Goal: Task Accomplishment & Management: Use online tool/utility

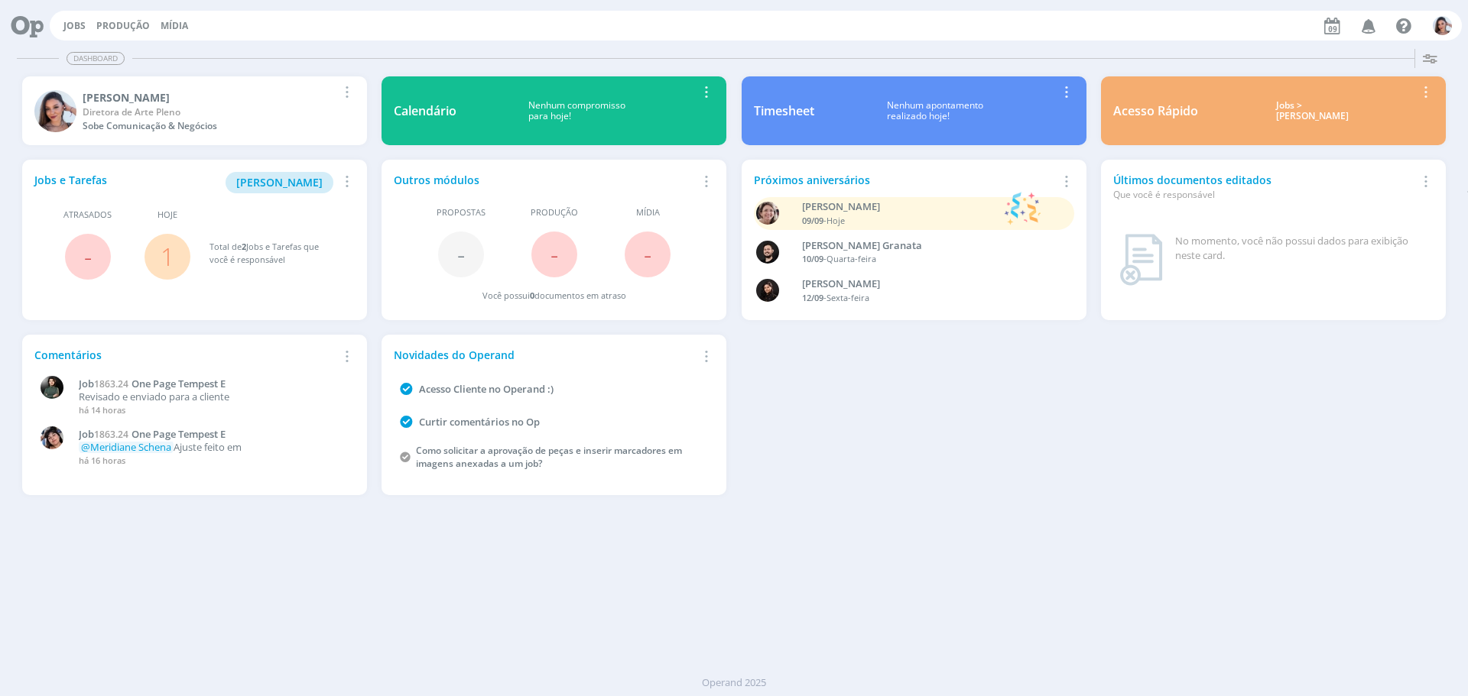
click at [163, 258] on link "1" at bounding box center [168, 256] width 14 height 33
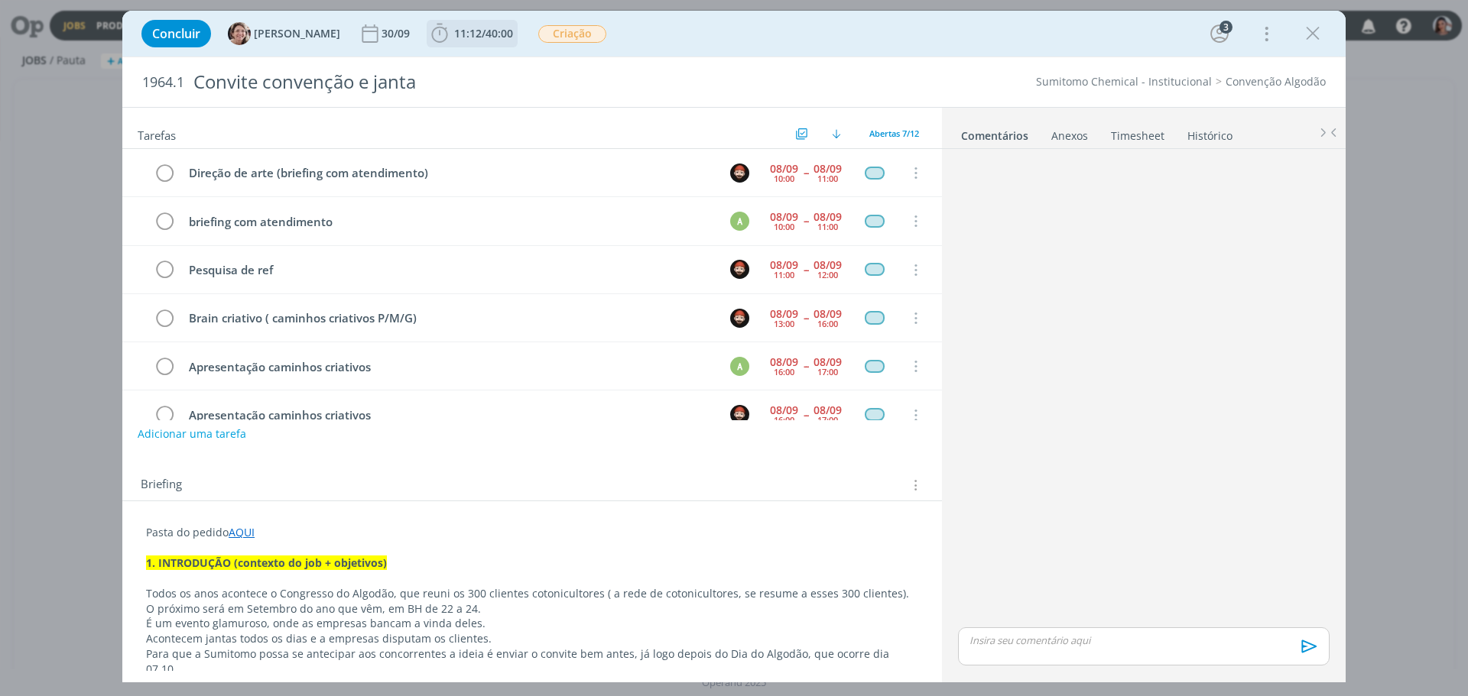
click at [451, 31] on b "11:12 / 40:00" at bounding box center [483, 33] width 65 height 11
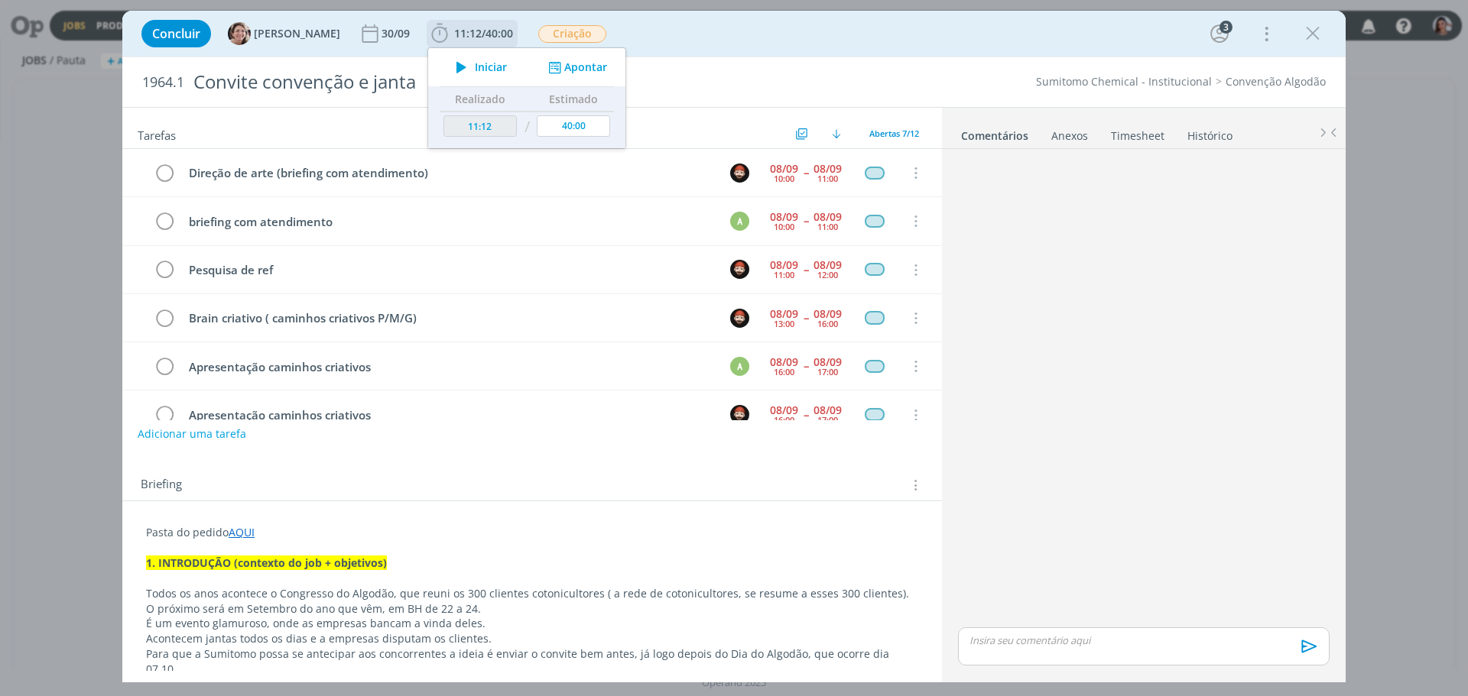
click at [469, 74] on button "Iniciar" at bounding box center [477, 67] width 60 height 21
click at [738, 531] on p "Pasta do pedido AQUI" at bounding box center [532, 532] width 772 height 15
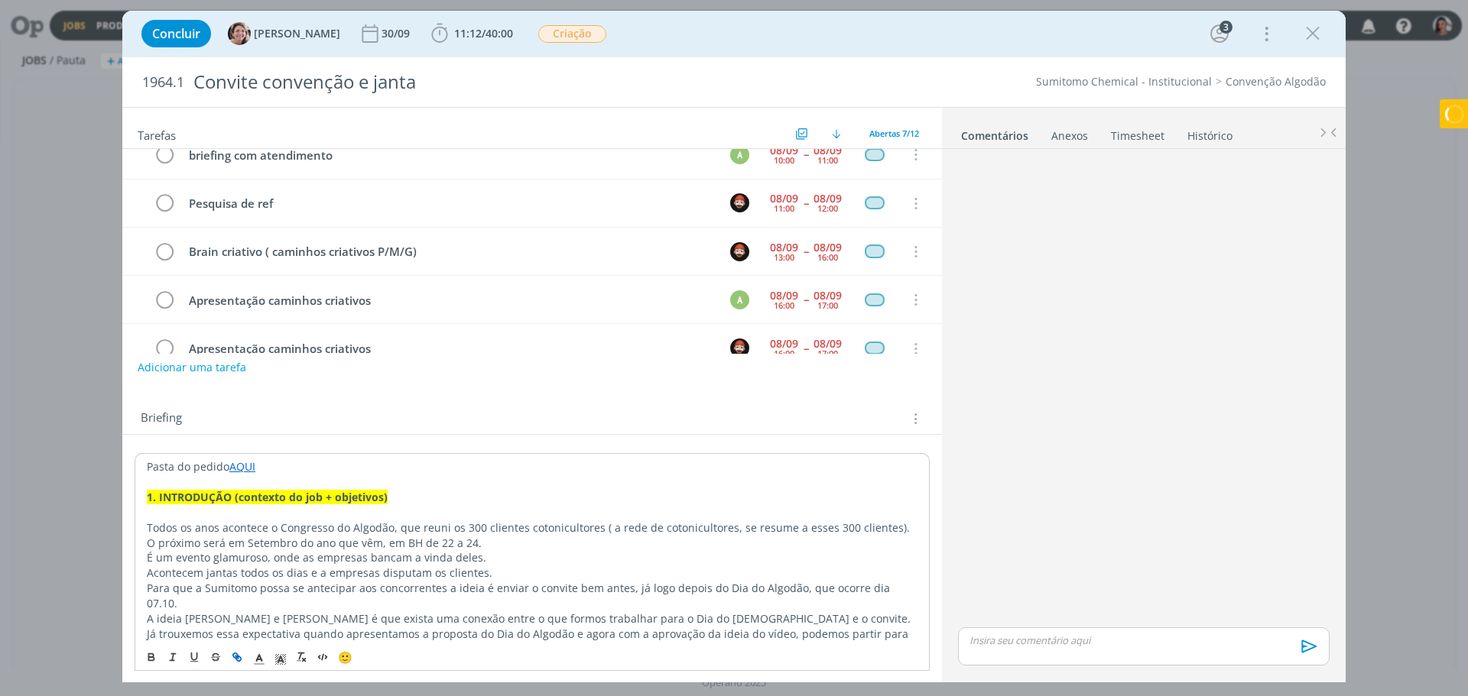
scroll to position [153, 0]
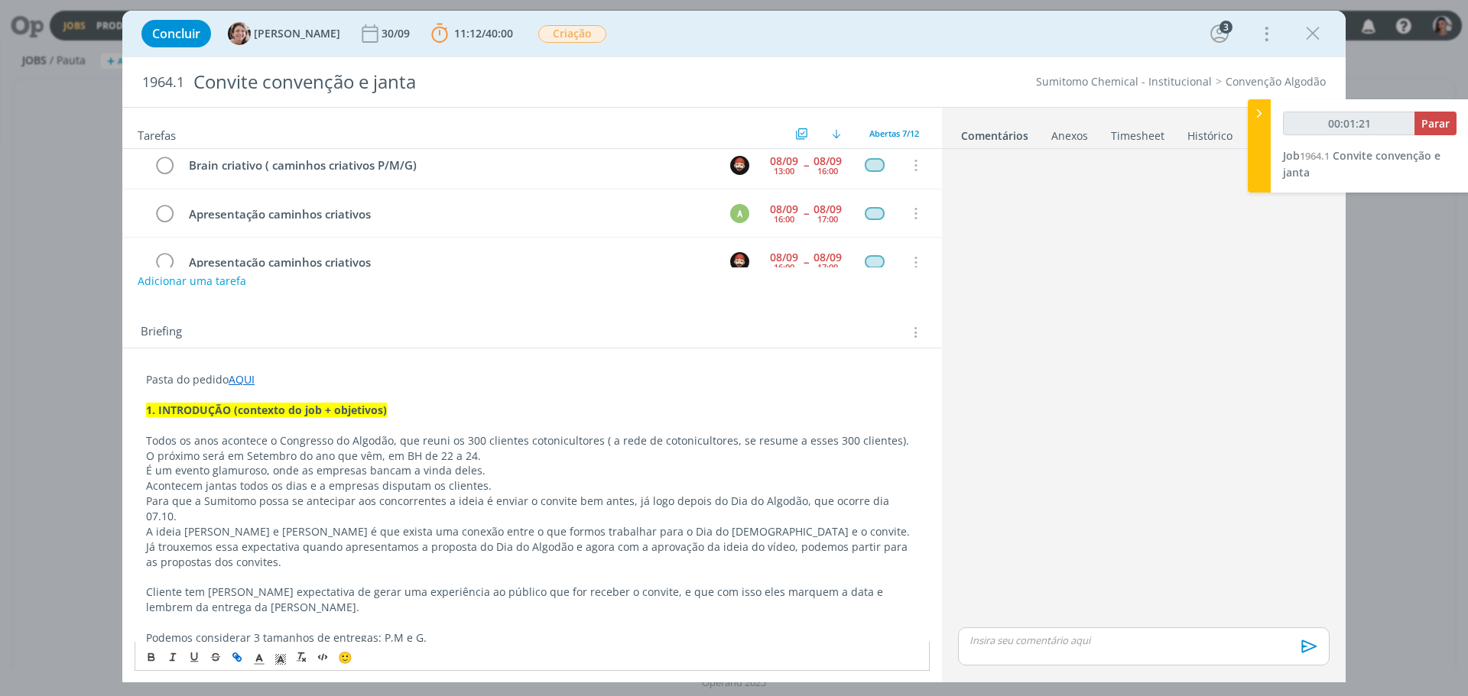
click at [532, 479] on p "Acontecem jantas todos os dias e a empresas disputam os clientes." at bounding box center [532, 486] width 772 height 15
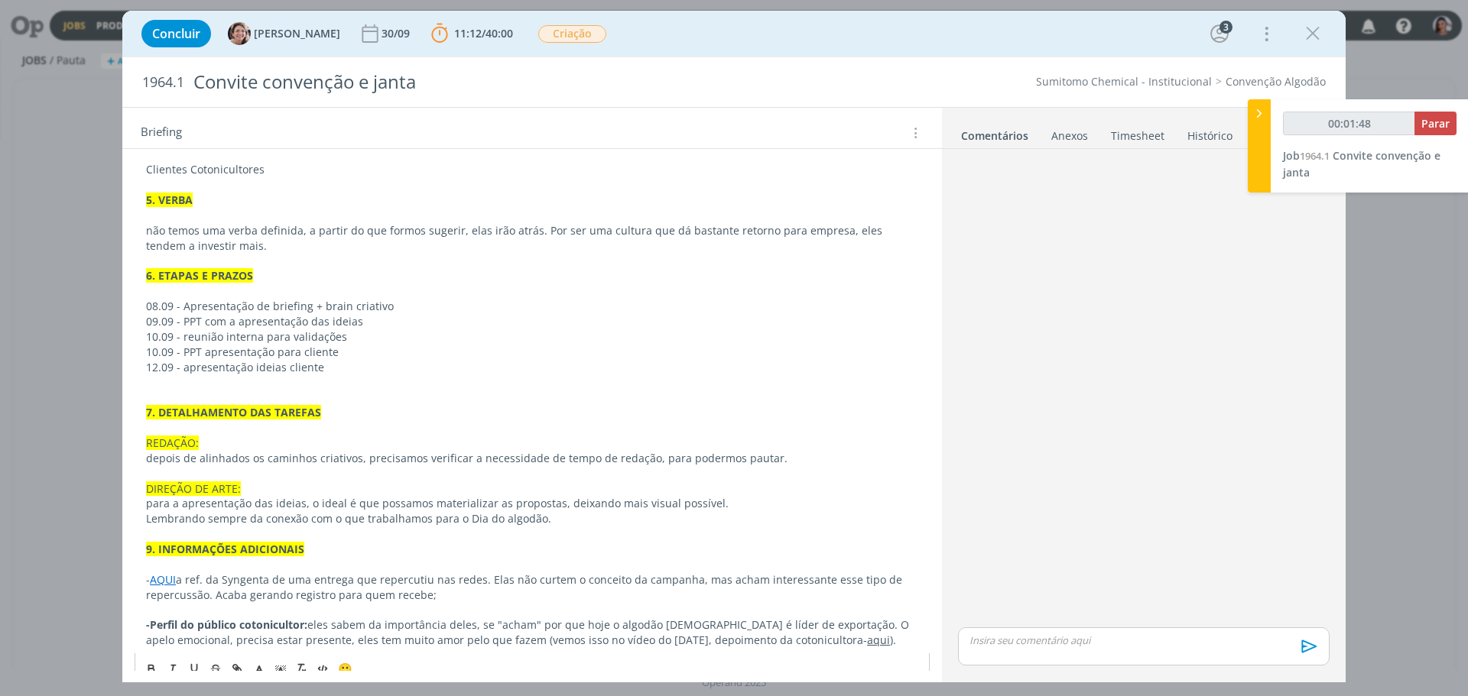
scroll to position [852, 0]
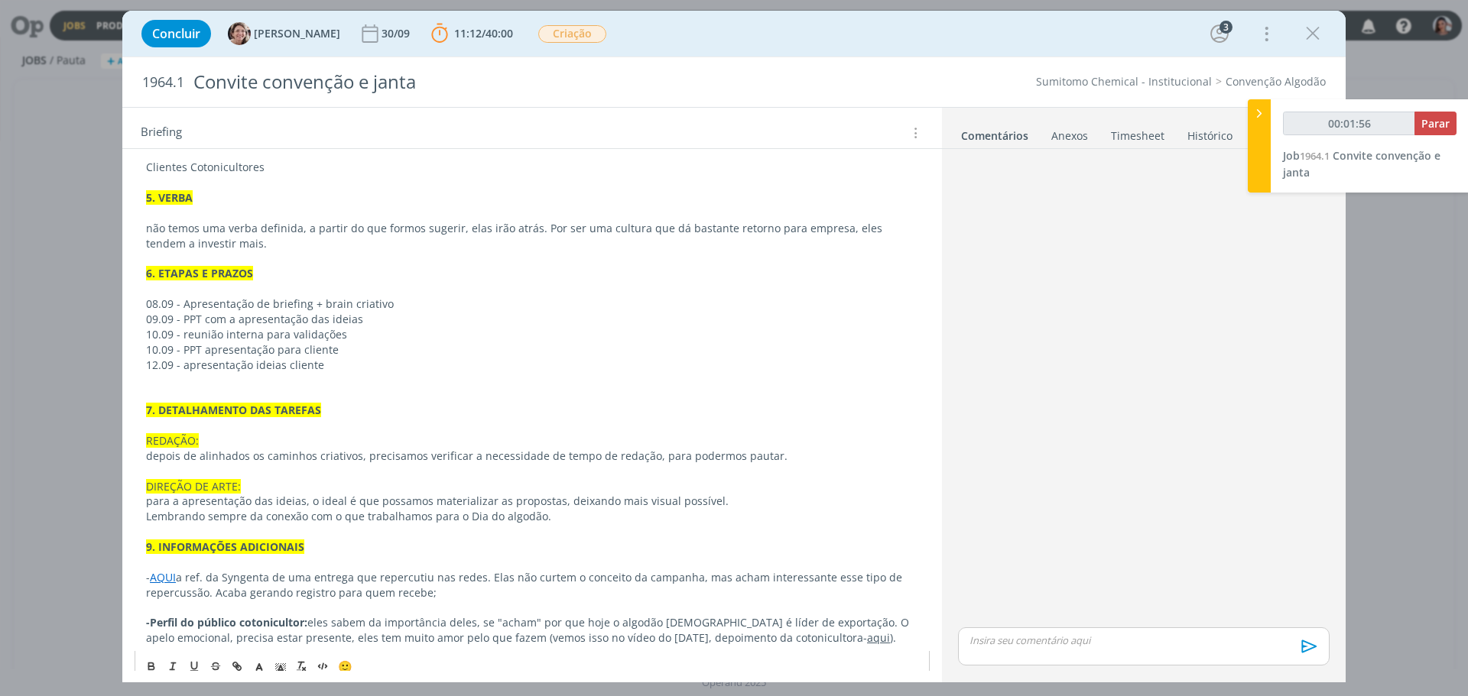
click at [169, 570] on link "AQUI" at bounding box center [163, 577] width 26 height 15
click at [210, 595] on link "https://sobeae.sharepoint.com/:f:/s/SOBEAE/EgPmWDH3ZulFj_uLGja2zDoBC0-aXAtUwqsv…" at bounding box center [245, 592] width 115 height 20
click at [500, 494] on p "para a apresentação das ideias, o ideal é que possamos materializar as proposta…" at bounding box center [532, 501] width 772 height 15
type input "00:02:08"
click at [1259, 118] on icon at bounding box center [1258, 113] width 15 height 16
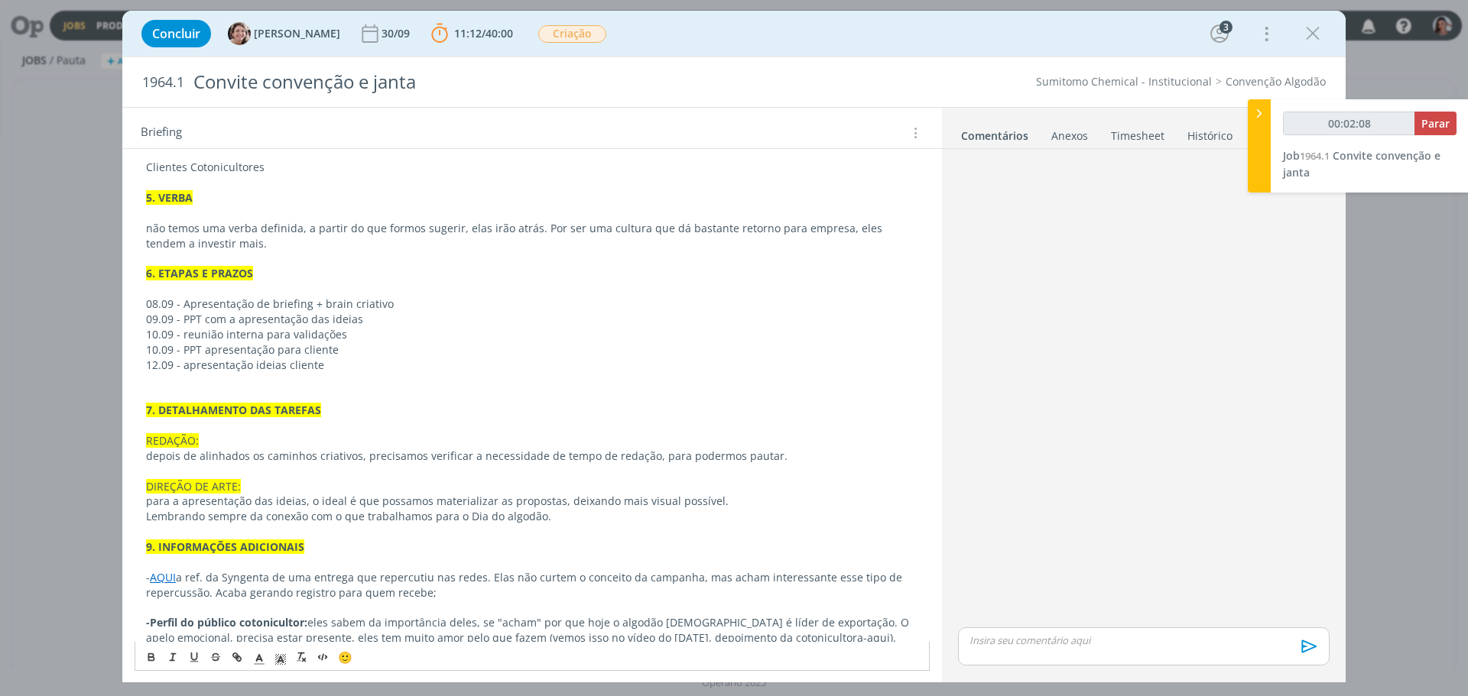
scroll to position [823, 0]
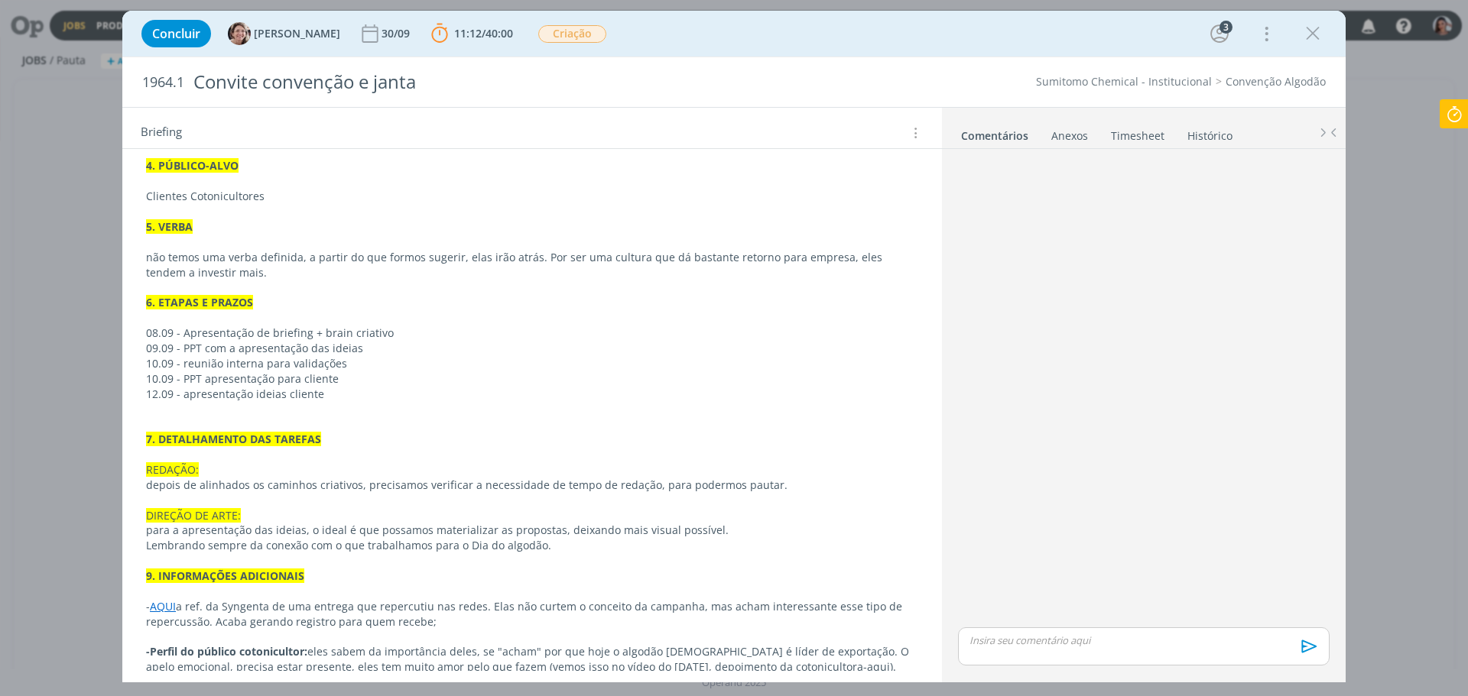
click at [867, 660] on link "aqui" at bounding box center [878, 667] width 23 height 15
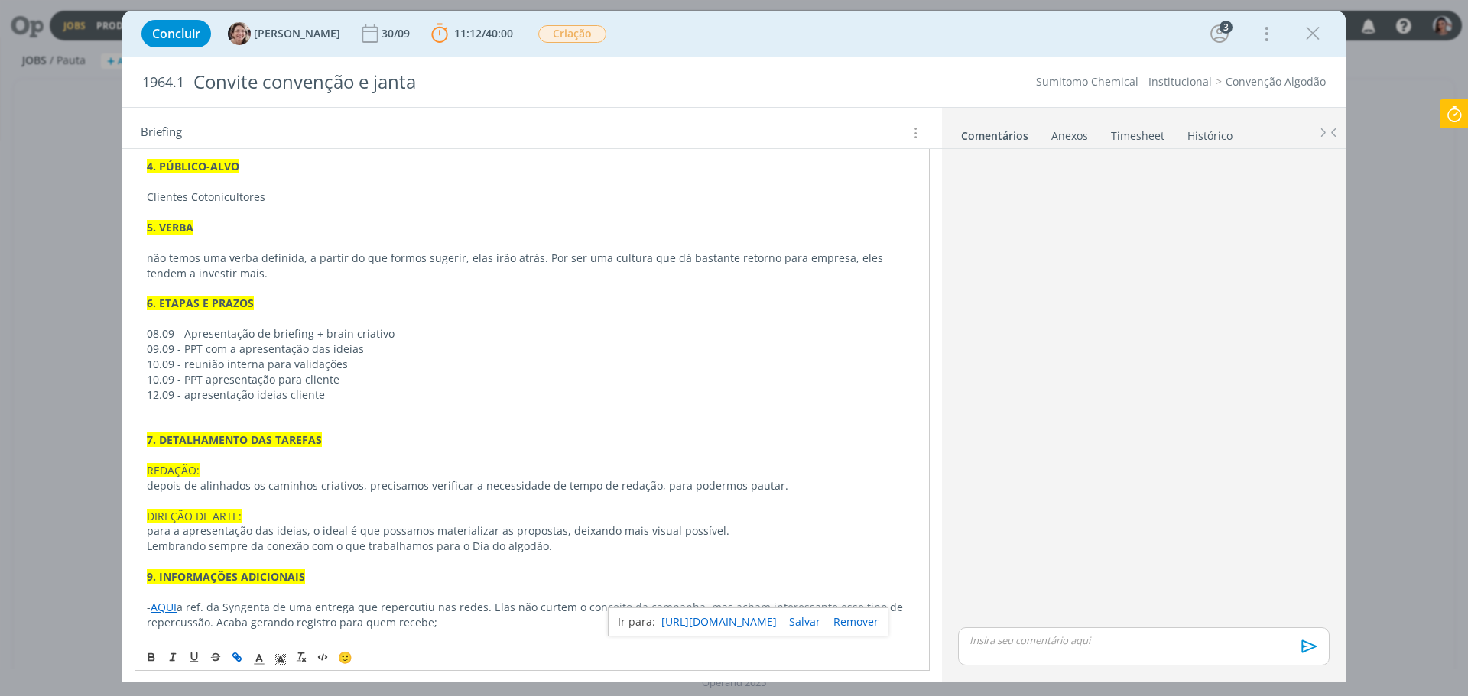
click at [630, 600] on p "- AQUI a ref. da Syngenta de uma entrega que repercutiu nas redes. Elas não cur…" at bounding box center [532, 615] width 771 height 31
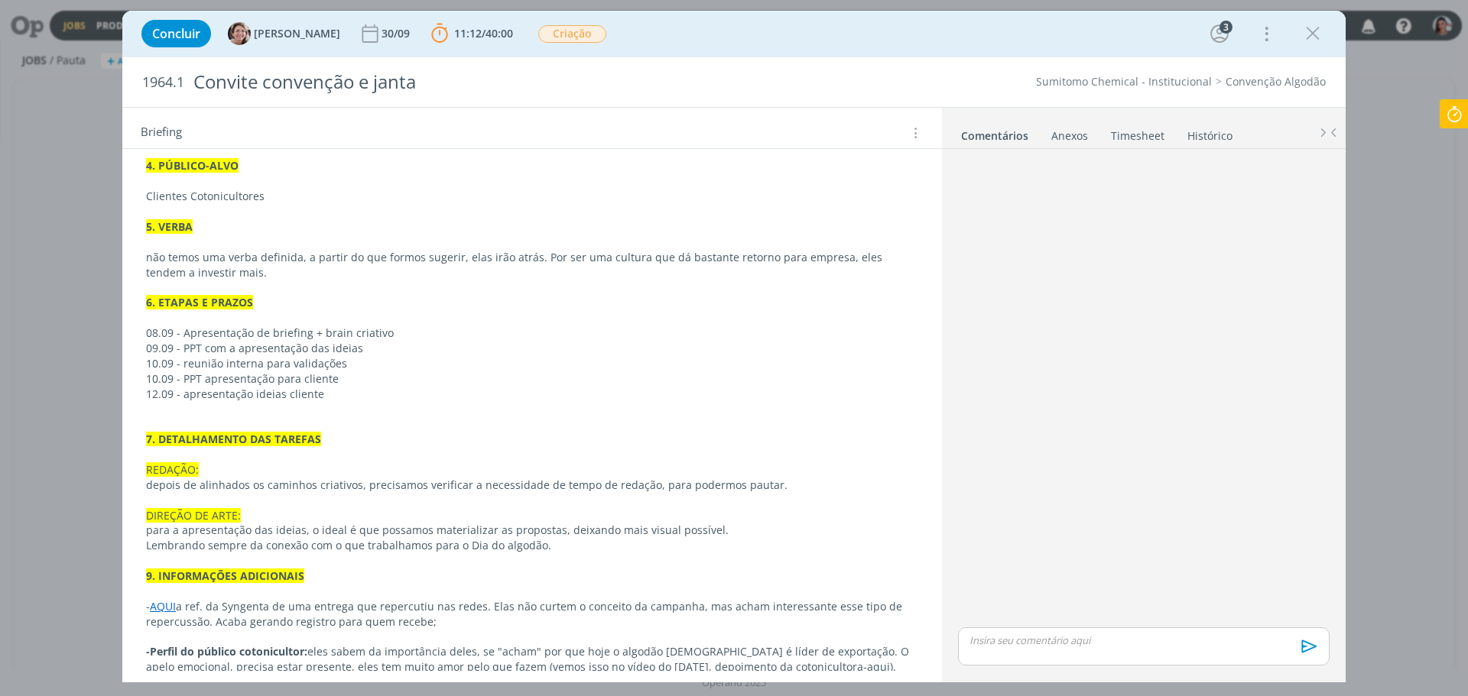
click at [506, 661] on div "Pasta do pedido AQUI 1. INTRODUÇÃO (contexto do job + objetivos) Todos os anos …" at bounding box center [532, 203] width 795 height 1012
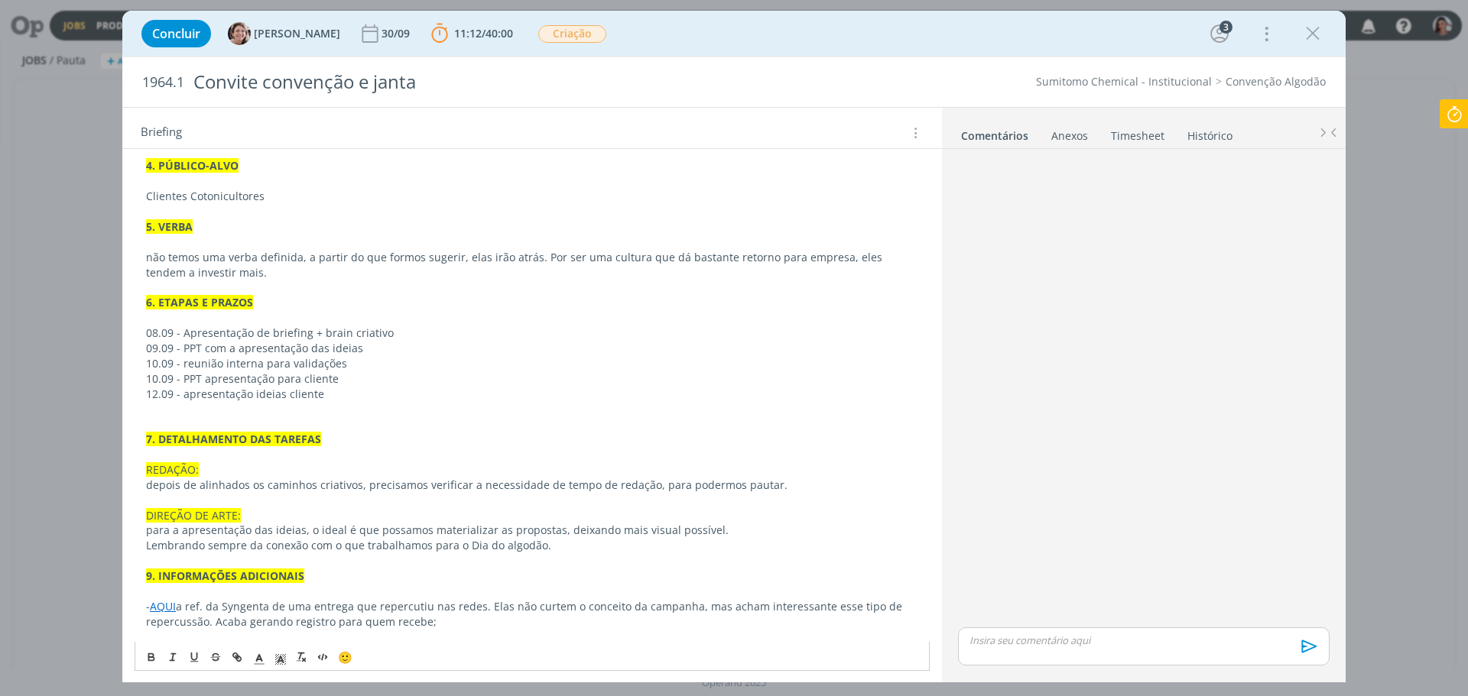
click at [534, 569] on p "9. INFORMAÇÕES ADICIONAIS" at bounding box center [532, 576] width 772 height 15
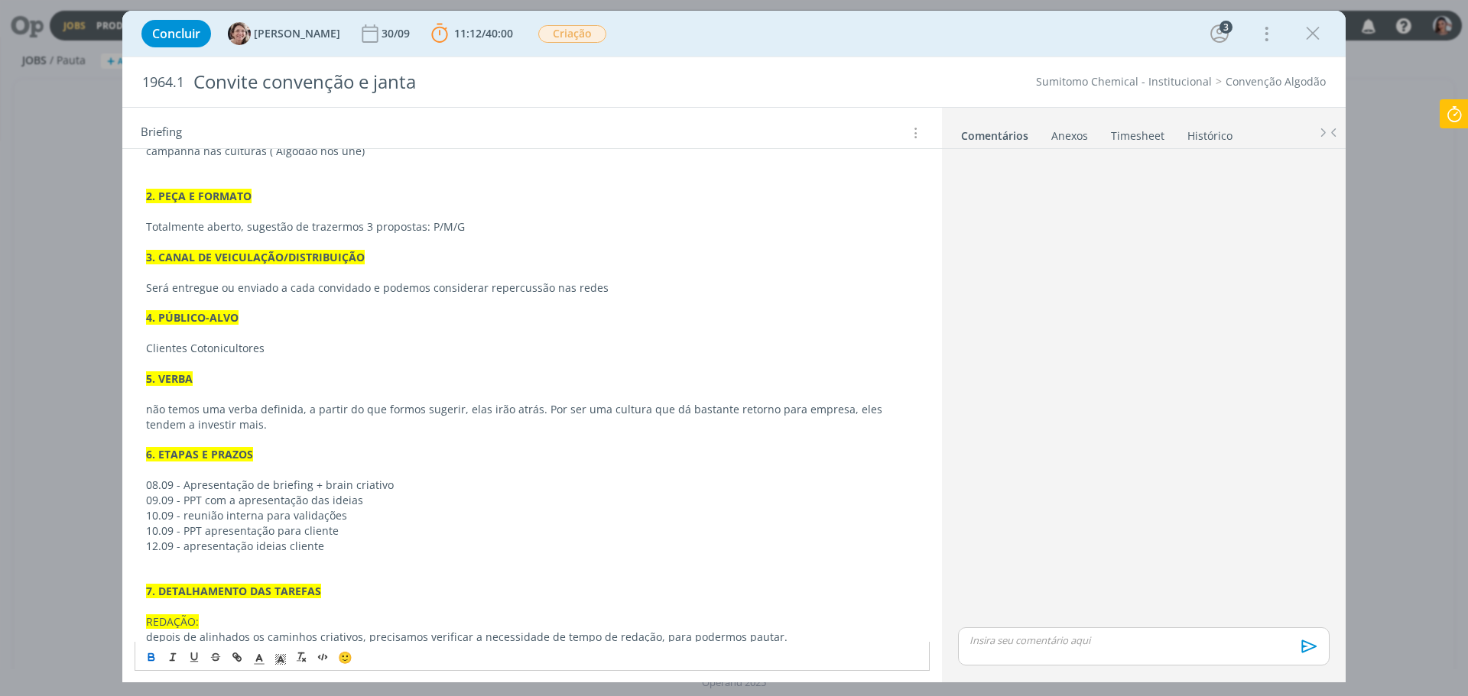
scroll to position [670, 0]
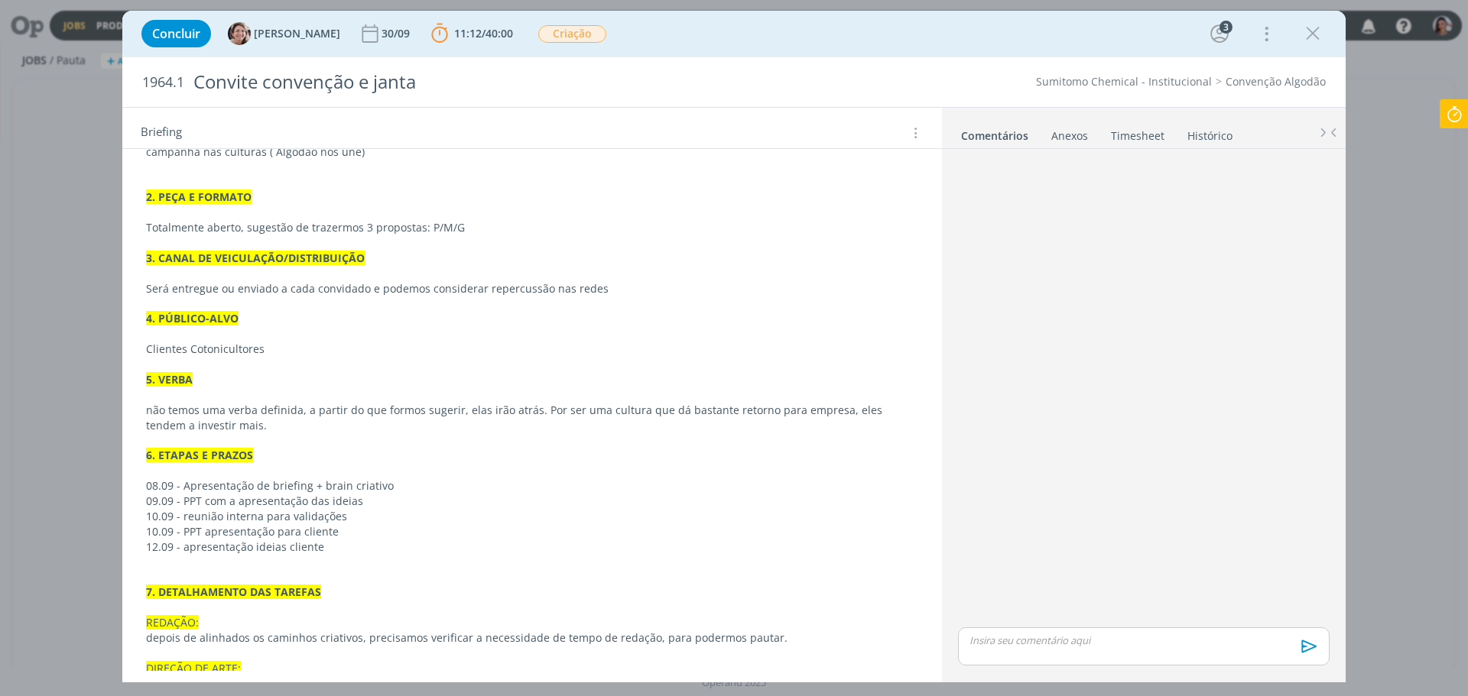
click at [437, 479] on p "08.09 - Apresentação de briefing + brain criativo" at bounding box center [532, 486] width 772 height 15
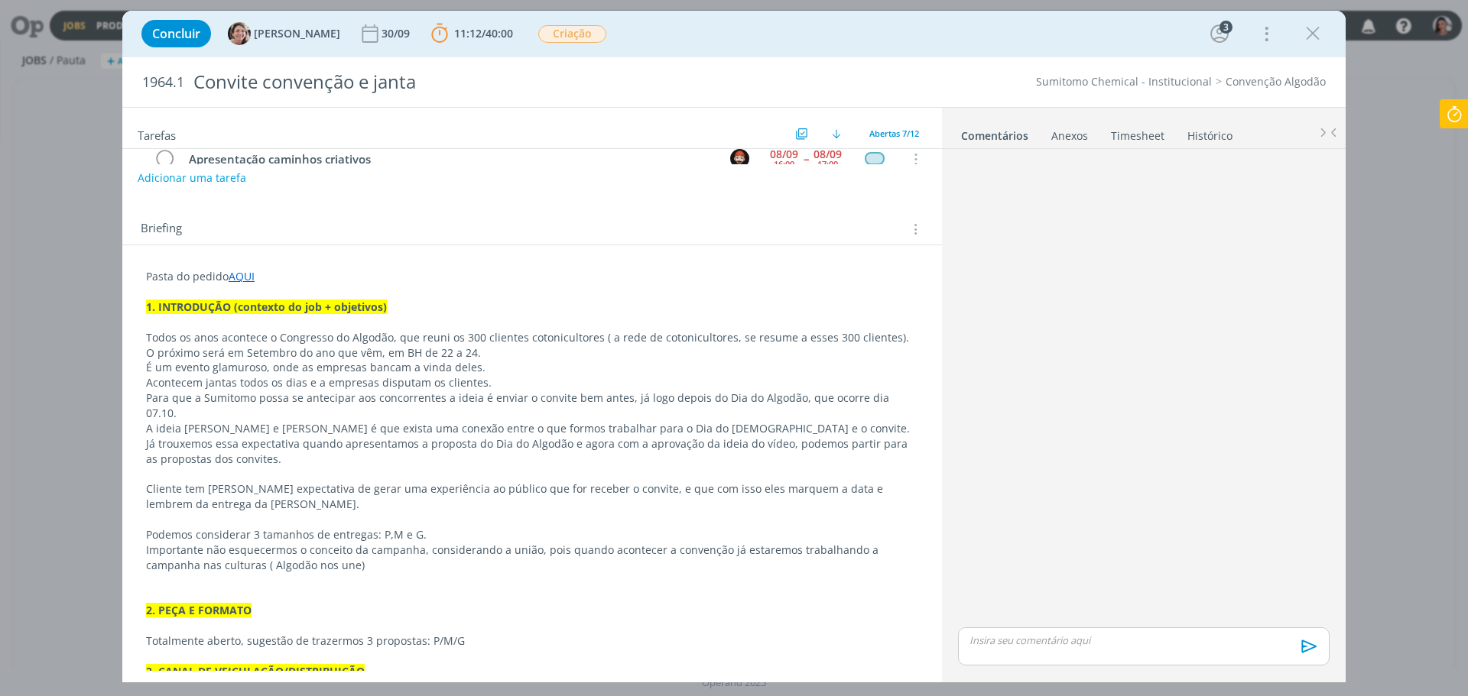
scroll to position [240, 0]
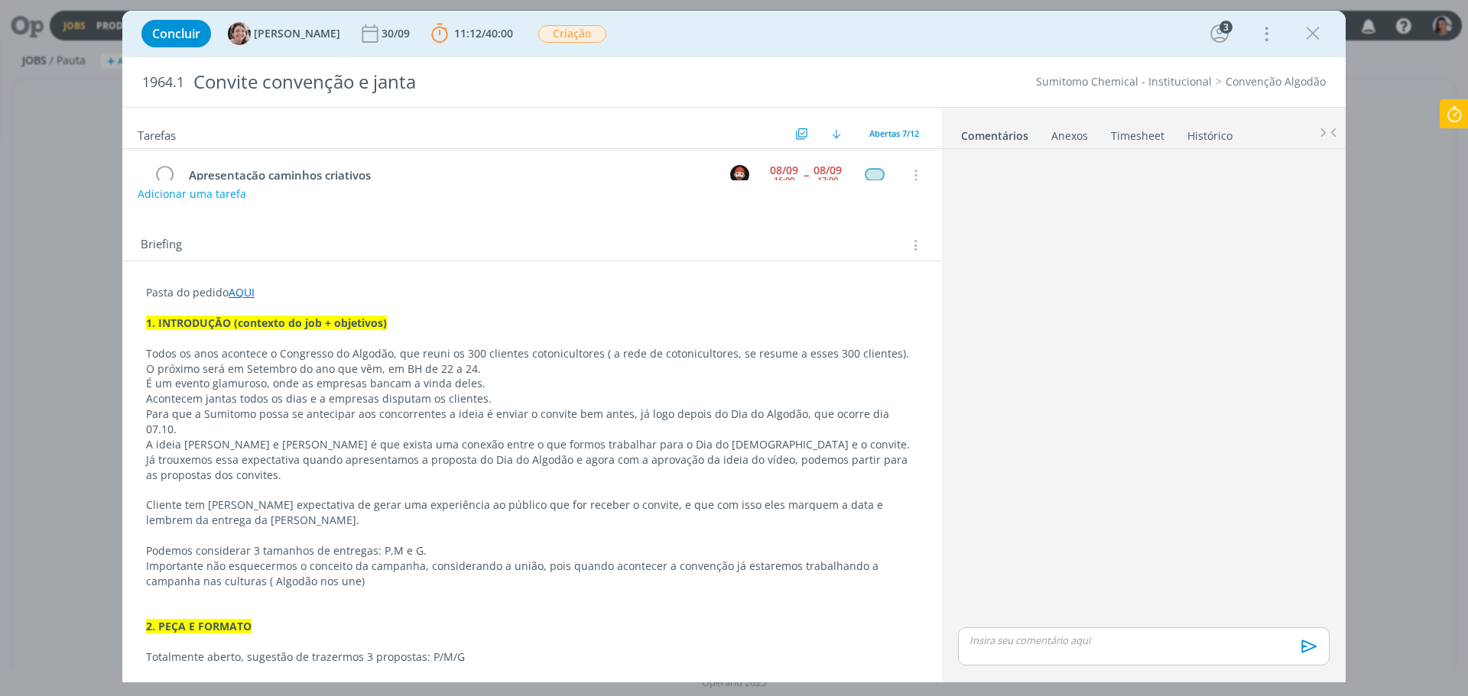
click at [1457, 105] on icon at bounding box center [1454, 114] width 28 height 30
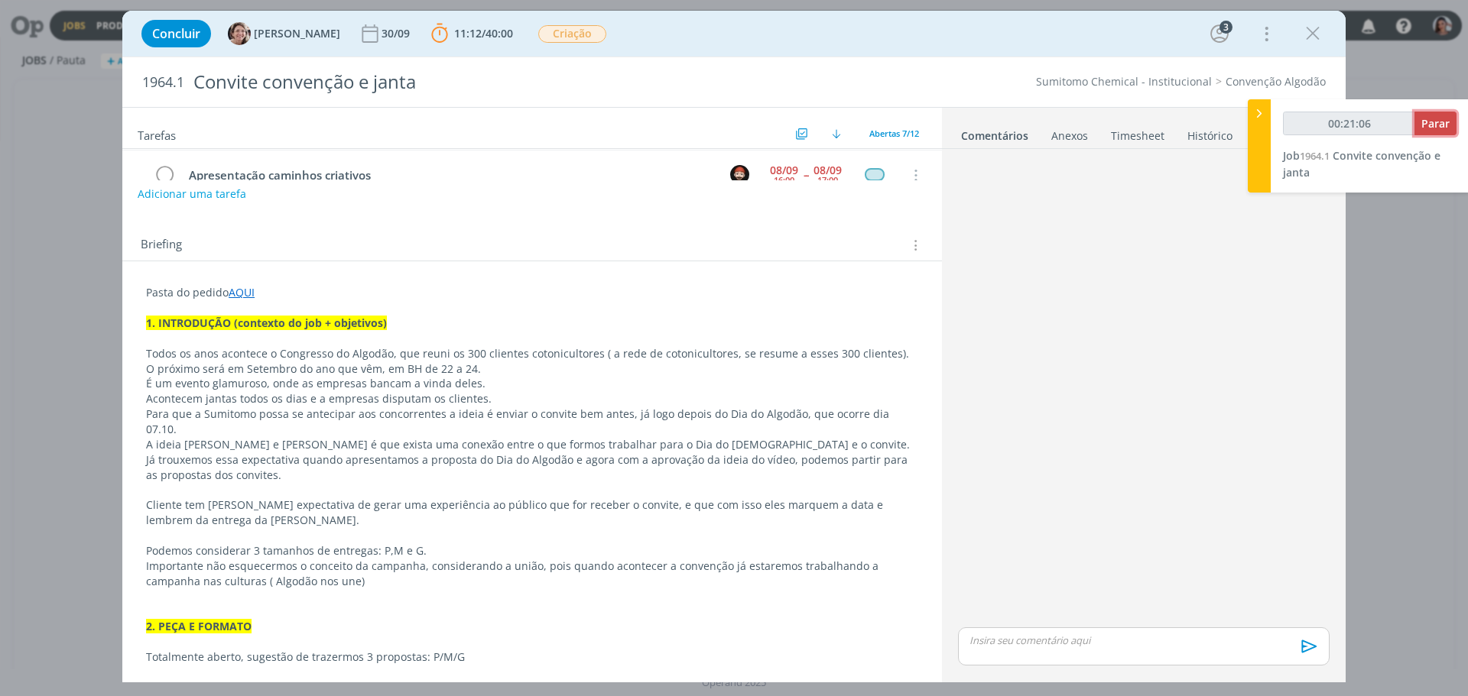
click at [1440, 131] on button "Parar" at bounding box center [1435, 124] width 42 height 24
click at [469, 483] on p "dialog" at bounding box center [532, 490] width 772 height 15
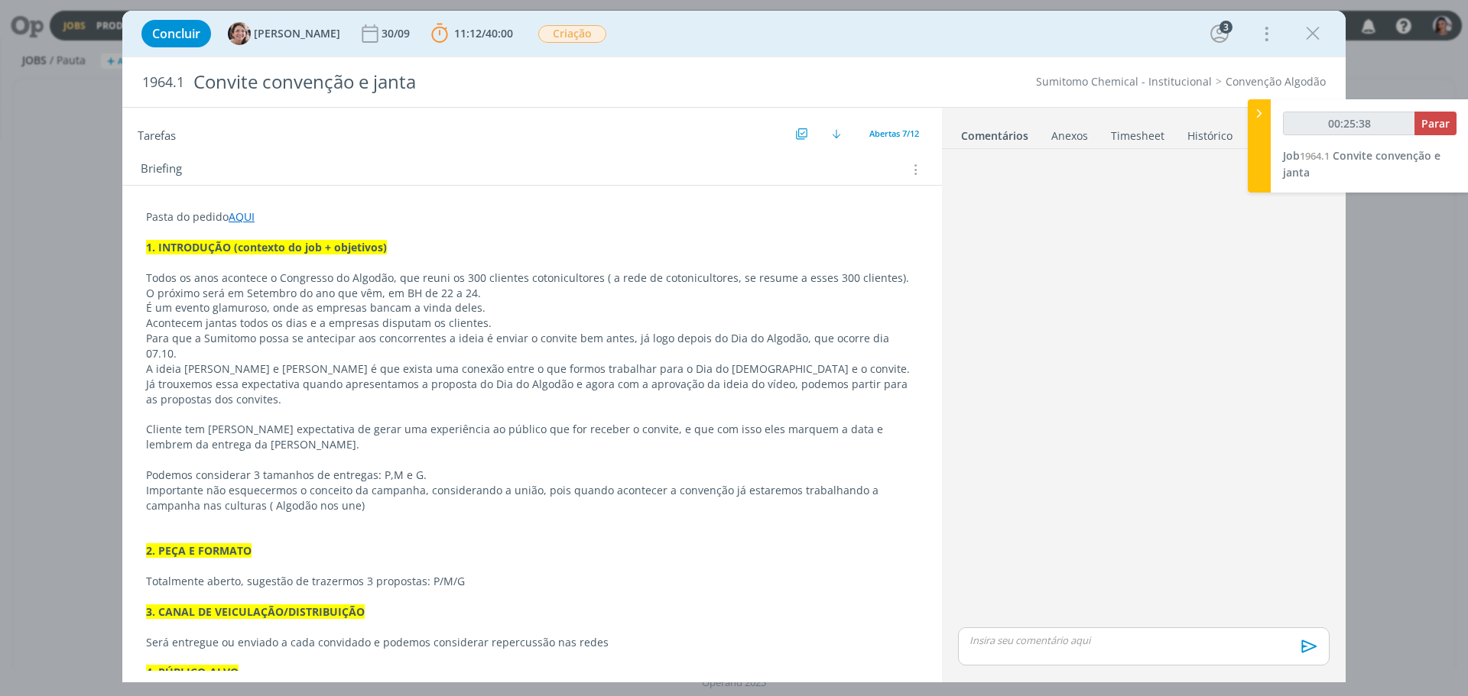
scroll to position [164, 0]
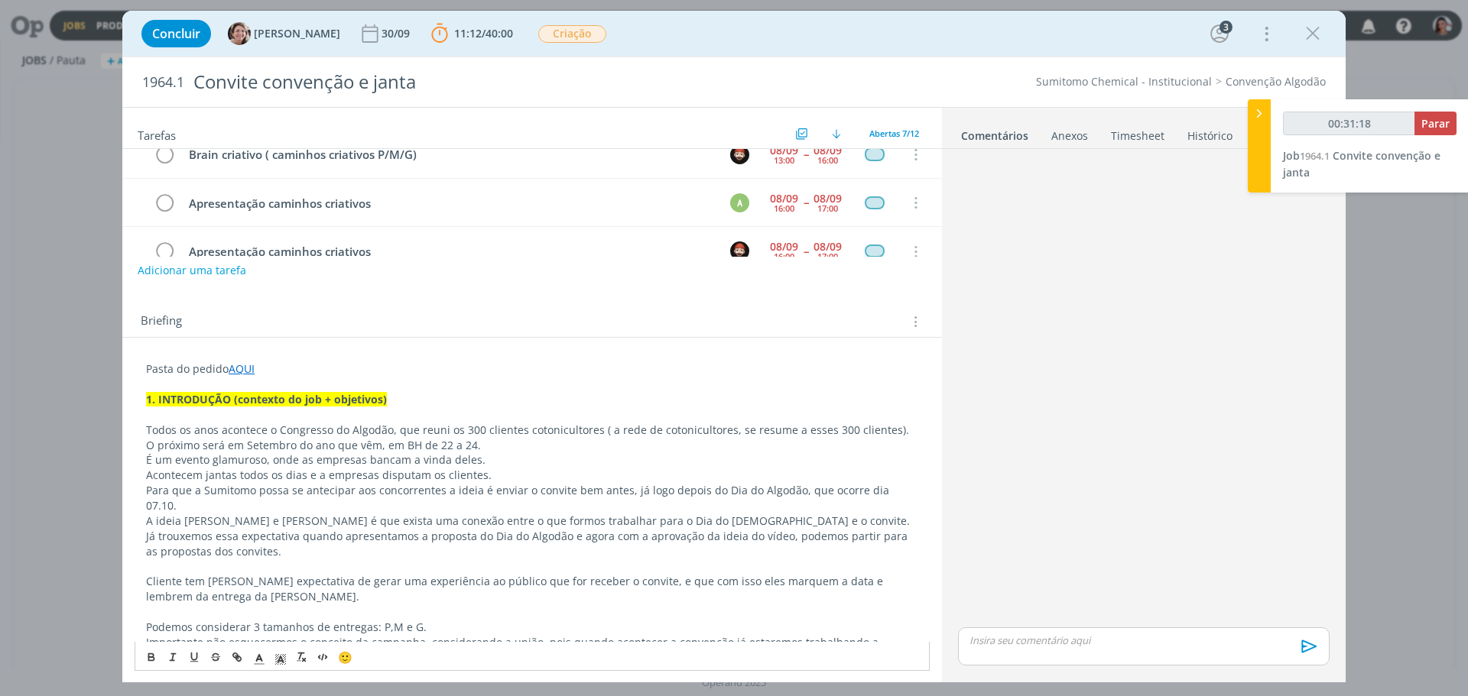
click at [480, 443] on p "O próximo será em Setembro do ano que vêm, em BH de 22 a 24." at bounding box center [532, 445] width 772 height 15
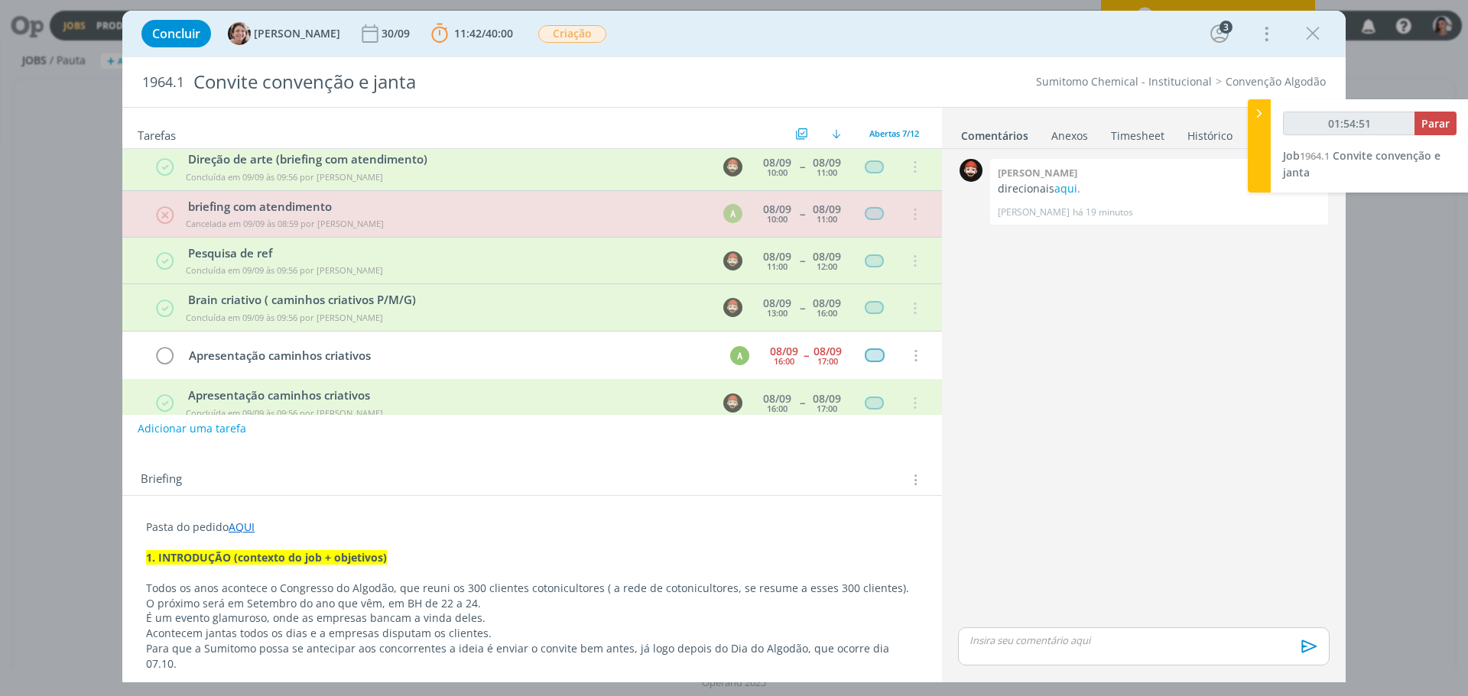
scroll to position [0, 0]
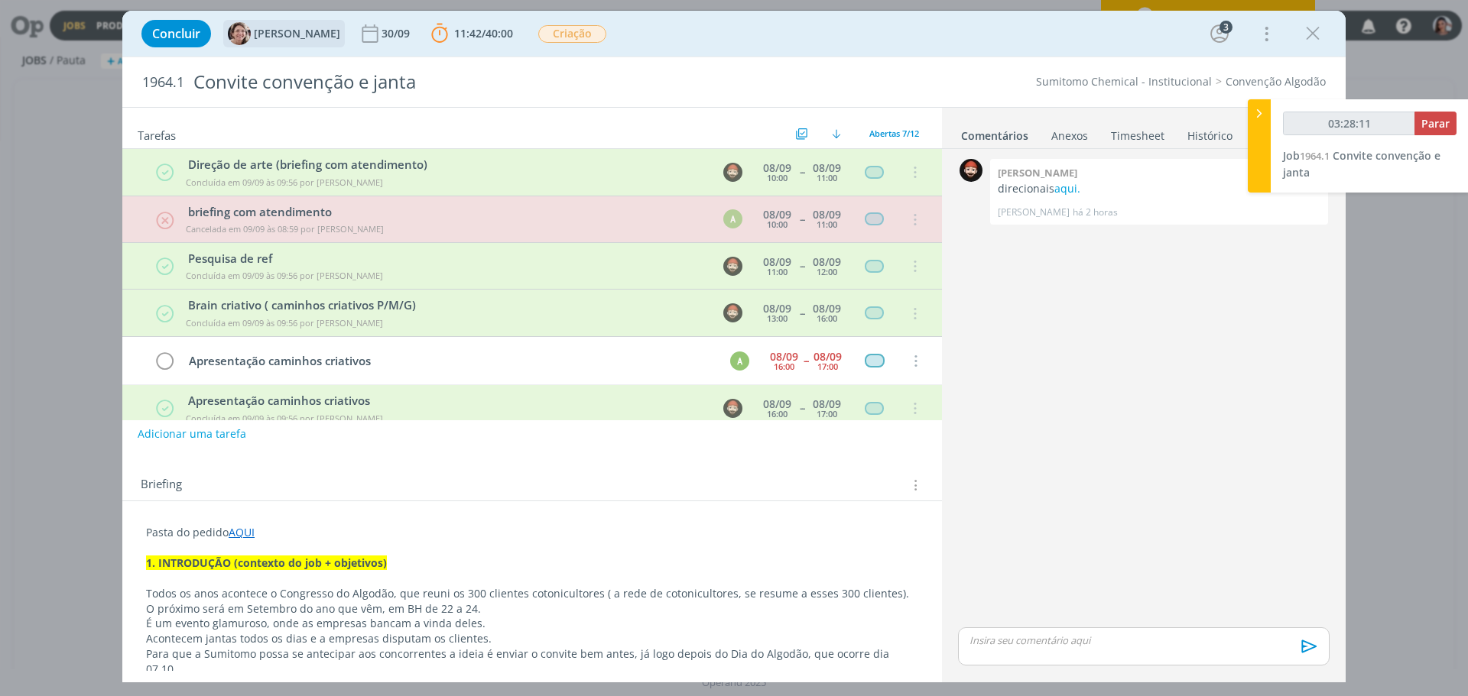
type input "03:28:12"
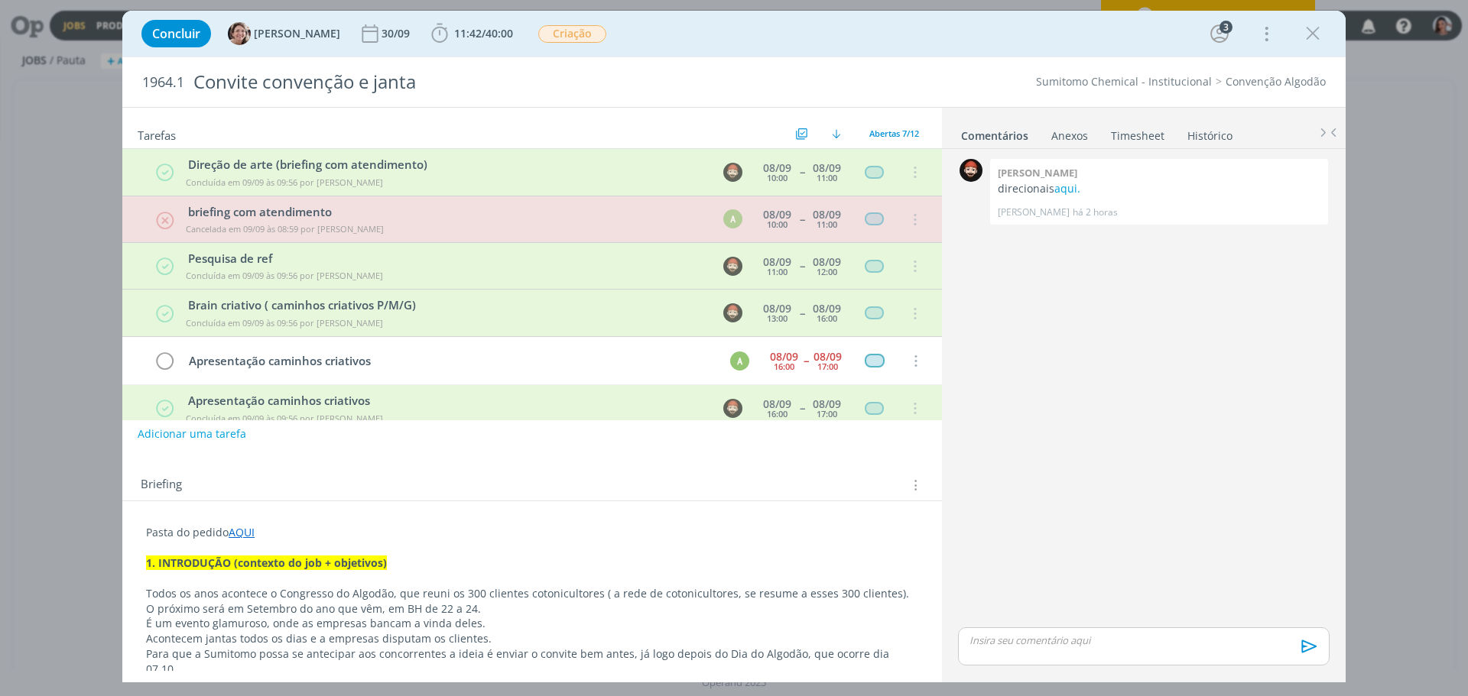
click at [1155, 130] on link "Timesheet" at bounding box center [1137, 133] width 55 height 22
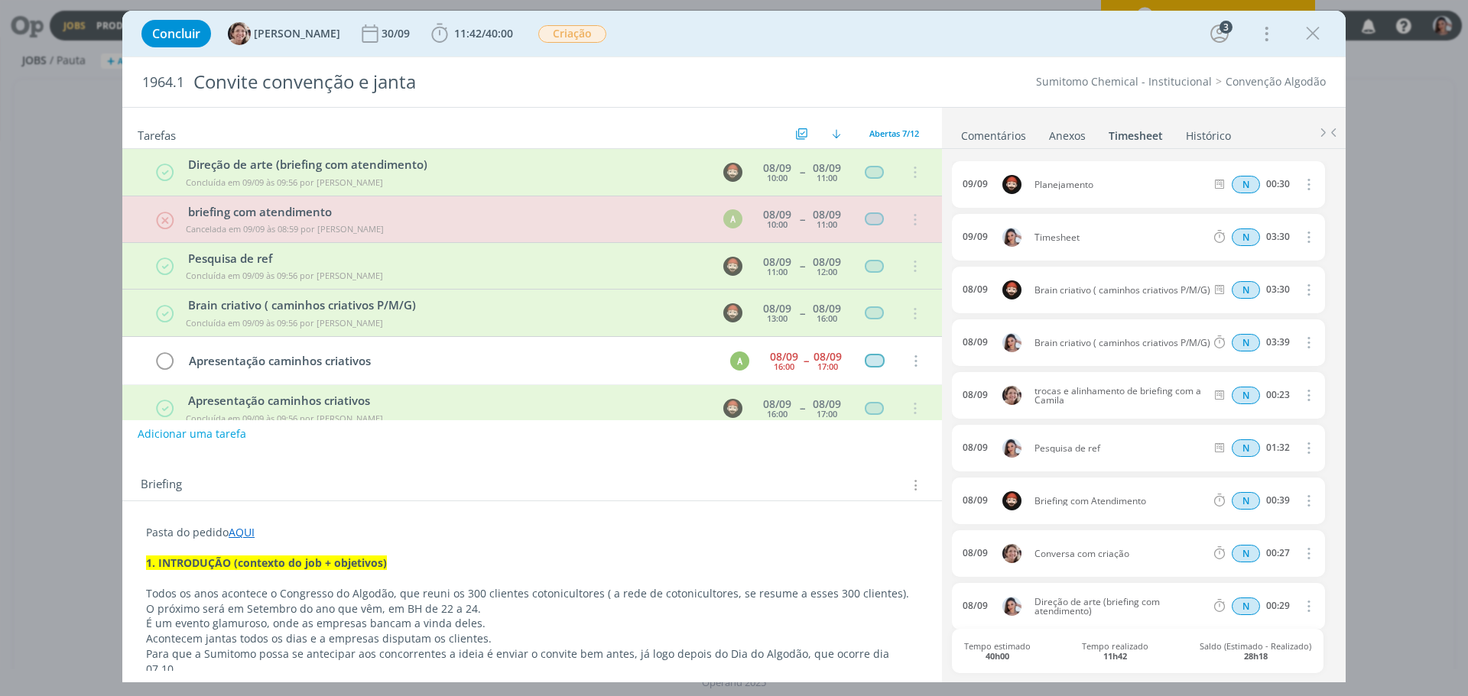
click at [1299, 236] on icon "dialog" at bounding box center [1307, 237] width 17 height 18
click at [1266, 263] on link "Excluir" at bounding box center [1264, 264] width 121 height 24
click at [1286, 242] on button "Sim" at bounding box center [1294, 237] width 30 height 17
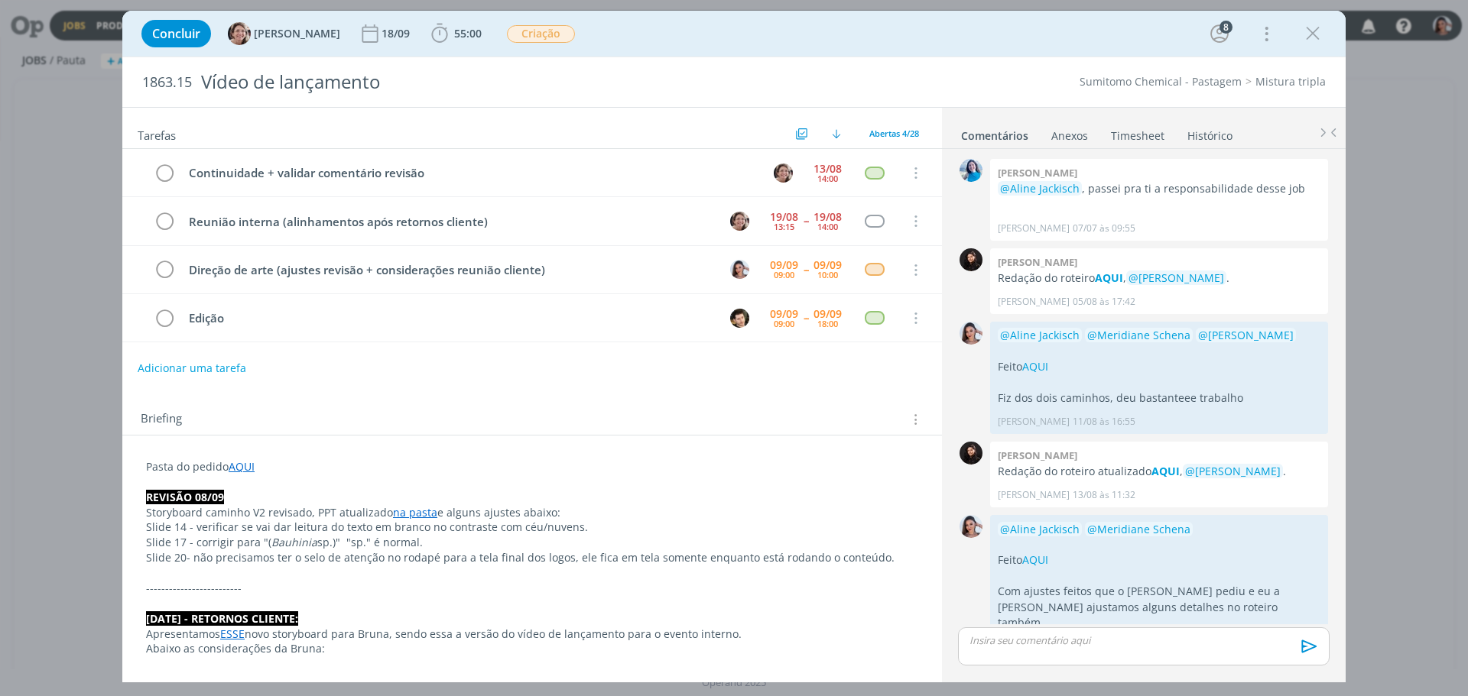
scroll to position [1318, 0]
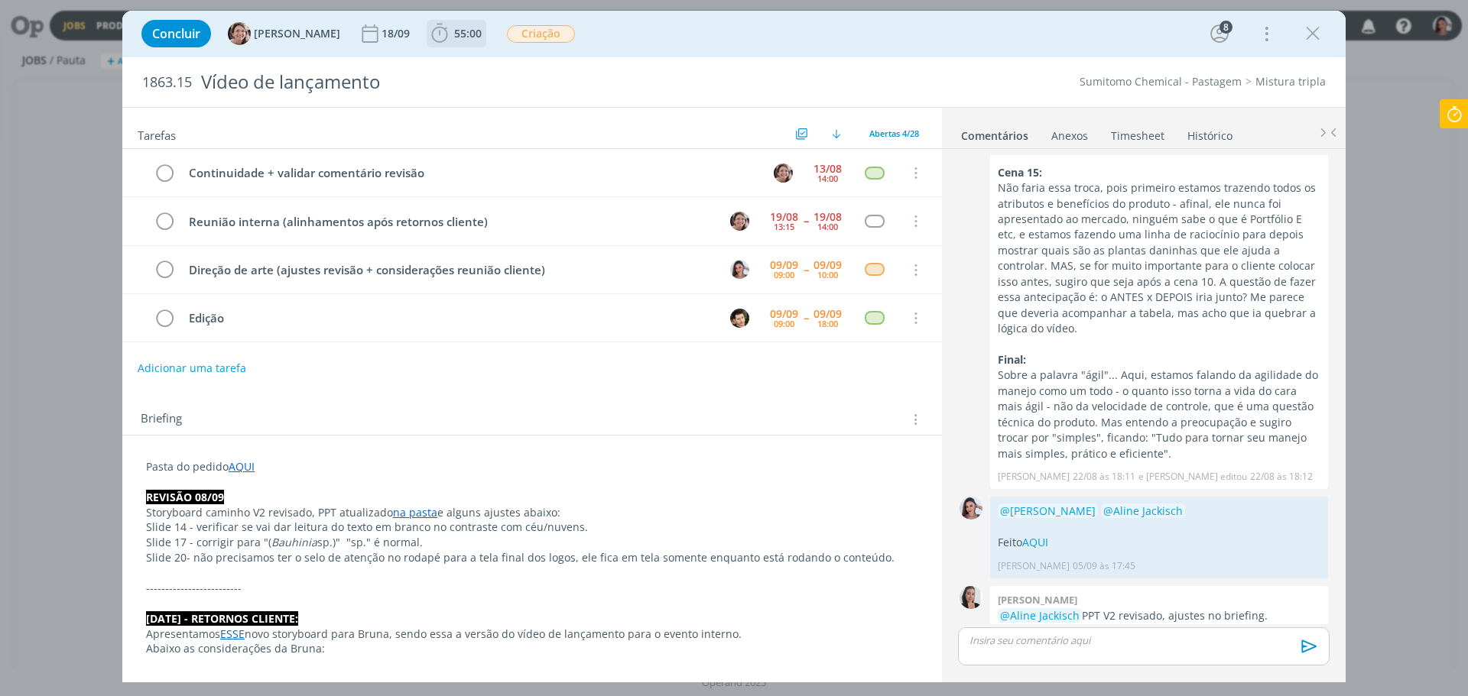
click at [428, 34] on icon "dialog" at bounding box center [439, 33] width 23 height 23
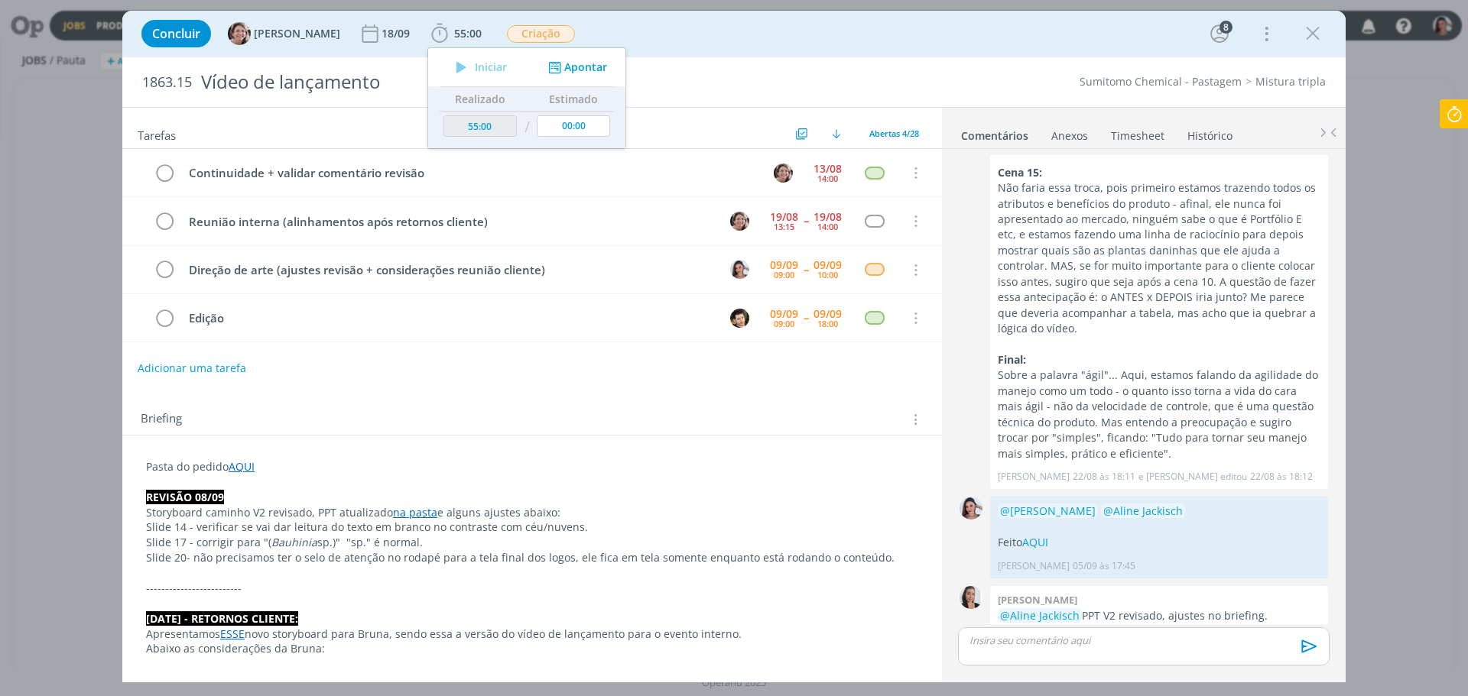
click at [548, 546] on p "Slide 17 - corrigir para "( Bauhinia sp.)" "sp." é normal." at bounding box center [532, 542] width 772 height 15
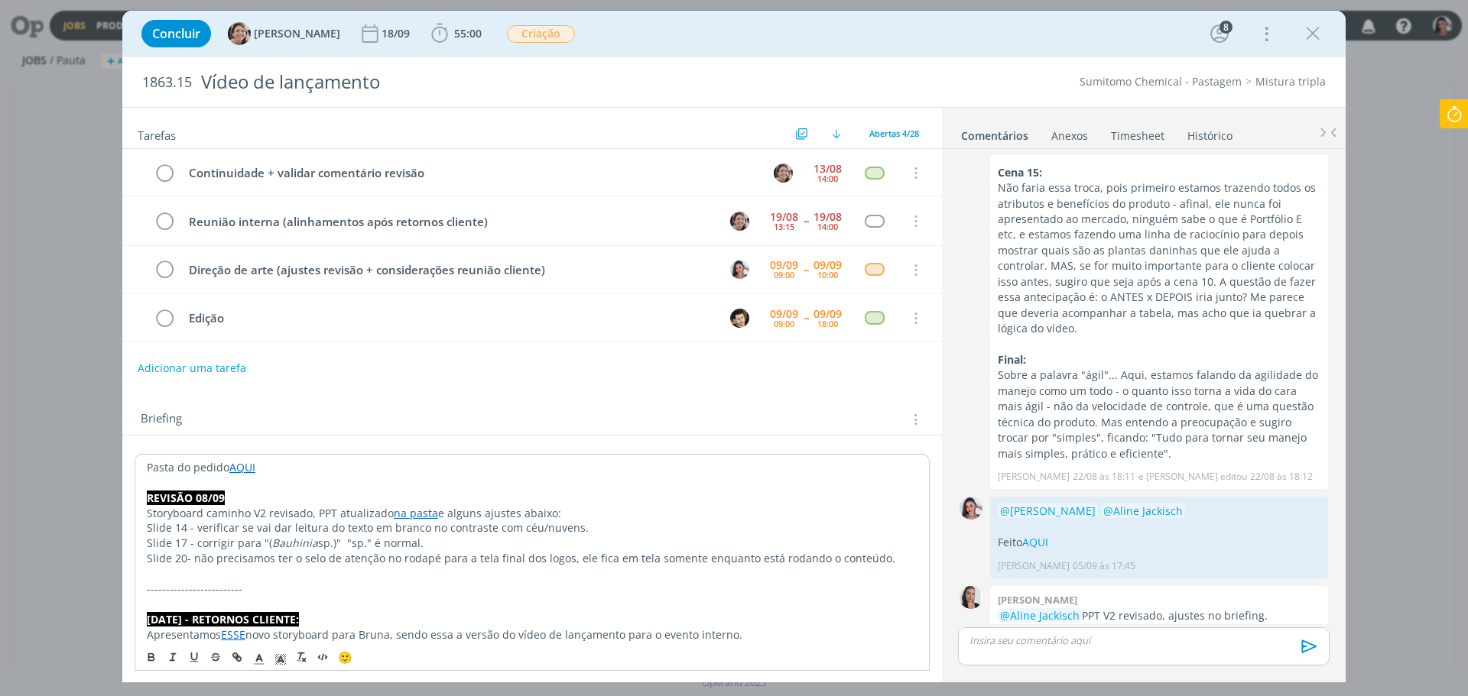
click at [407, 519] on link "na pasta" at bounding box center [416, 513] width 44 height 15
click at [421, 540] on link "[URL][DOMAIN_NAME]" at bounding box center [365, 543] width 115 height 20
click at [674, 506] on p "Storyboard caminho V2 revisado, PPT atualizado na pasta e alguns ajustes abaixo:" at bounding box center [532, 513] width 771 height 15
click at [627, 592] on p "-------------------------" at bounding box center [532, 588] width 772 height 15
click at [630, 564] on p "Slide 20- não precisamos ter o selo de atenção no rodapé para a tela final dos …" at bounding box center [532, 557] width 772 height 15
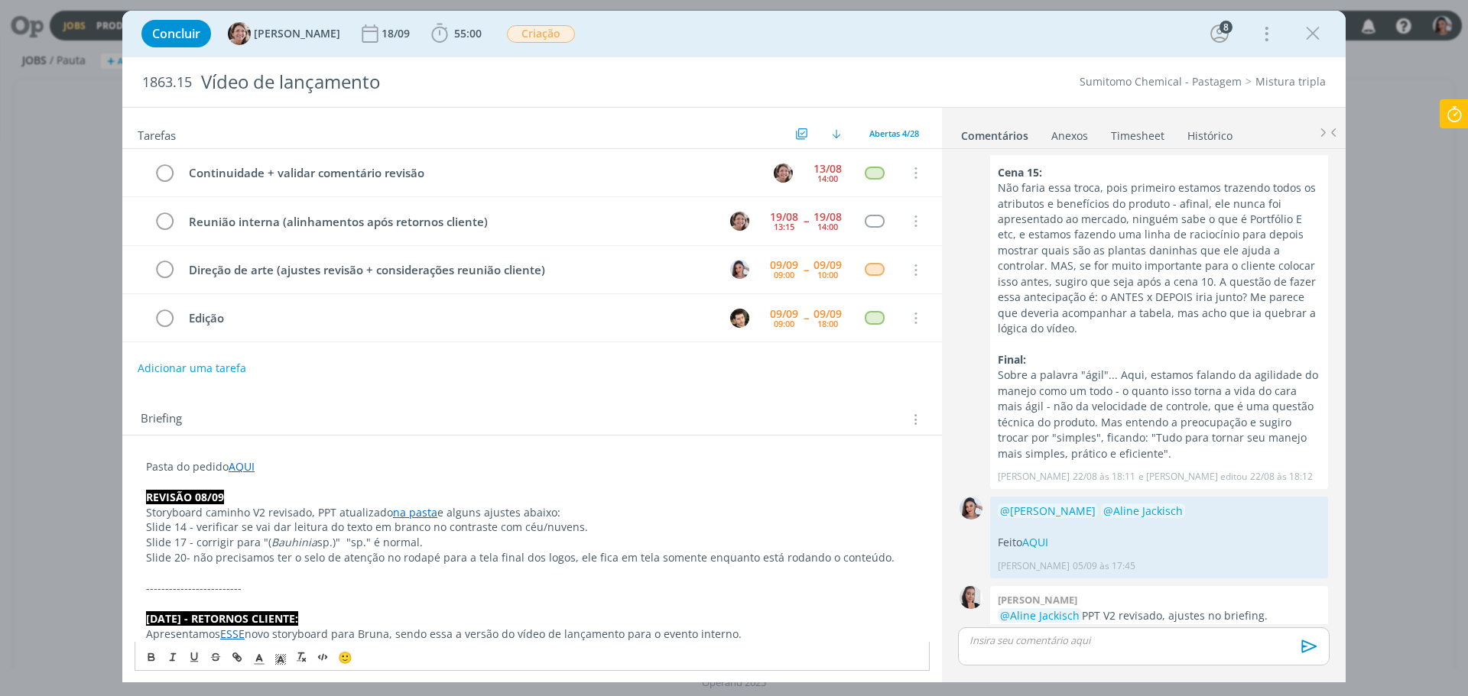
click at [620, 583] on p "-------------------------" at bounding box center [532, 588] width 772 height 15
click at [604, 579] on p "dialog" at bounding box center [532, 573] width 772 height 15
click at [600, 615] on p "08.09.25 - RETORNOS CLIENTE:" at bounding box center [532, 619] width 772 height 15
click at [564, 599] on p "dialog" at bounding box center [532, 603] width 772 height 15
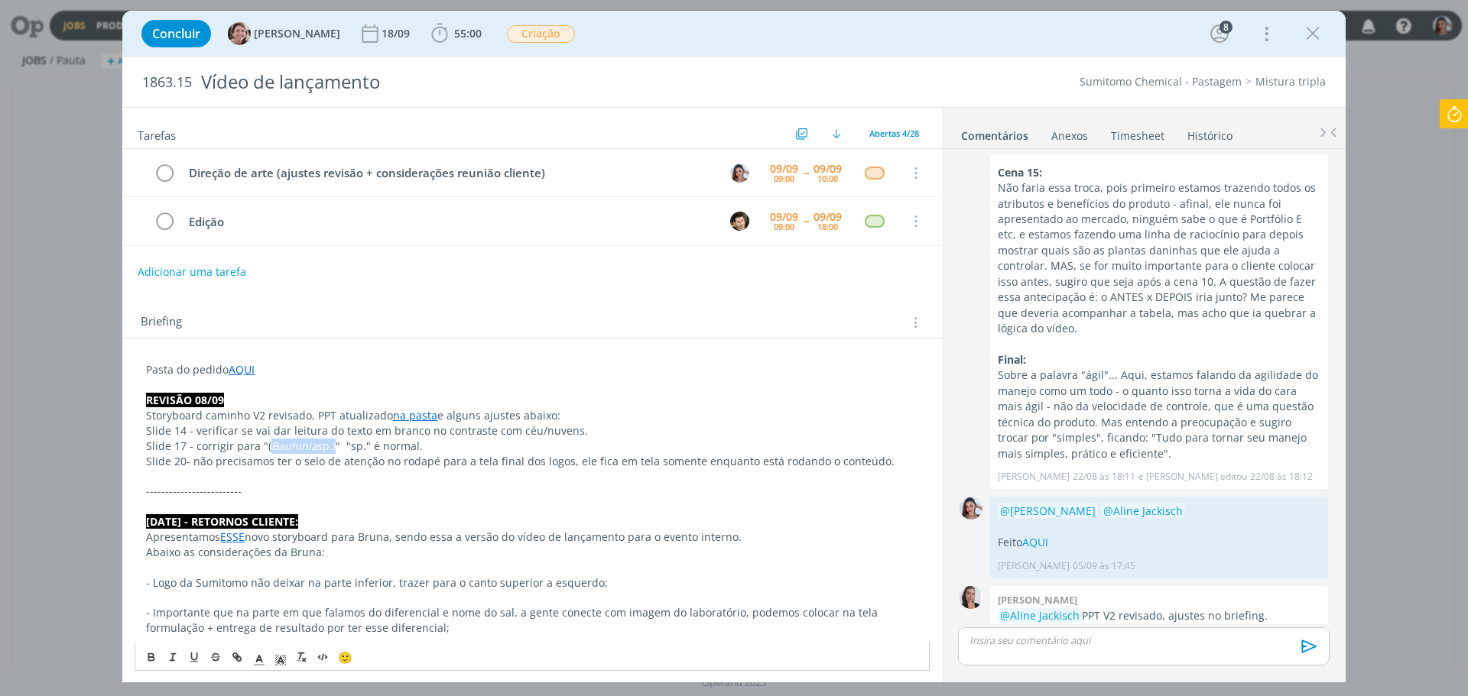
drag, startPoint x: 326, startPoint y: 450, endPoint x: 266, endPoint y: 445, distance: 60.6
click at [266, 445] on p "Slide 17 - corrigir para "( Bauhinia sp.)" "sp." é normal." at bounding box center [532, 446] width 772 height 15
copy p "Bauhinia sp."
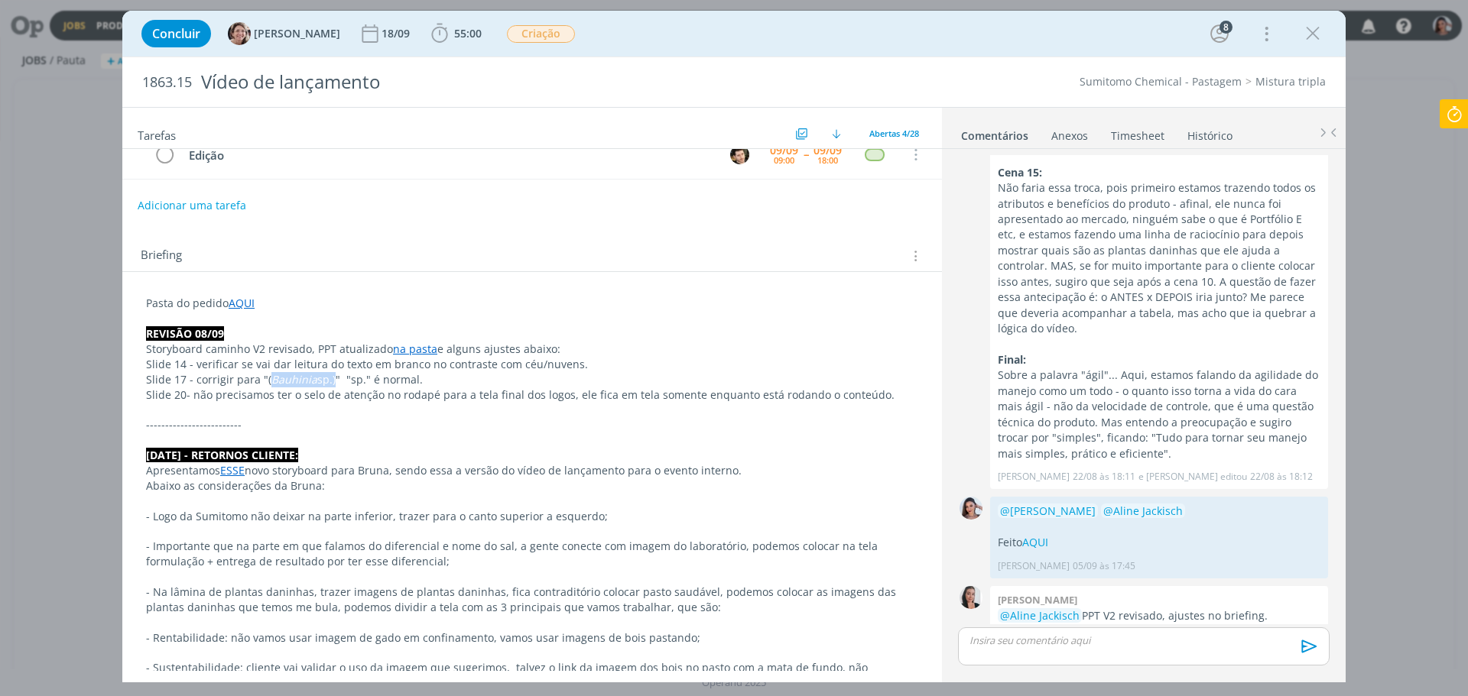
scroll to position [153, 0]
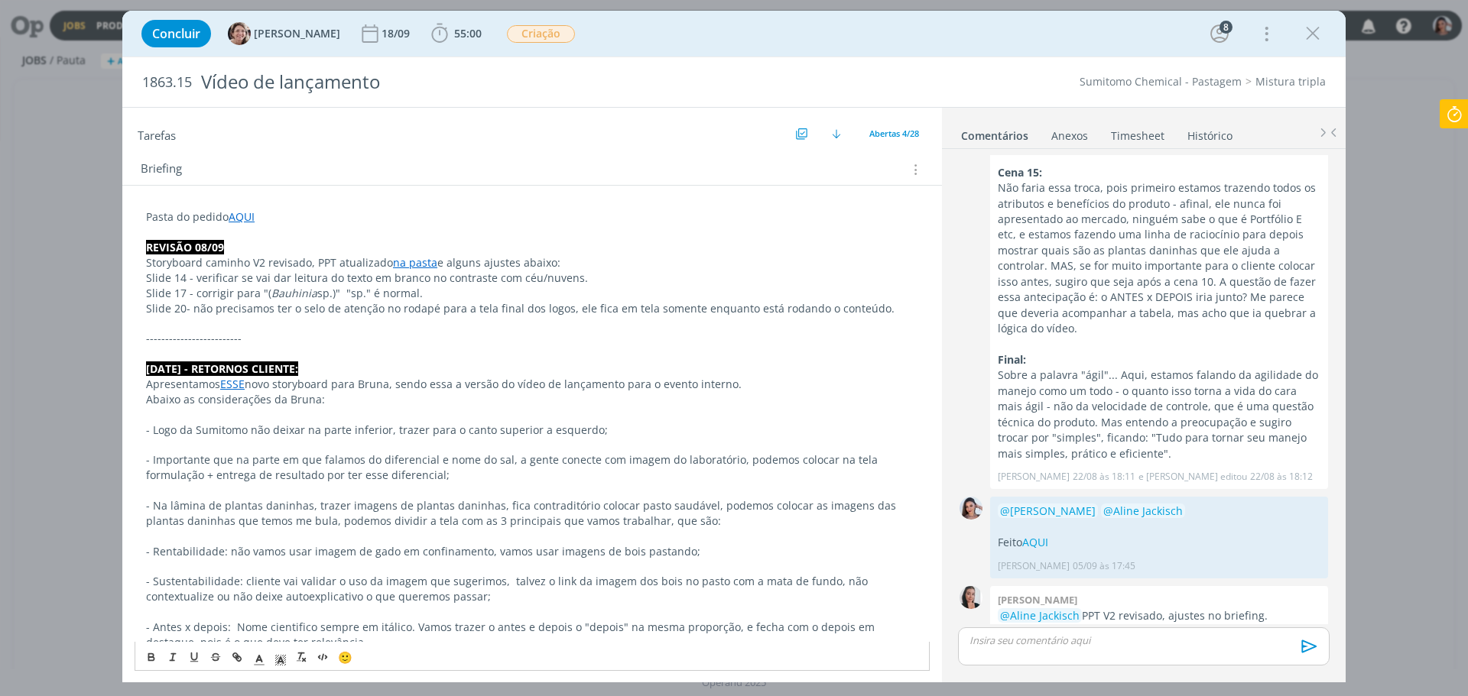
click at [616, 506] on p "- Na lâmina de plantas daninhas, trazer imagens de plantas daninhas, fica contr…" at bounding box center [532, 513] width 772 height 31
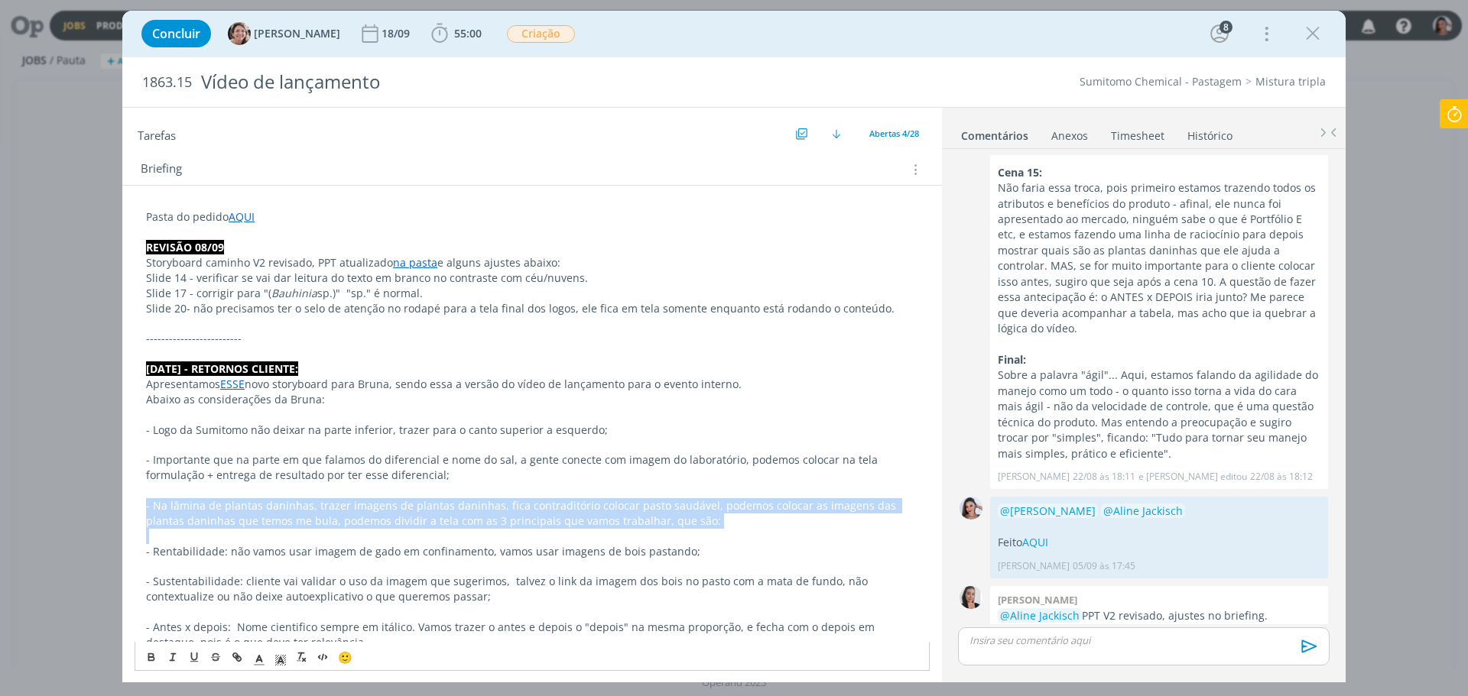
click at [616, 506] on p "- Na lâmina de plantas daninhas, trazer imagens de plantas daninhas, fica contr…" at bounding box center [532, 513] width 772 height 31
copy p "- Na lâmina de plantas daninhas, trazer imagens de plantas daninhas, fica contr…"
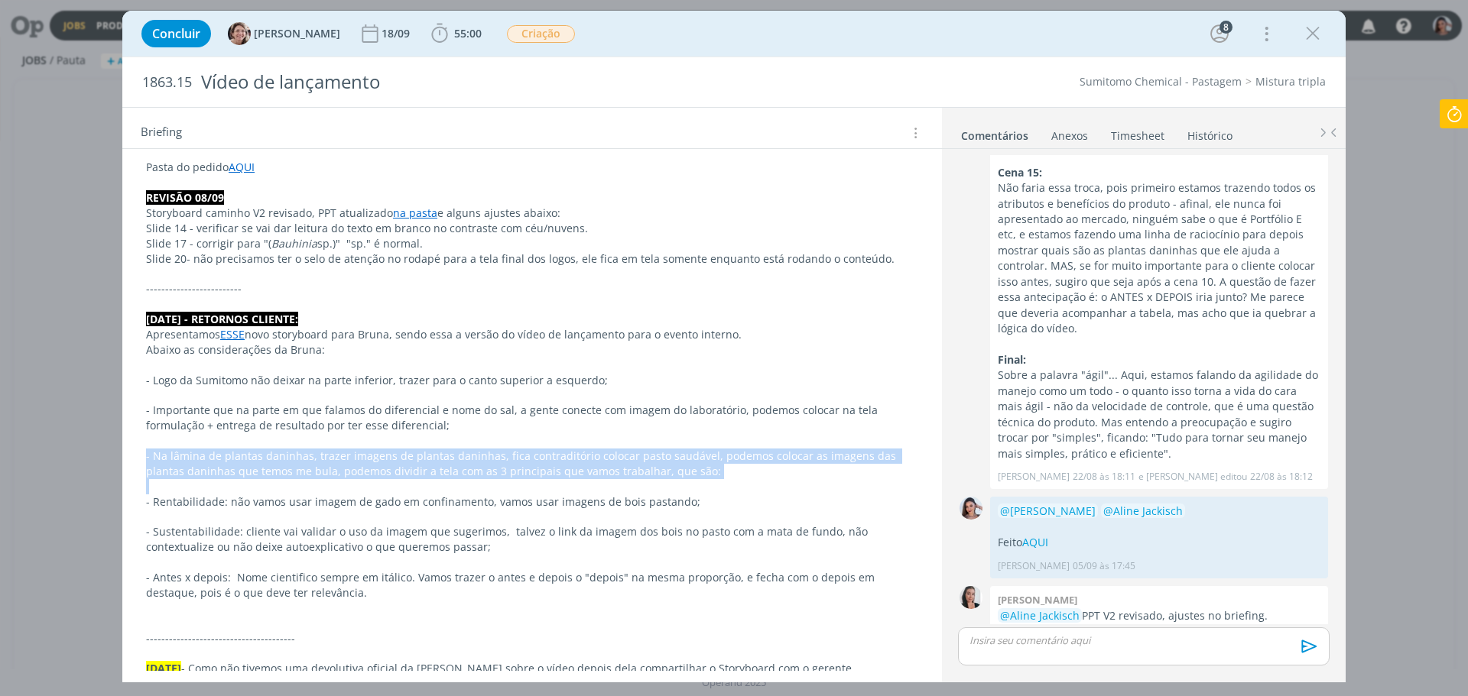
scroll to position [229, 0]
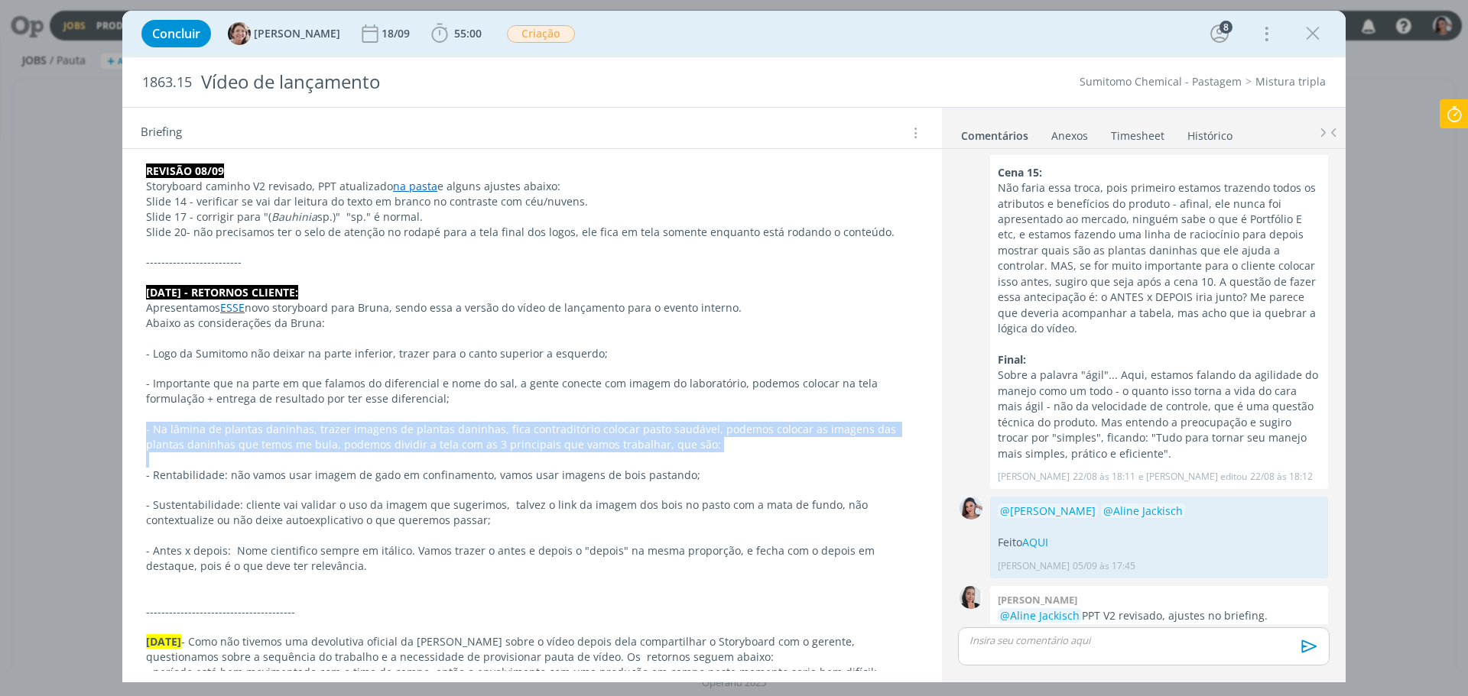
click at [804, 435] on p "- Na lâmina de plantas daninhas, trazer imagens de plantas daninhas, fica contr…" at bounding box center [532, 437] width 772 height 31
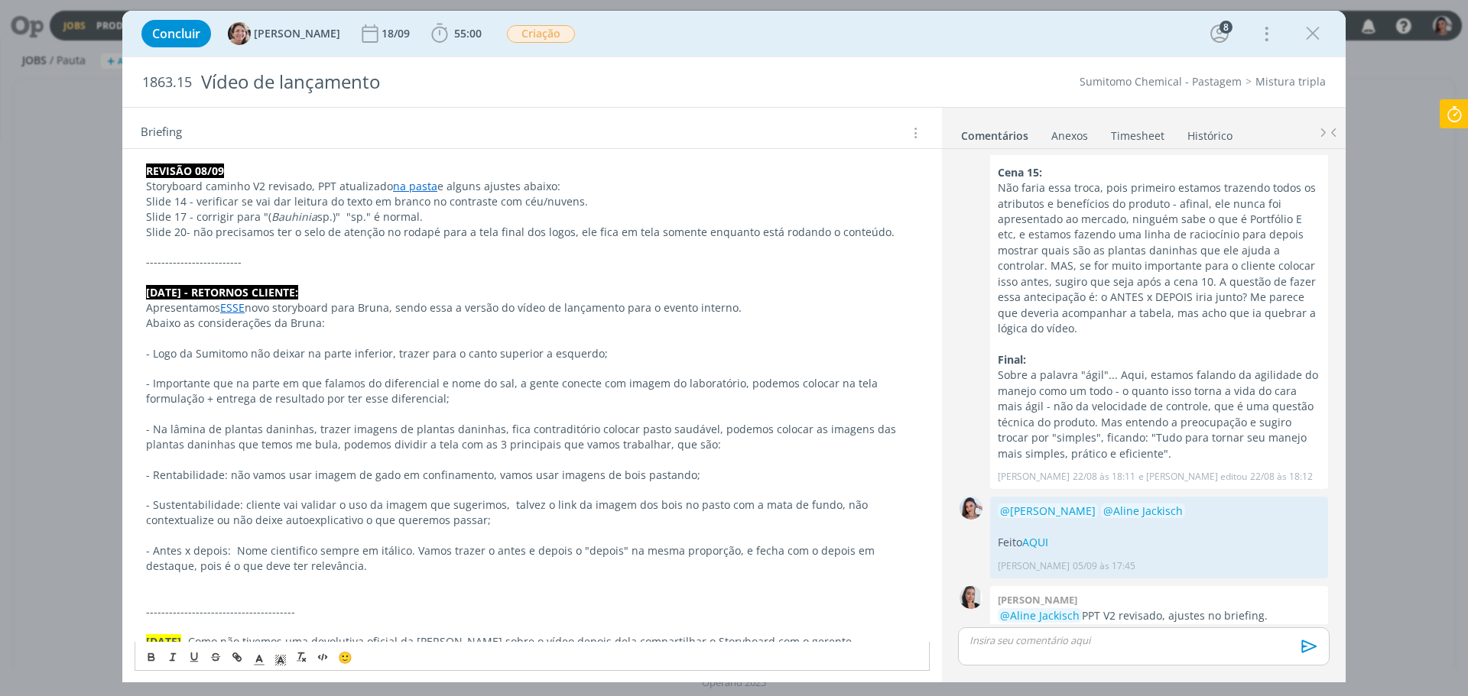
click at [792, 457] on p "dialog" at bounding box center [532, 460] width 772 height 15
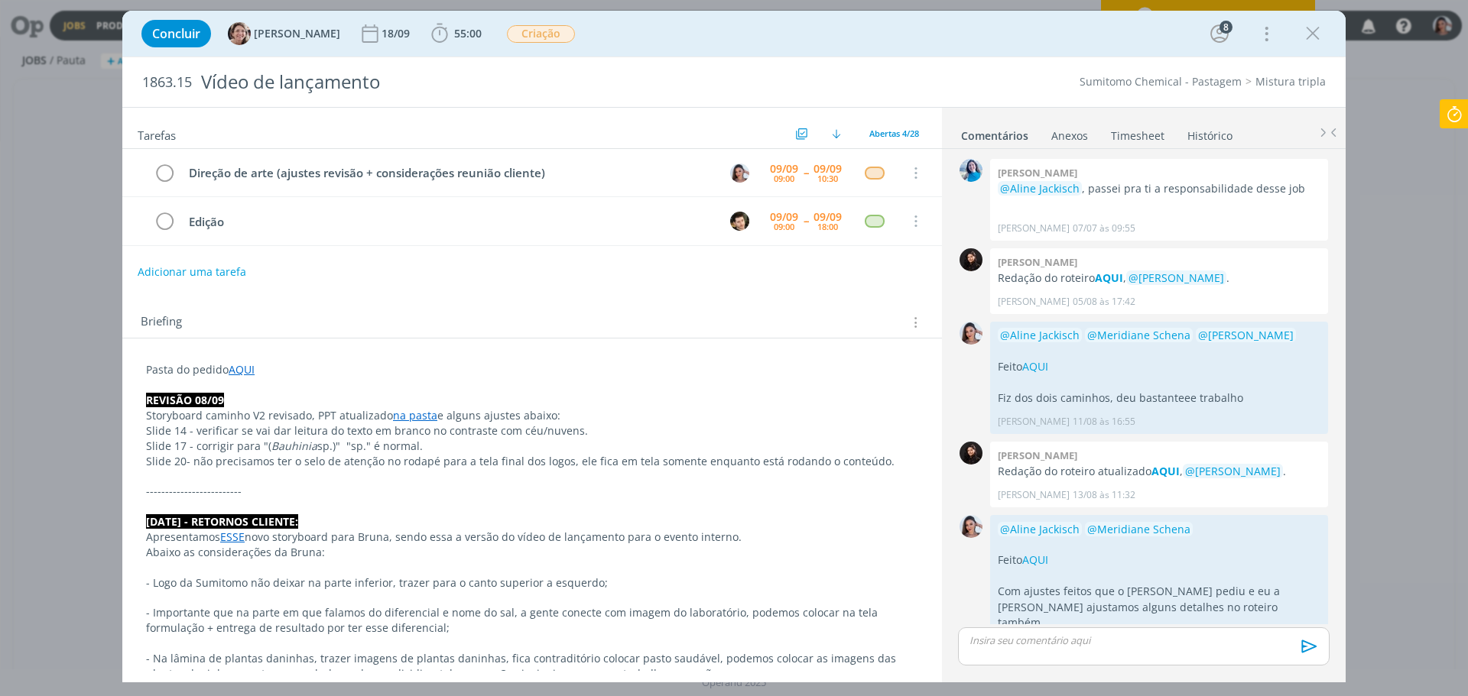
scroll to position [1318, 0]
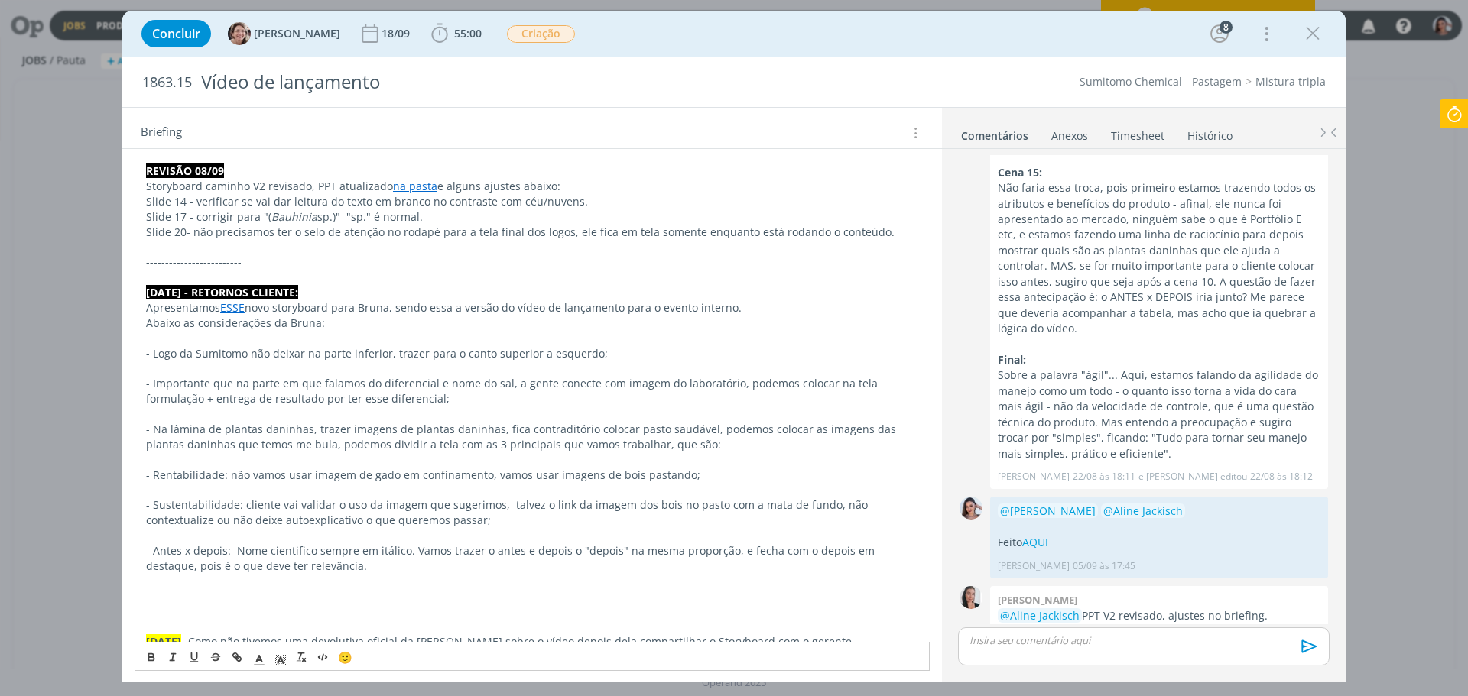
click at [567, 474] on p "- Rentabilidade: não vamos usar imagem de gado em confinamento, vamos usar imag…" at bounding box center [532, 475] width 772 height 15
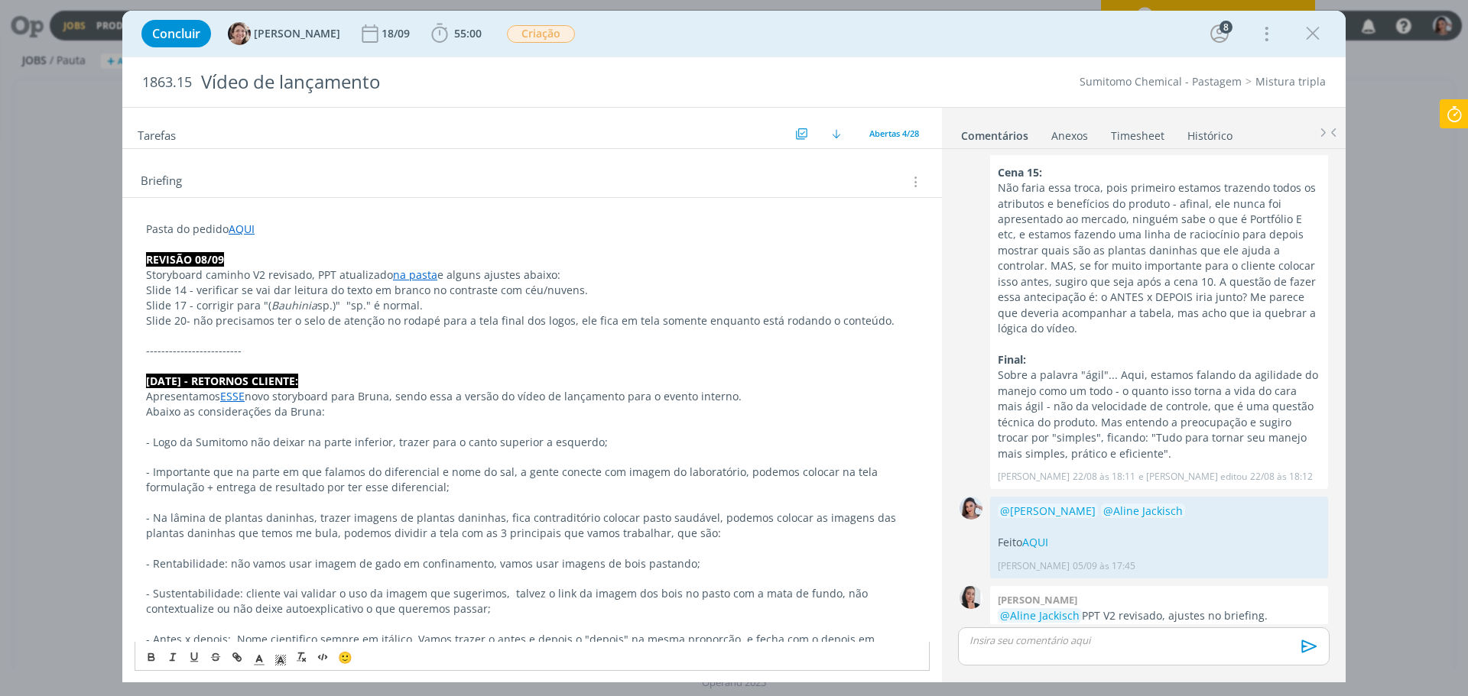
scroll to position [0, 0]
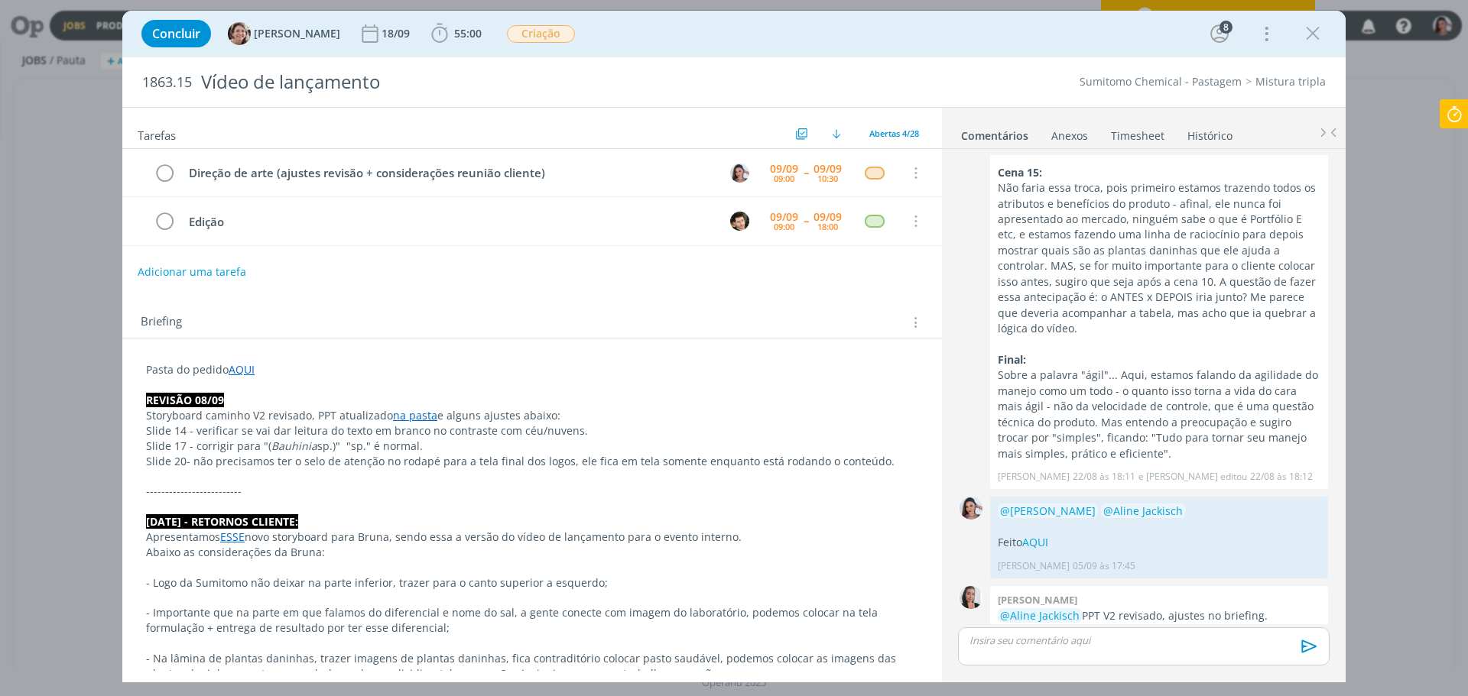
click at [634, 574] on p "dialog" at bounding box center [532, 567] width 772 height 15
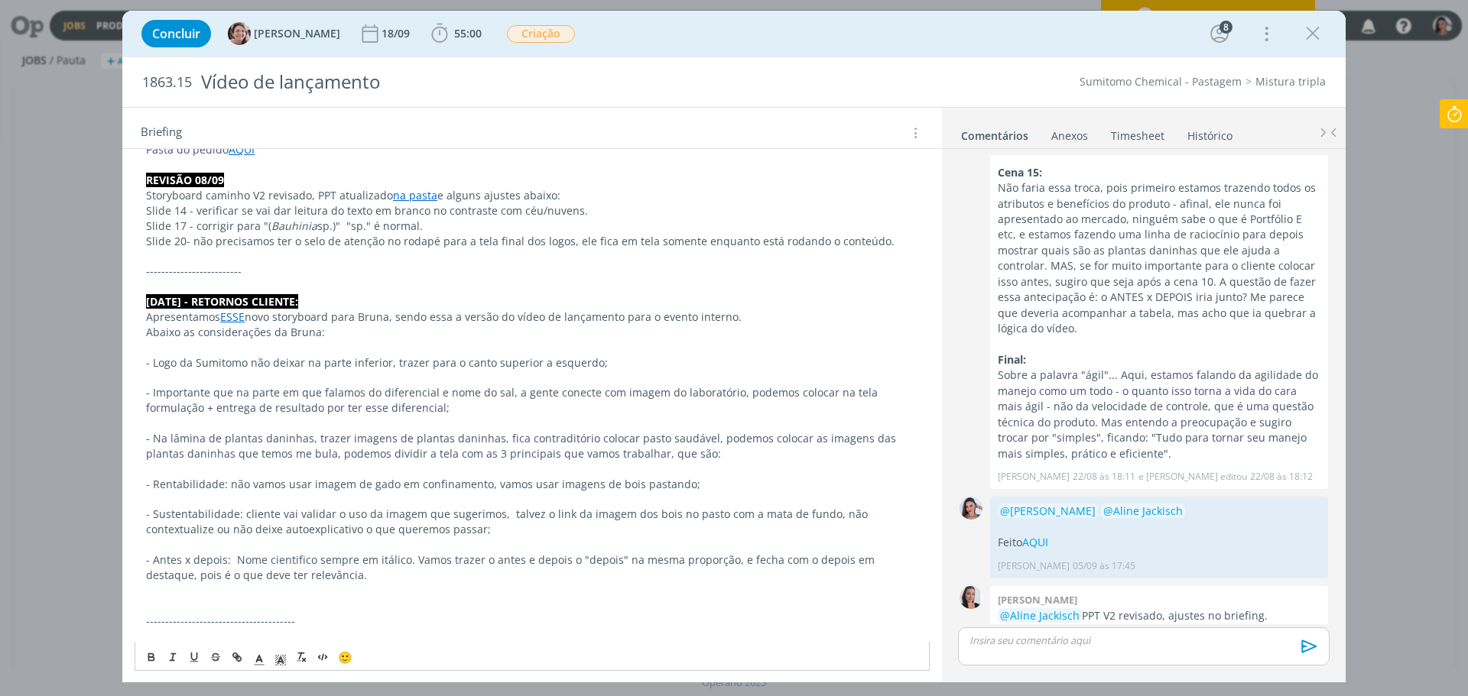
scroll to position [229, 0]
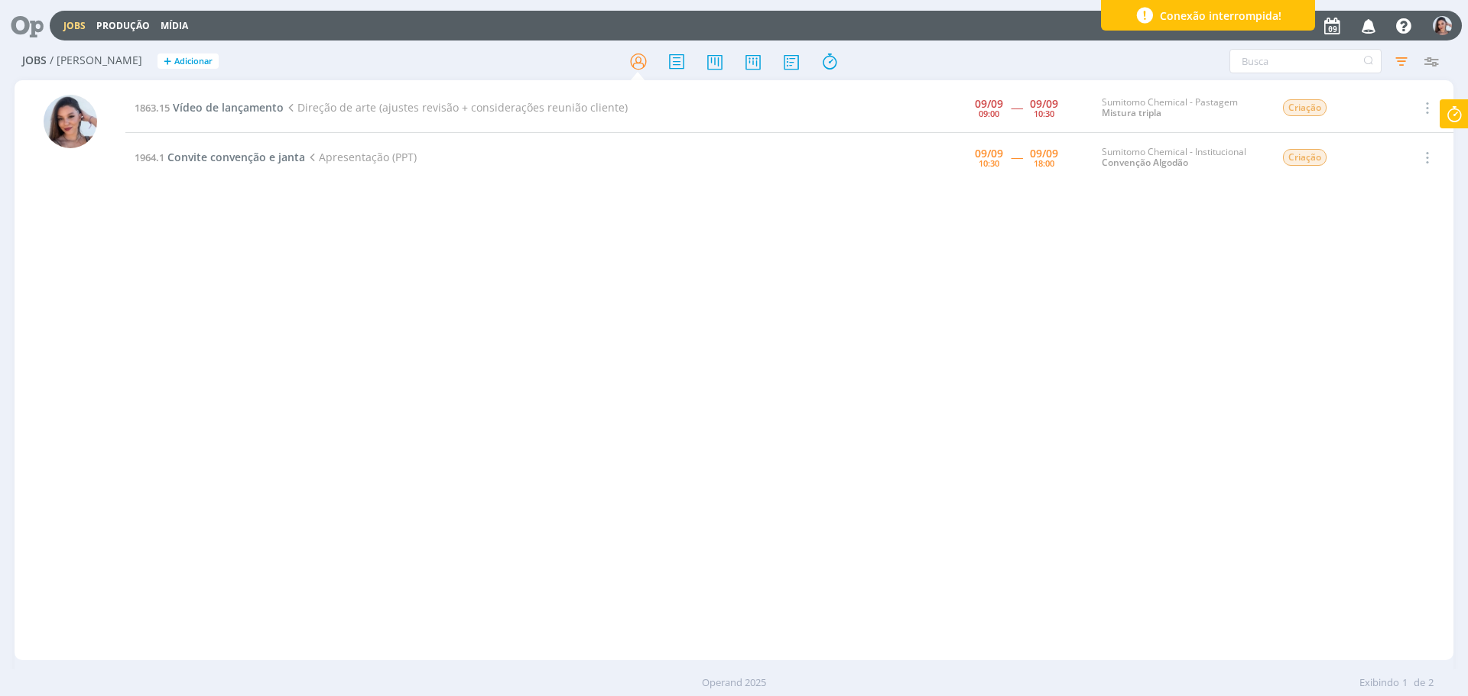
click at [1453, 112] on icon at bounding box center [1454, 114] width 28 height 30
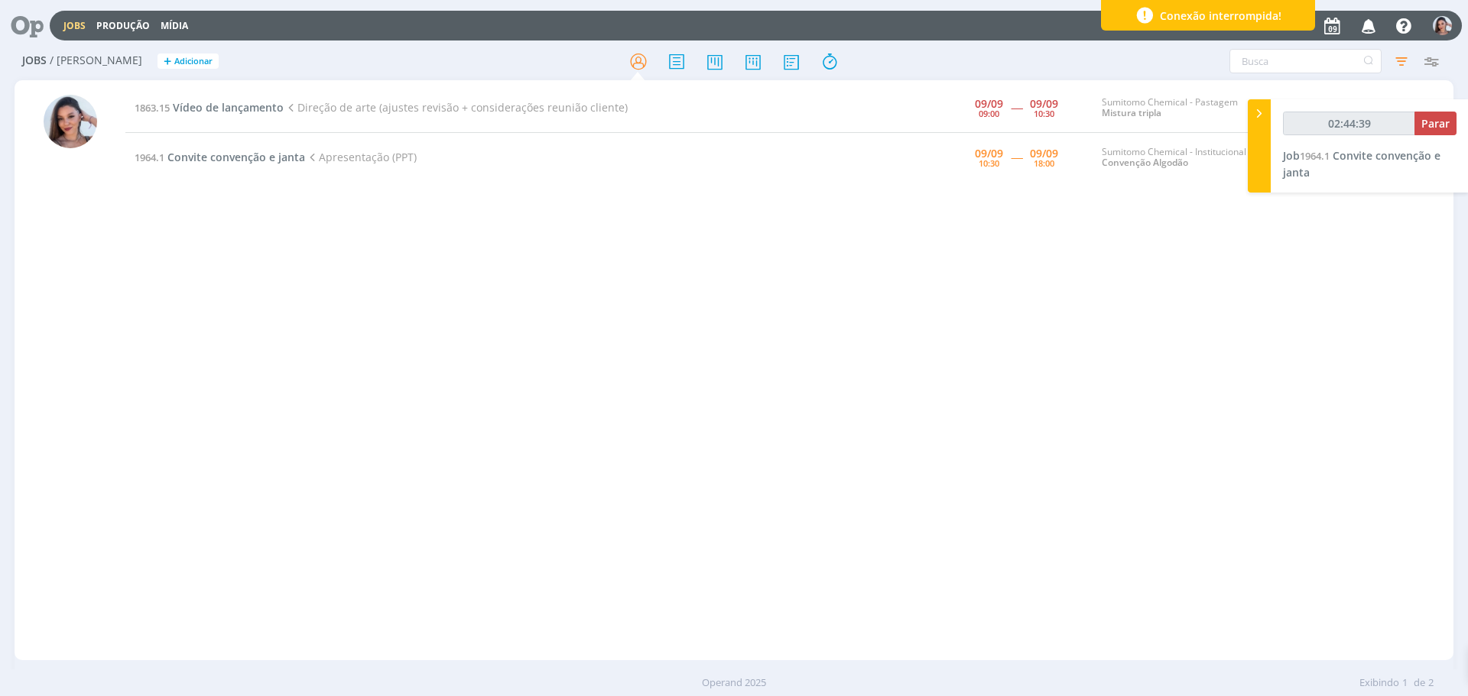
type input "02:45:39"
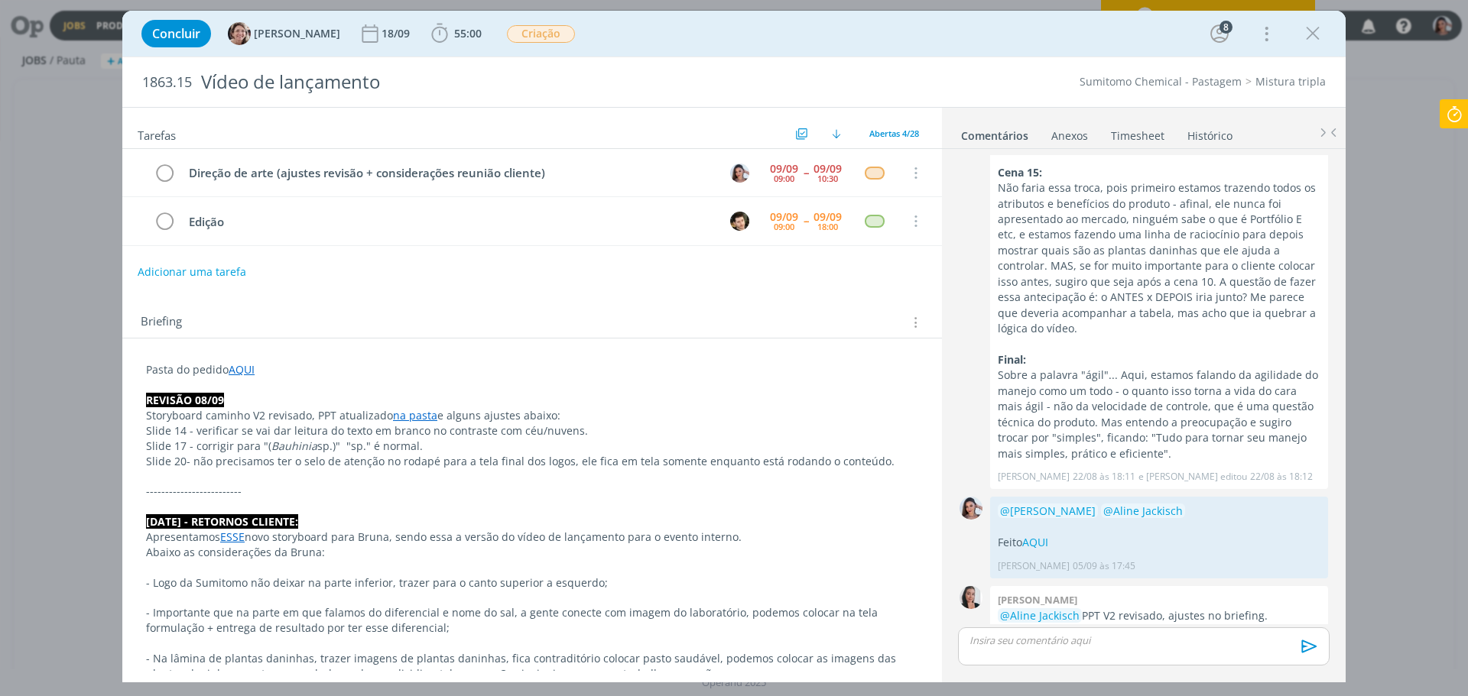
click at [249, 369] on link "AQUI" at bounding box center [242, 369] width 26 height 15
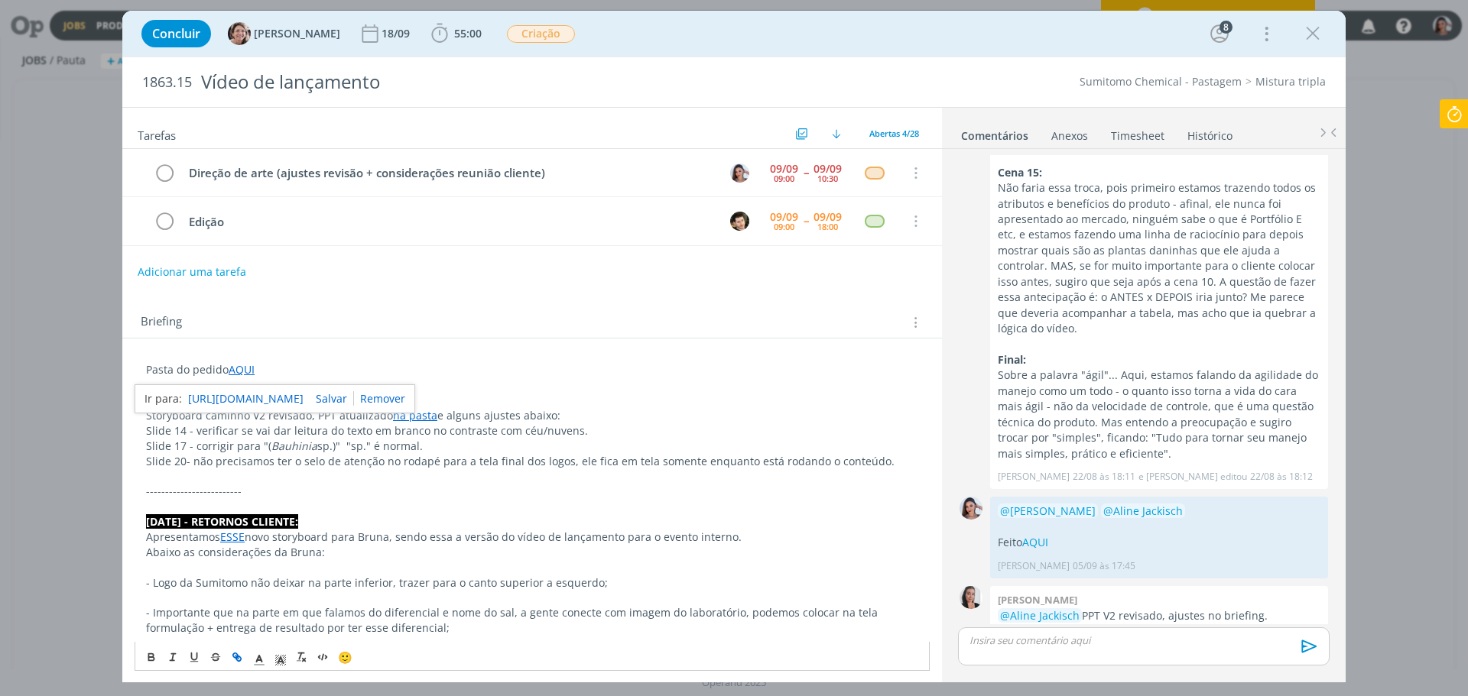
click at [279, 395] on link "https://sobeae.sharepoint.com/:f:/s/SOBEAE/EiuD6Of78SNIn5DSPG-1THUByiU2Ns-mRsRn…" at bounding box center [245, 399] width 115 height 20
click at [1013, 641] on p "dialog" at bounding box center [1143, 641] width 347 height 14
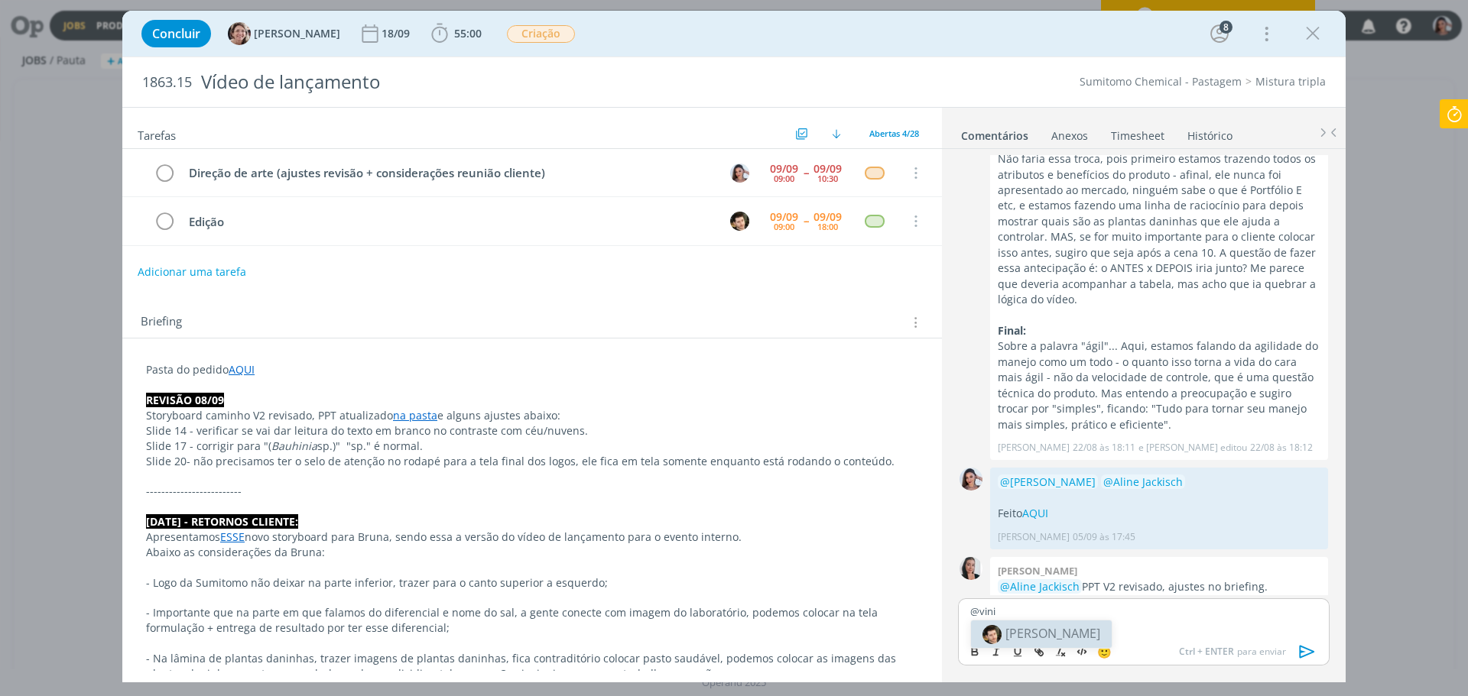
click at [1013, 641] on span "[PERSON_NAME]" at bounding box center [1052, 633] width 95 height 17
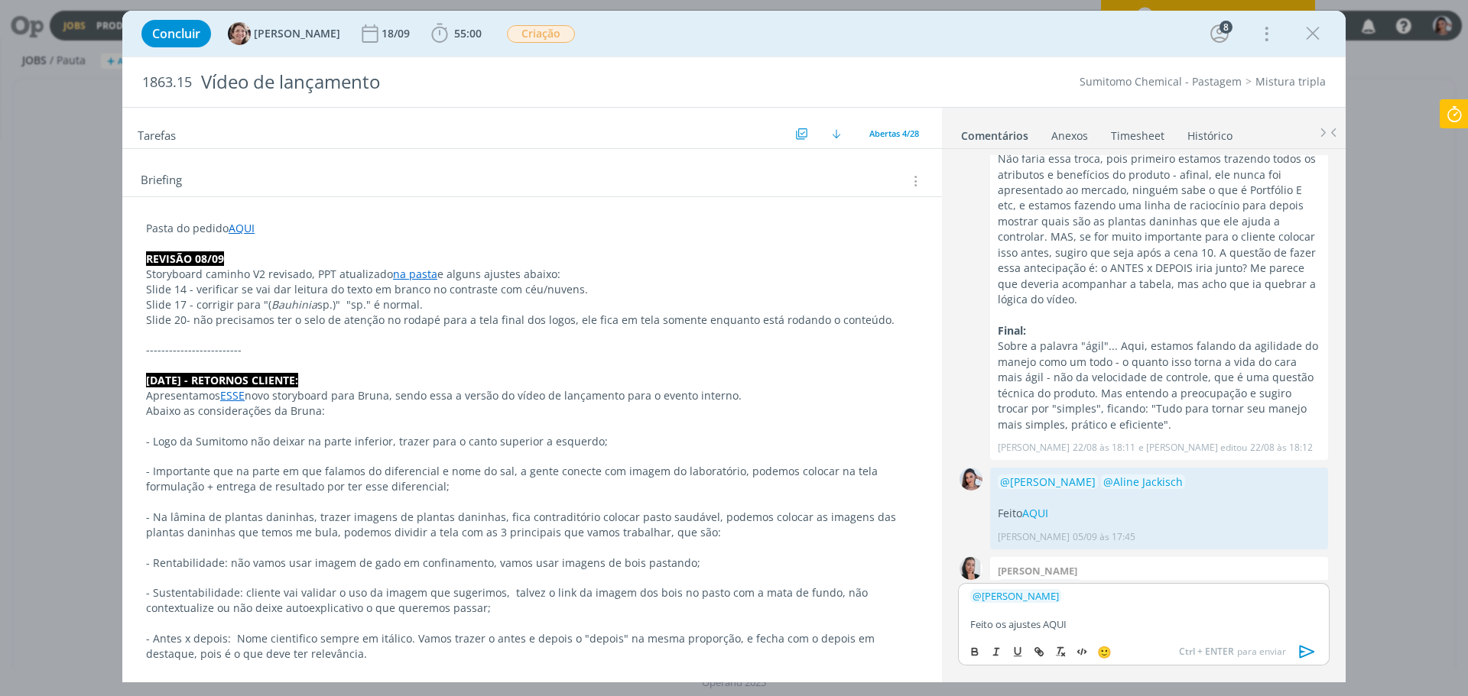
scroll to position [153, 0]
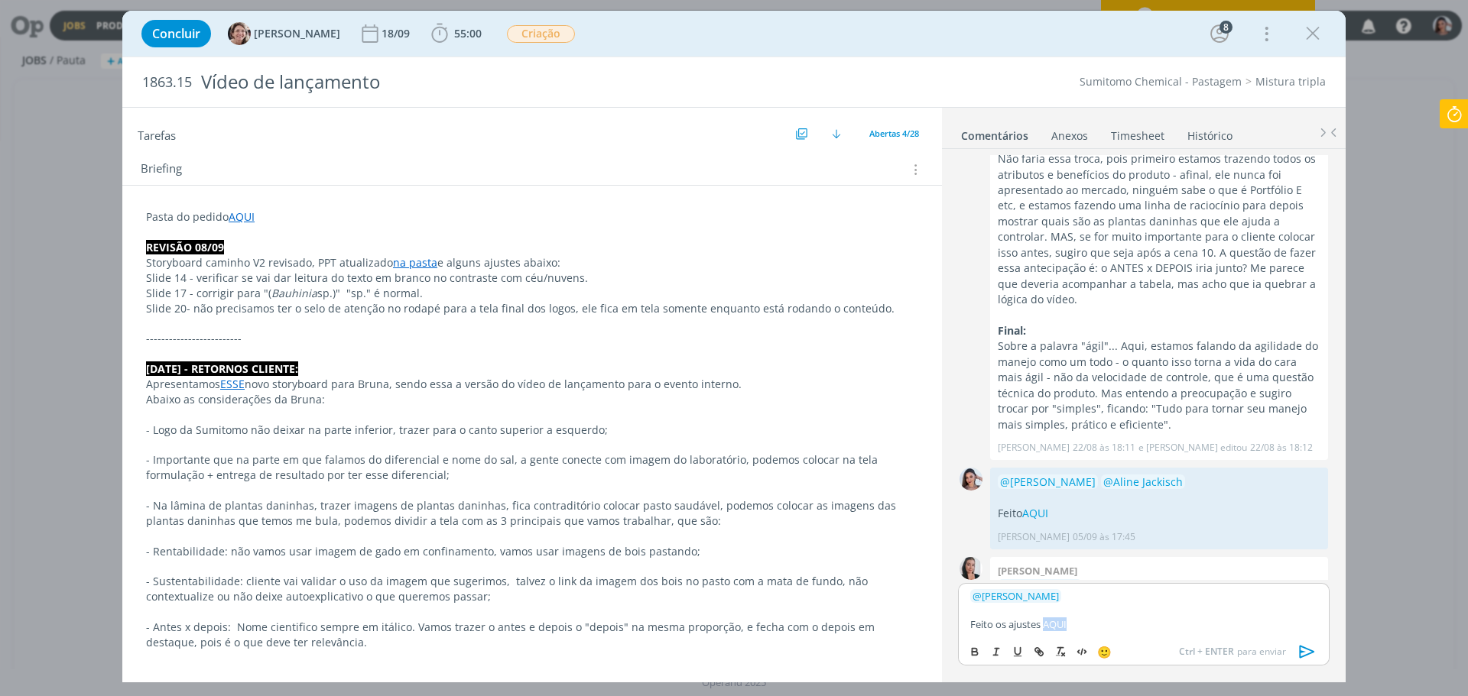
drag, startPoint x: 1046, startPoint y: 628, endPoint x: 1073, endPoint y: 628, distance: 27.5
click at [1073, 628] on p "Feito os ajustes AQUI" at bounding box center [1143, 625] width 347 height 14
drag, startPoint x: 1046, startPoint y: 653, endPoint x: 1053, endPoint y: 651, distance: 8.0
click at [1045, 653] on button "dialog" at bounding box center [1039, 652] width 21 height 18
paste input "https://sobeae.sharepoint.com/:f:/s/SOBEAE/Eiq8l0Or2ZFFg8dPSfwapjYBu2mnxL9nQrg6…"
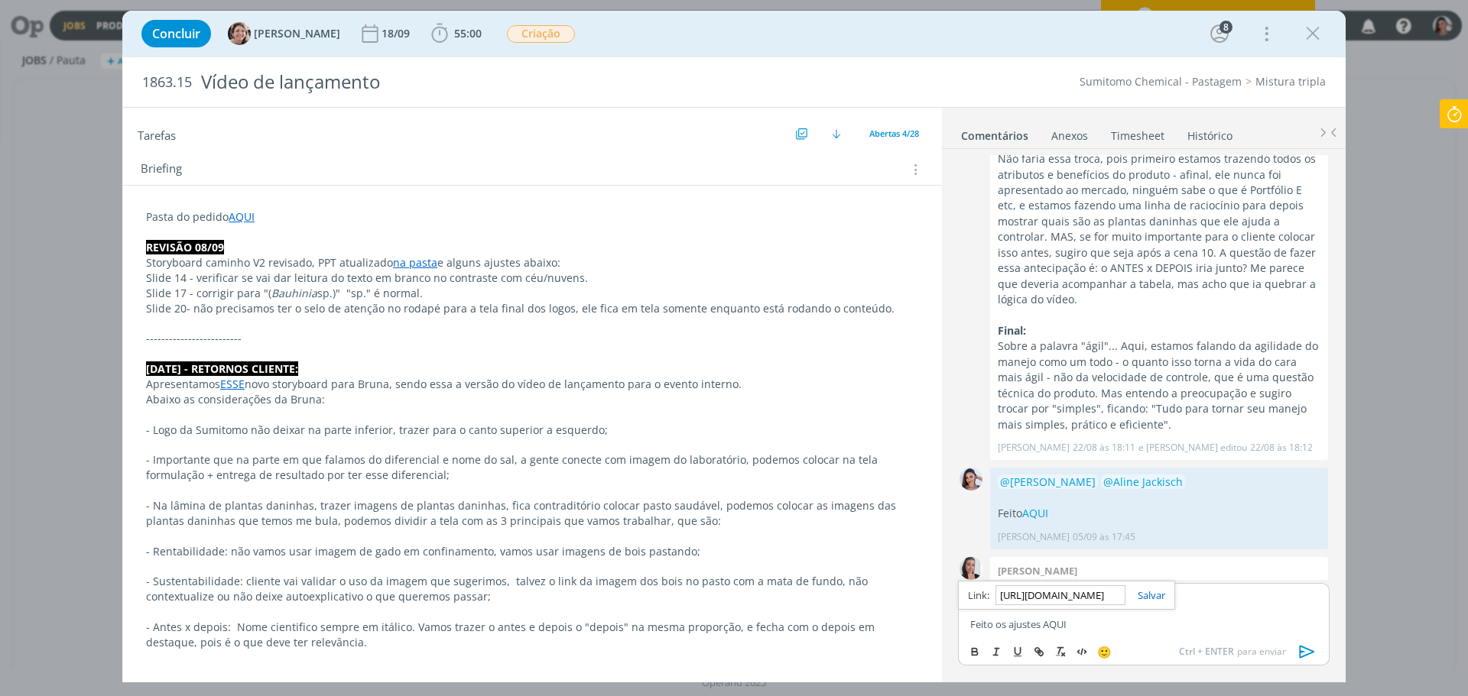
scroll to position [0, 385]
type input "https://sobeae.sharepoint.com/:f:/s/SOBEAE/Eiq8l0Or2ZFFg8dPSfwapjYBu2mnxL9nQrg6…"
click at [1151, 605] on div "https://sobeae.sharepoint.com/:f:/s/SOBEAE/Eiq8l0Or2ZFFg8dPSfwapjYBu2mnxL9nQrg6…" at bounding box center [1066, 595] width 217 height 29
click at [1154, 598] on link "dialog" at bounding box center [1145, 596] width 40 height 14
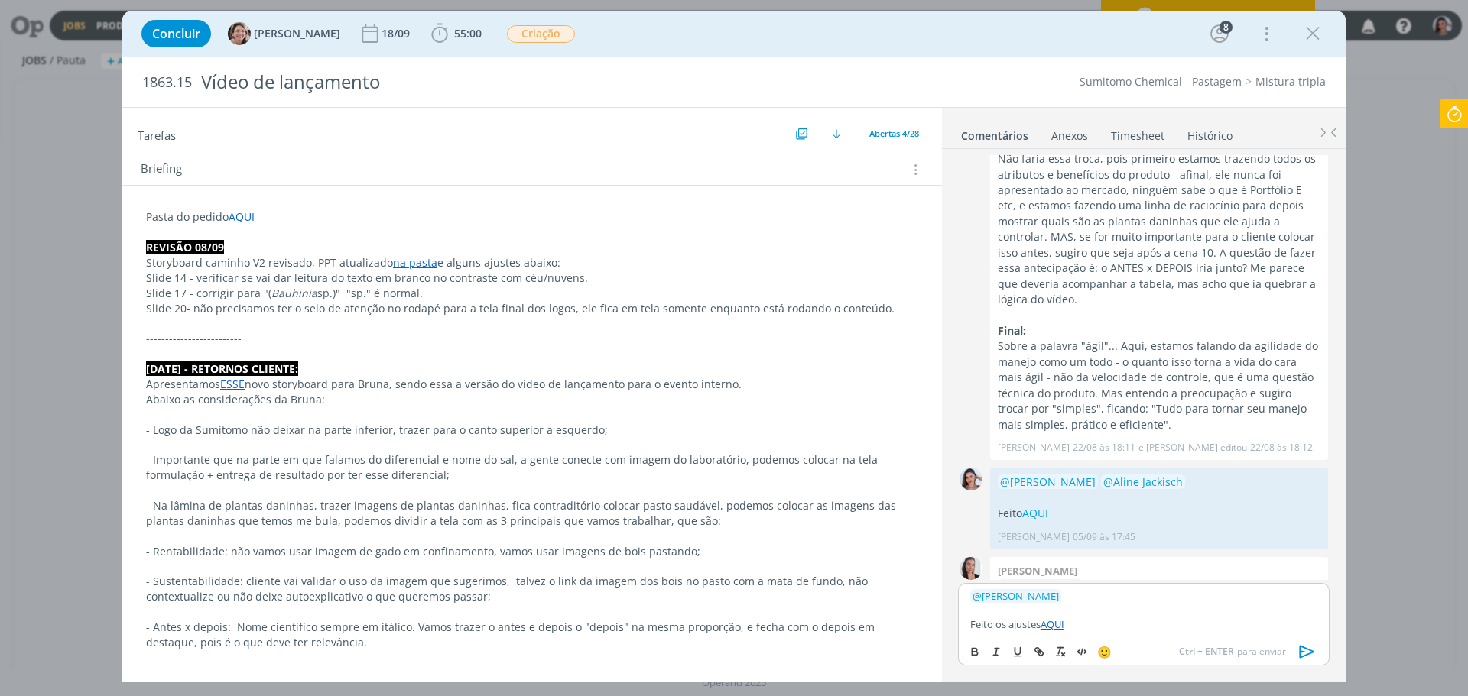
click at [1305, 654] on icon "dialog" at bounding box center [1307, 652] width 23 height 23
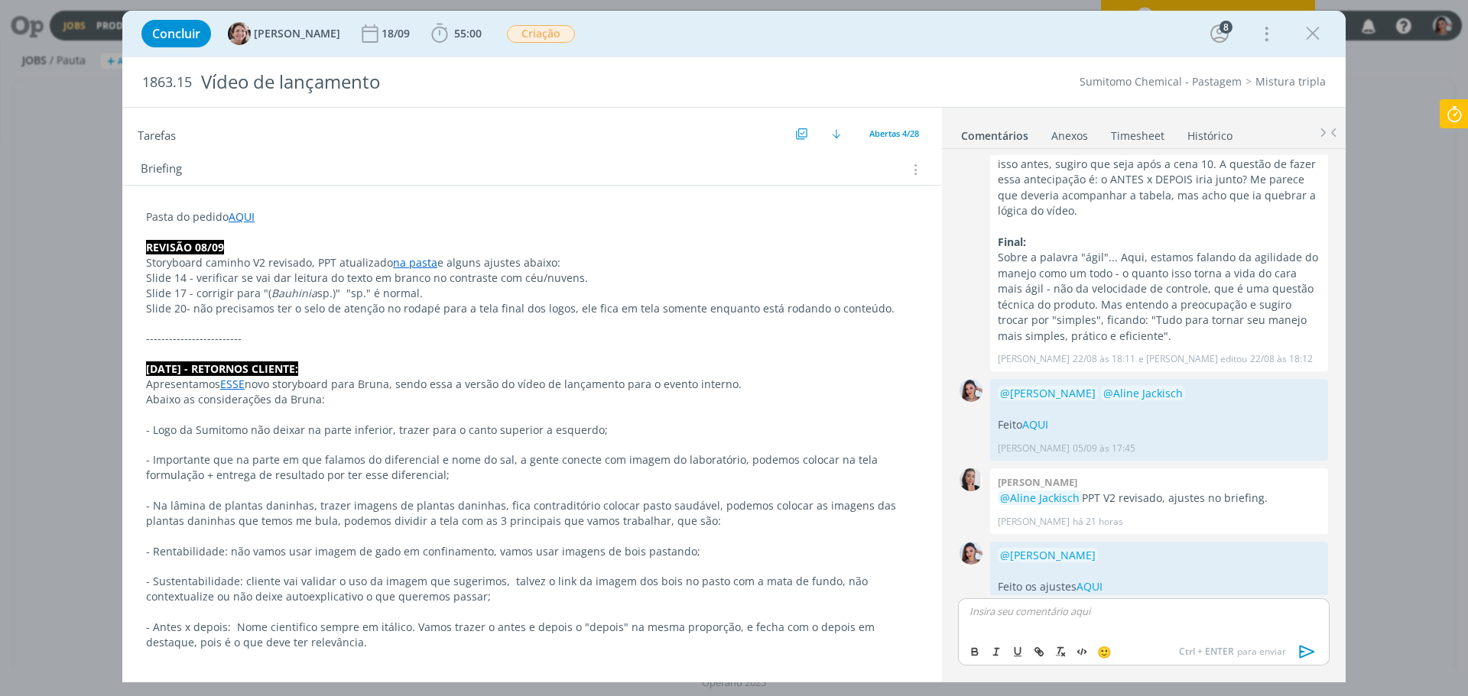
click at [263, 588] on p "- Sustentabilidade: cliente vai validar o uso da imagem que sugerimos, talvez o…" at bounding box center [532, 589] width 772 height 31
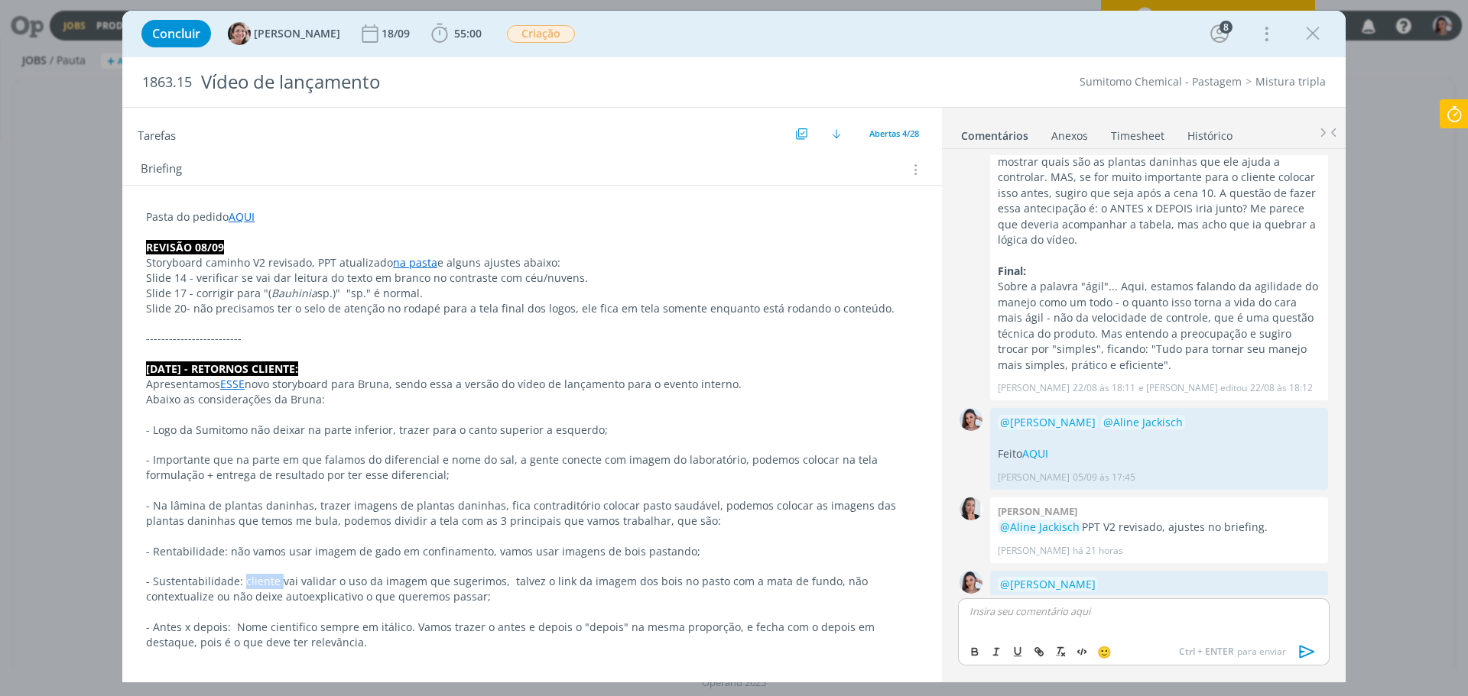
click at [263, 588] on p "- Sustentabilidade: cliente vai validar o uso da imagem que sugerimos, talvez o…" at bounding box center [532, 589] width 772 height 31
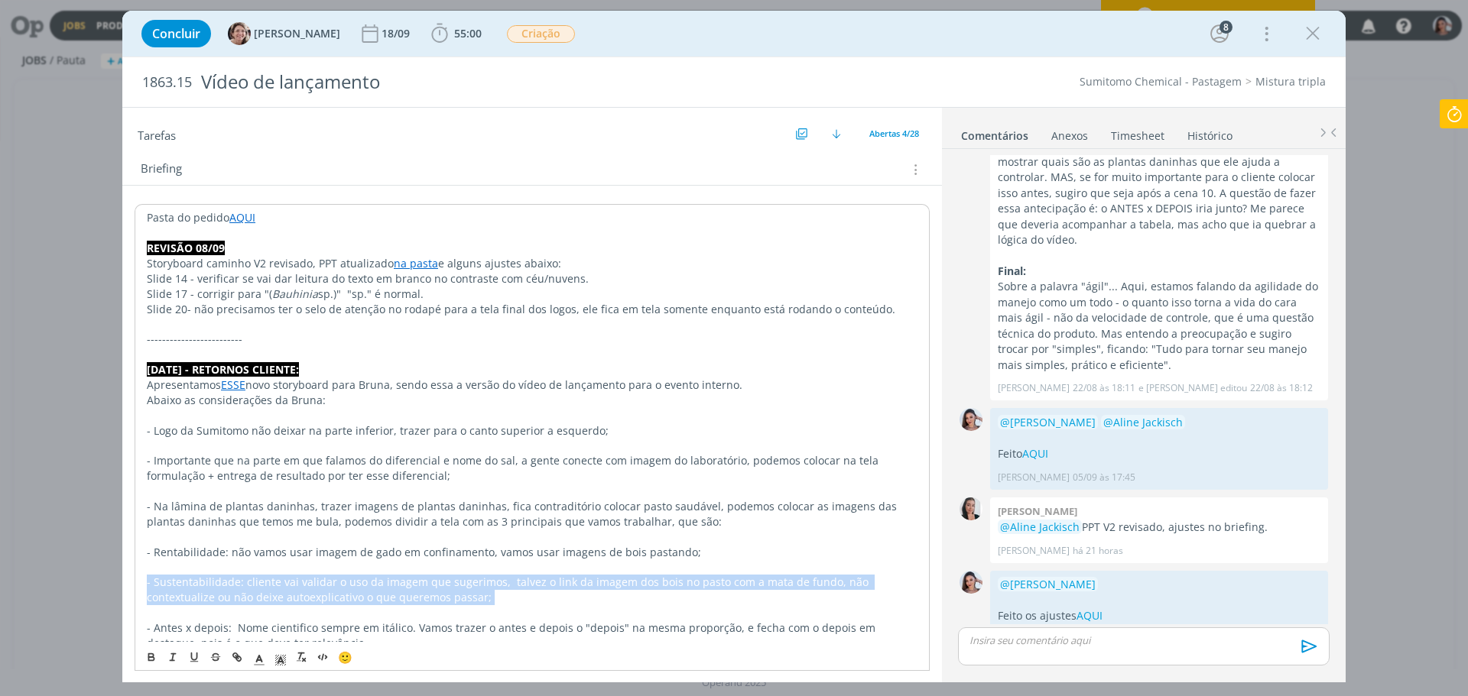
click at [263, 588] on p "- Sustentabilidade: cliente vai validar o uso da imagem que sugerimos, talvez o…" at bounding box center [532, 590] width 771 height 31
copy p "- Sustentabilidade: cliente vai validar o uso da imagem que sugerimos, talvez o…"
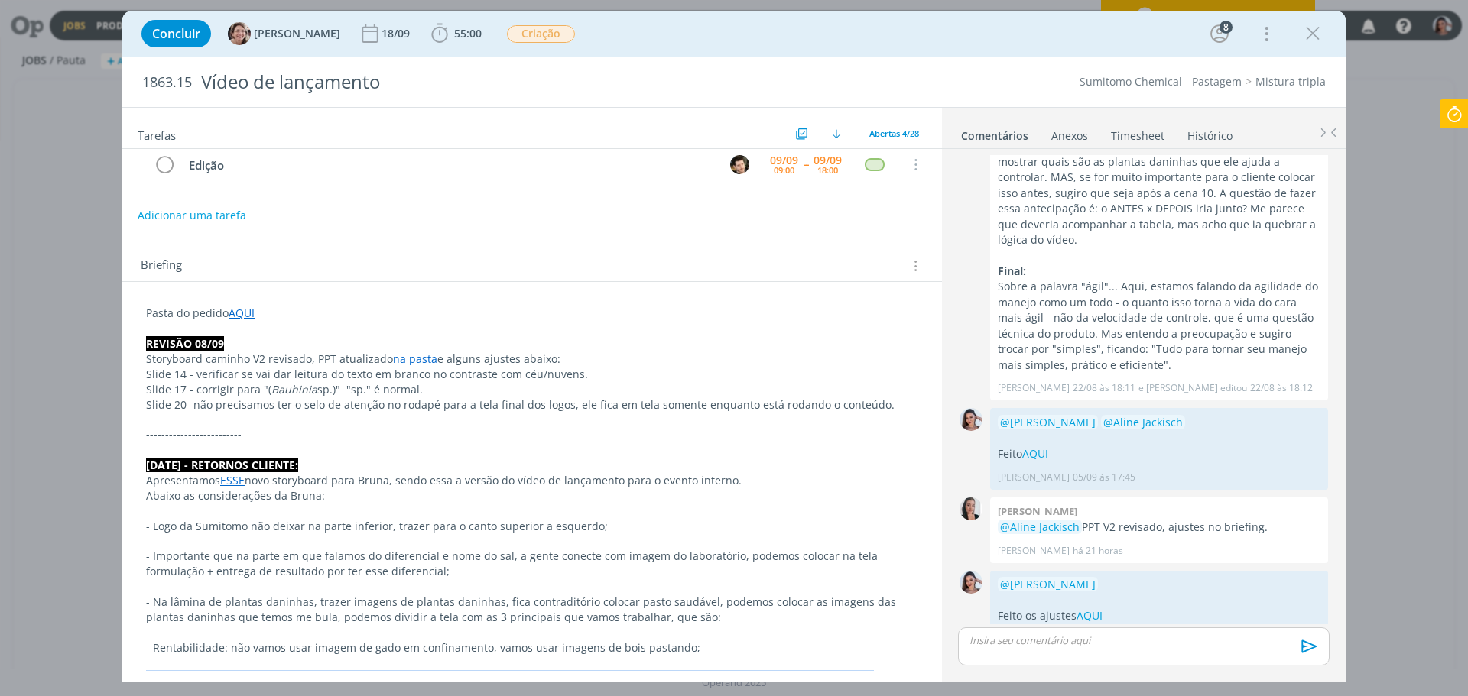
scroll to position [0, 0]
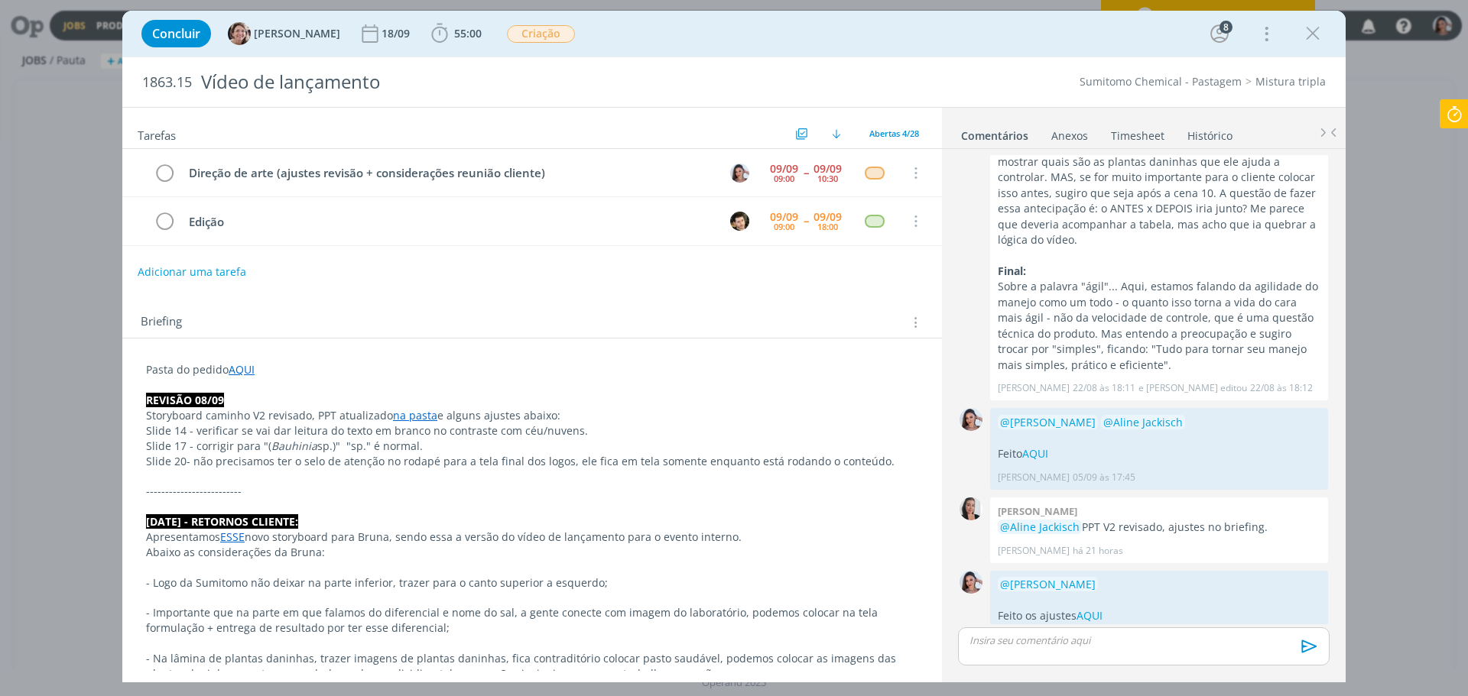
click at [1457, 116] on icon at bounding box center [1454, 114] width 28 height 30
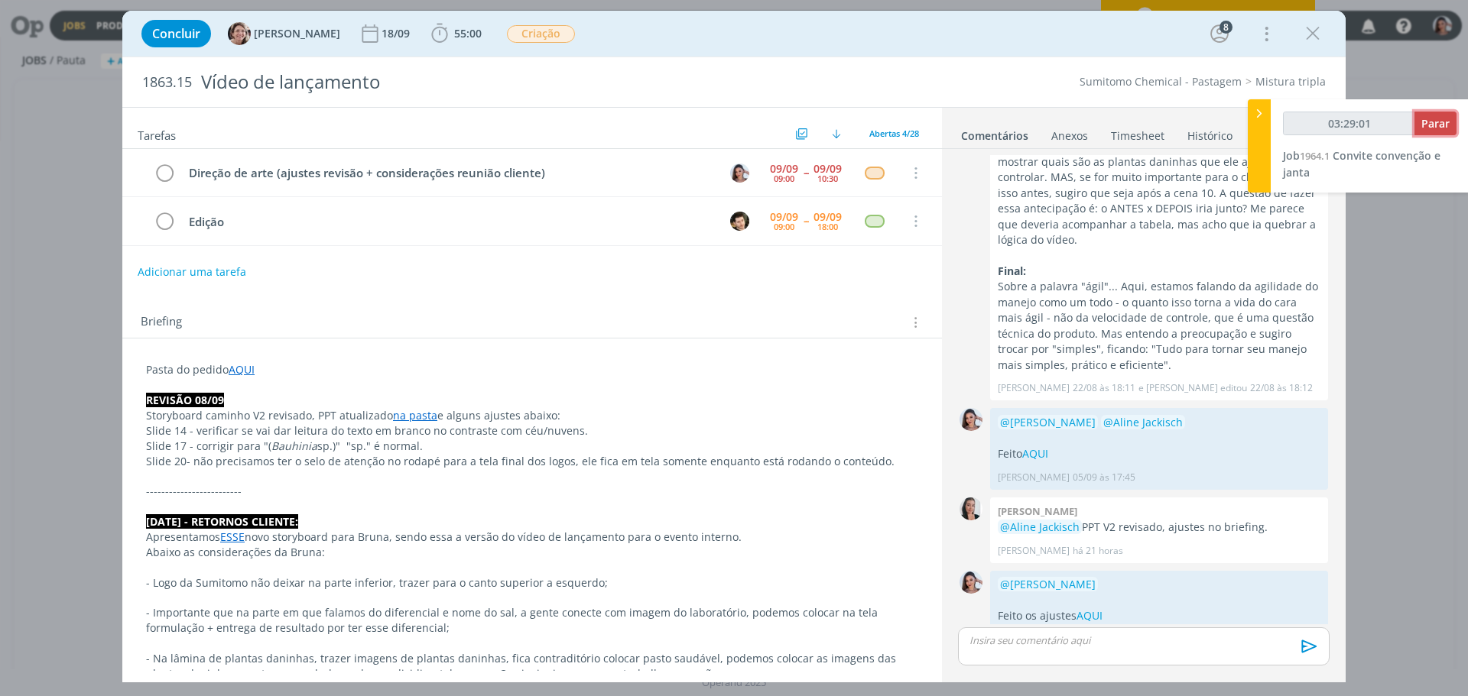
click at [1455, 121] on button "Parar" at bounding box center [1435, 124] width 42 height 24
click at [396, 160] on td "Direção de arte (ajustes revisão + considerações reunião cliente)" at bounding box center [446, 173] width 534 height 27
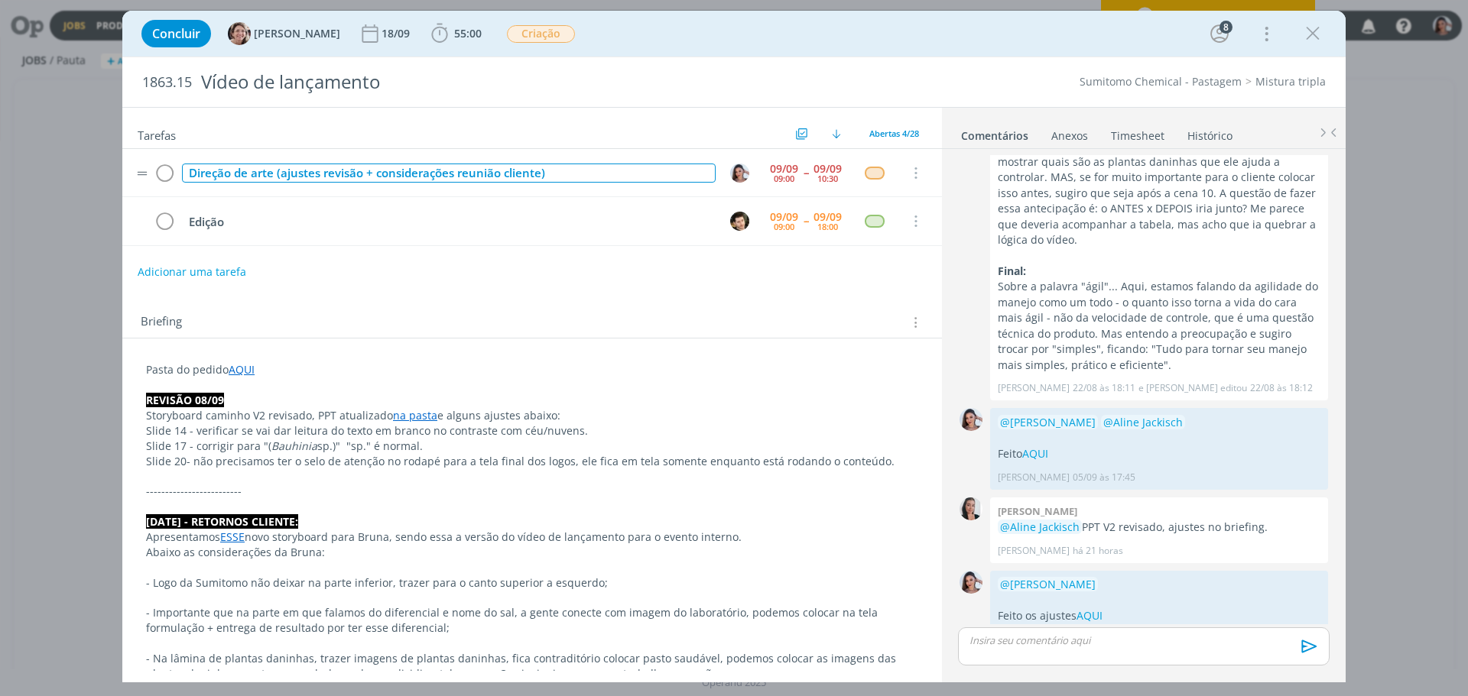
click at [401, 180] on div "Direção de arte (ajustes revisão + considerações reunião cliente)" at bounding box center [449, 173] width 534 height 19
copy div "Direção de arte (ajustes revisão + considerações reunião cliente)"
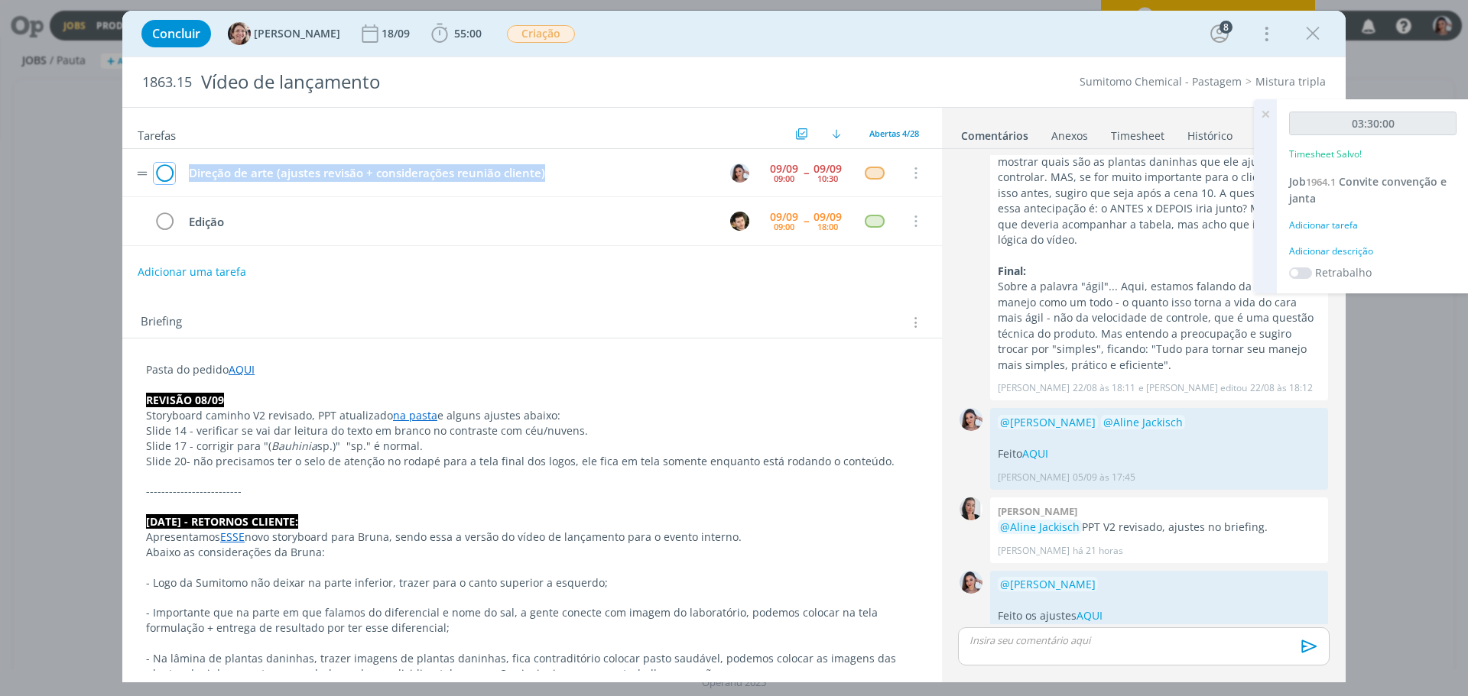
click at [161, 167] on icon "dialog" at bounding box center [164, 173] width 21 height 23
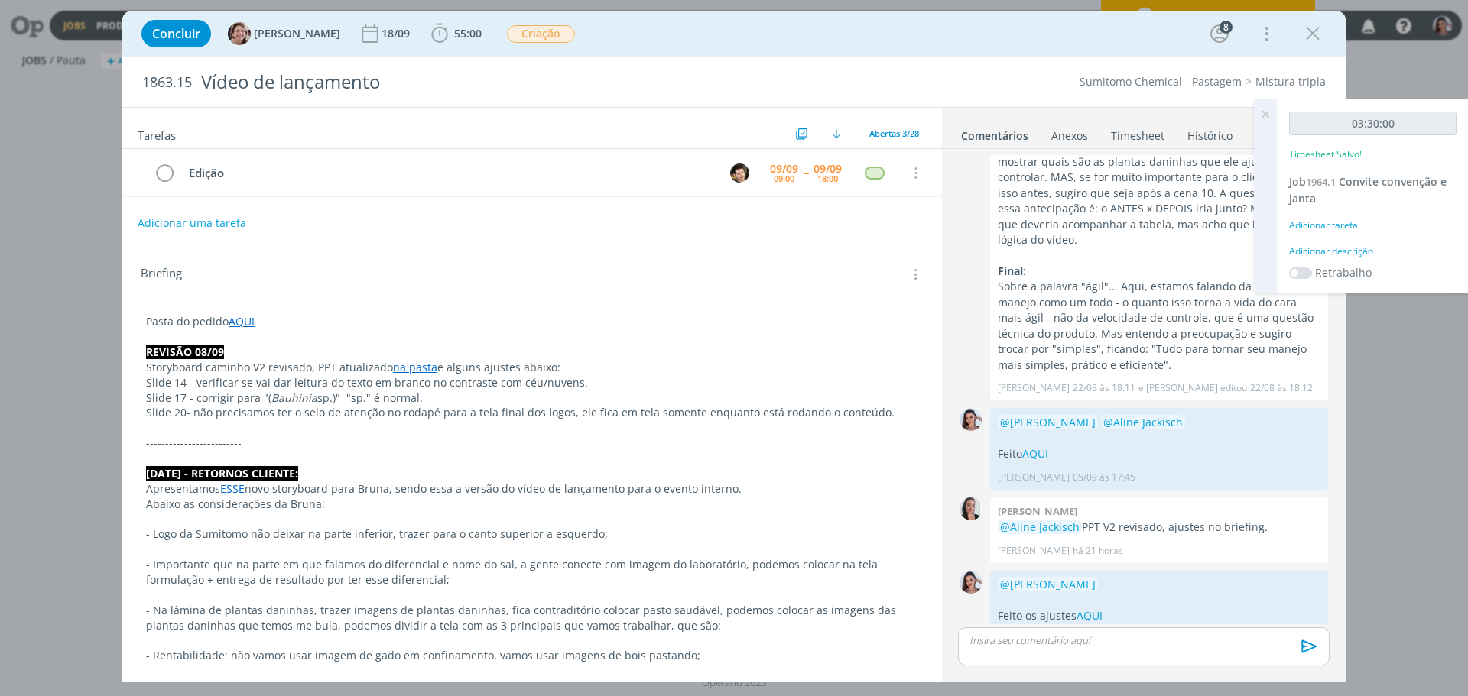
click at [1268, 113] on icon at bounding box center [1265, 114] width 28 height 30
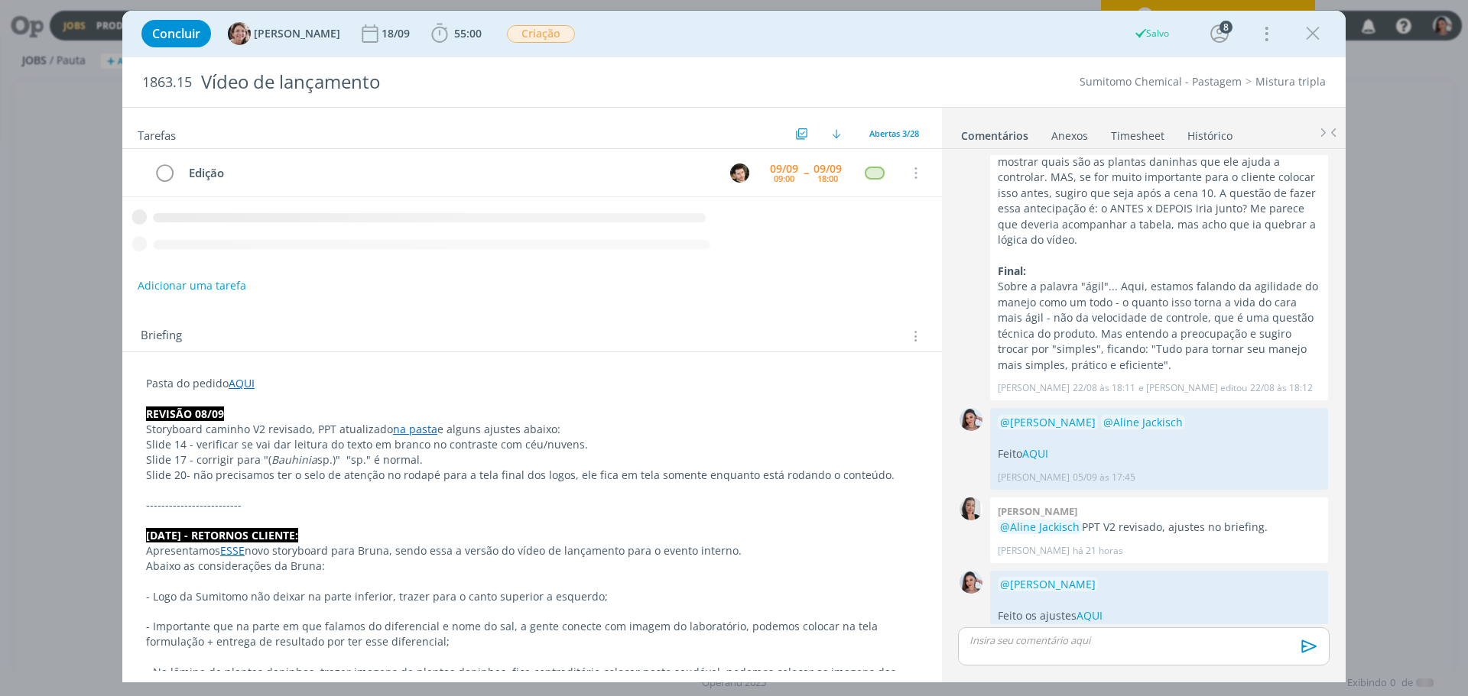
click at [1151, 126] on link "Timesheet" at bounding box center [1137, 133] width 55 height 22
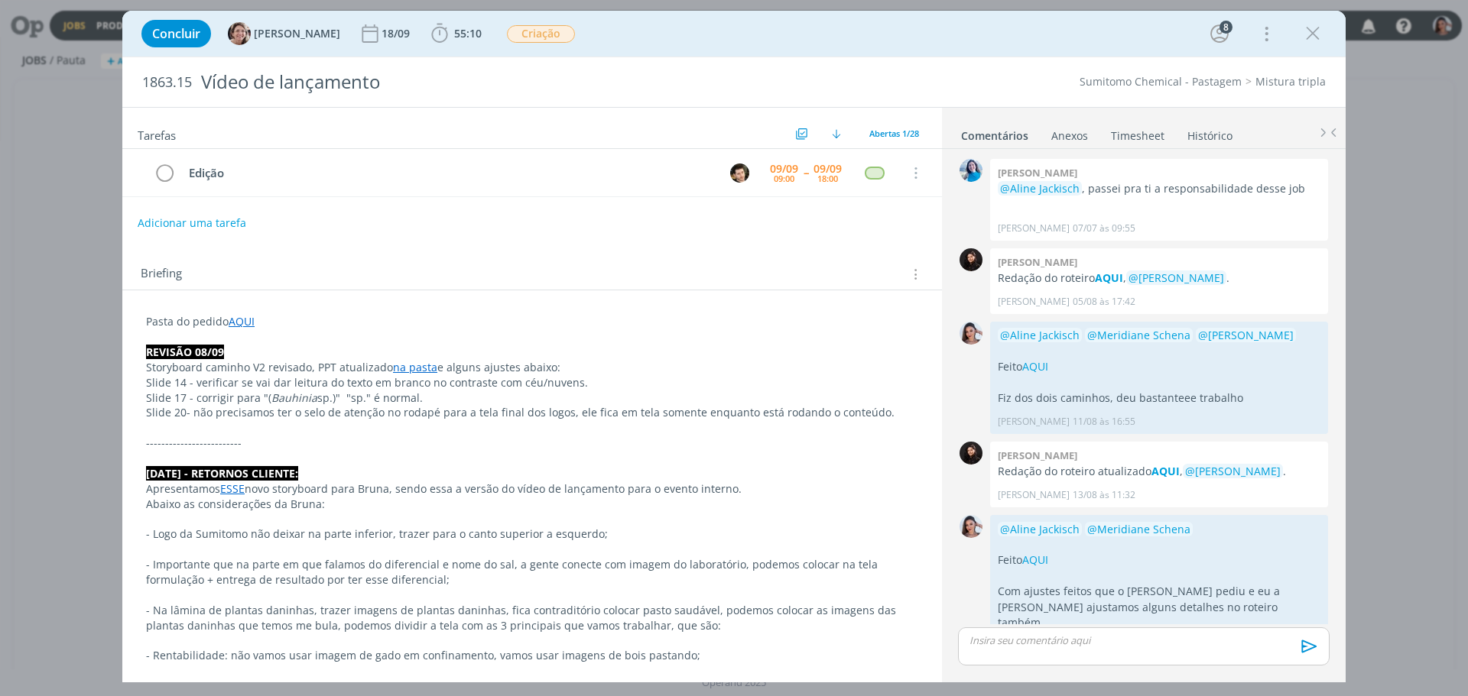
scroll to position [1407, 0]
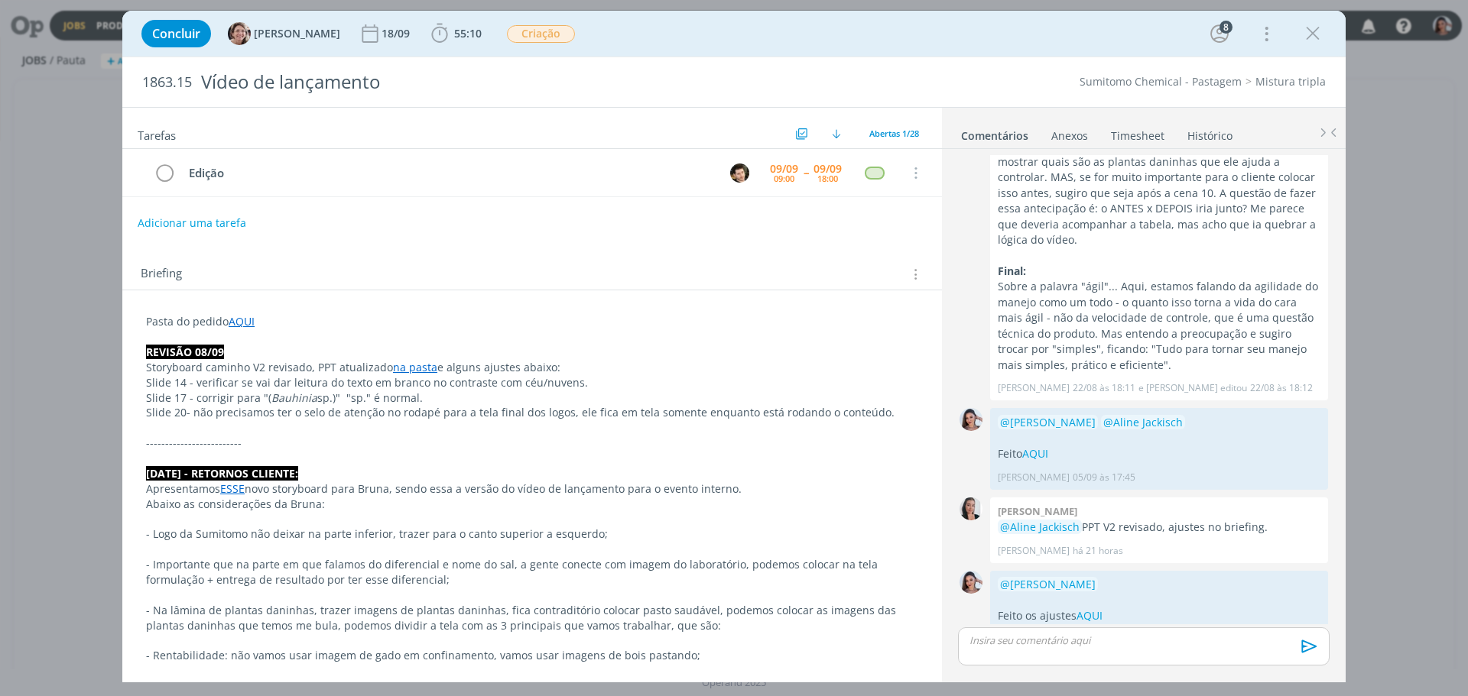
click at [1121, 133] on link "Timesheet" at bounding box center [1137, 133] width 55 height 22
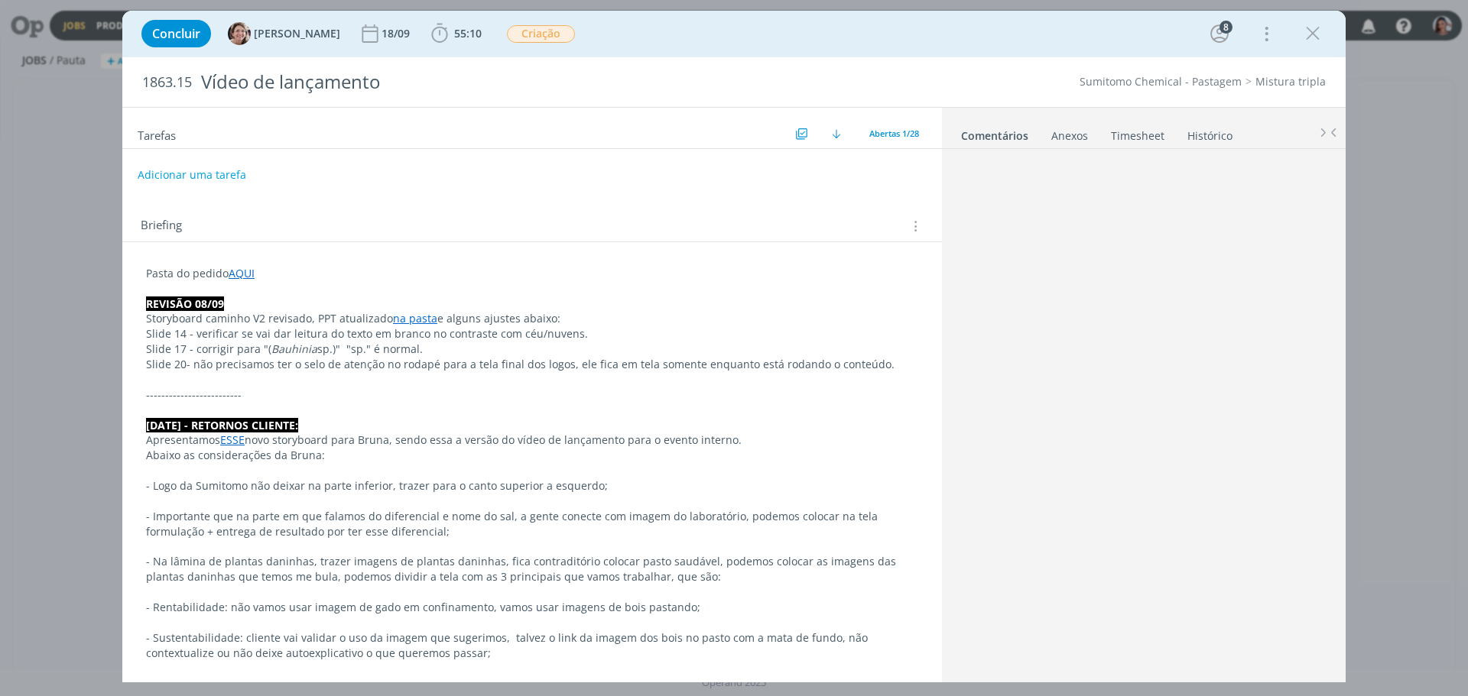
scroll to position [1407, 0]
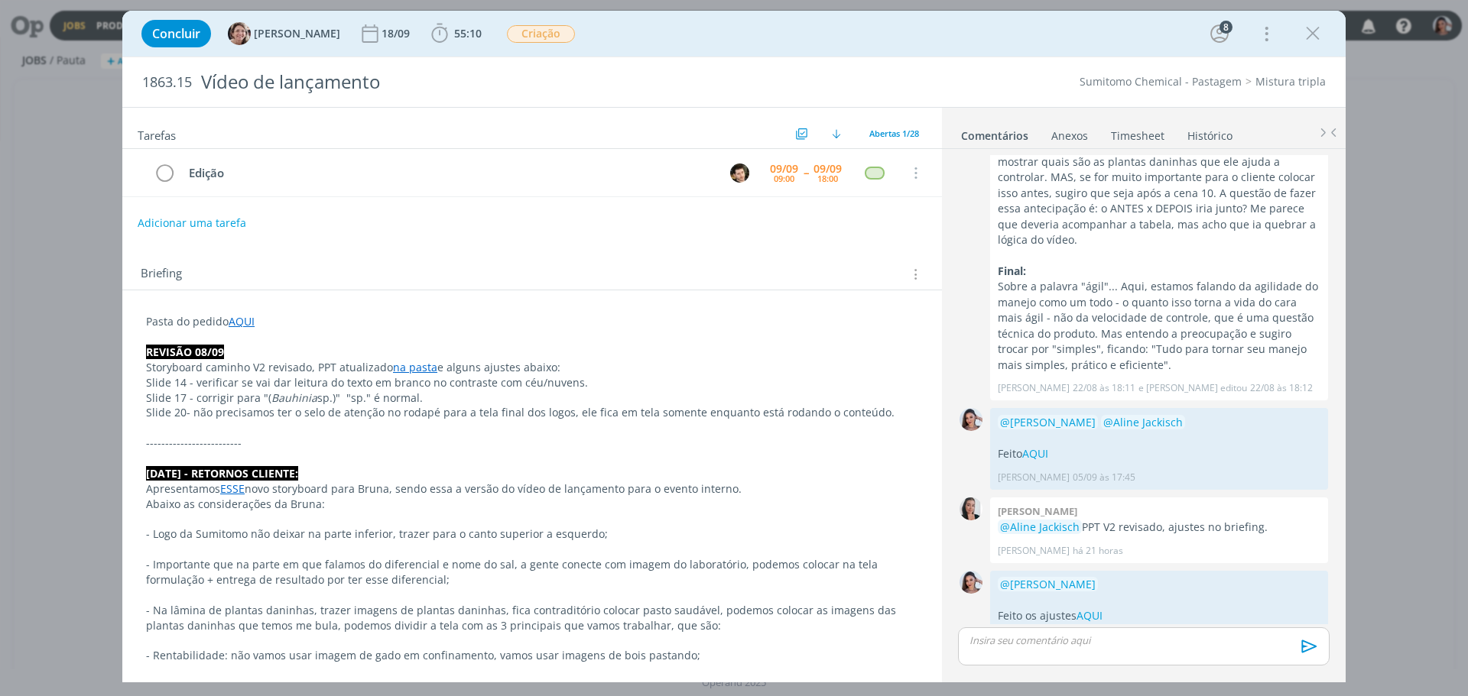
click at [1110, 131] on link "Timesheet" at bounding box center [1137, 133] width 55 height 22
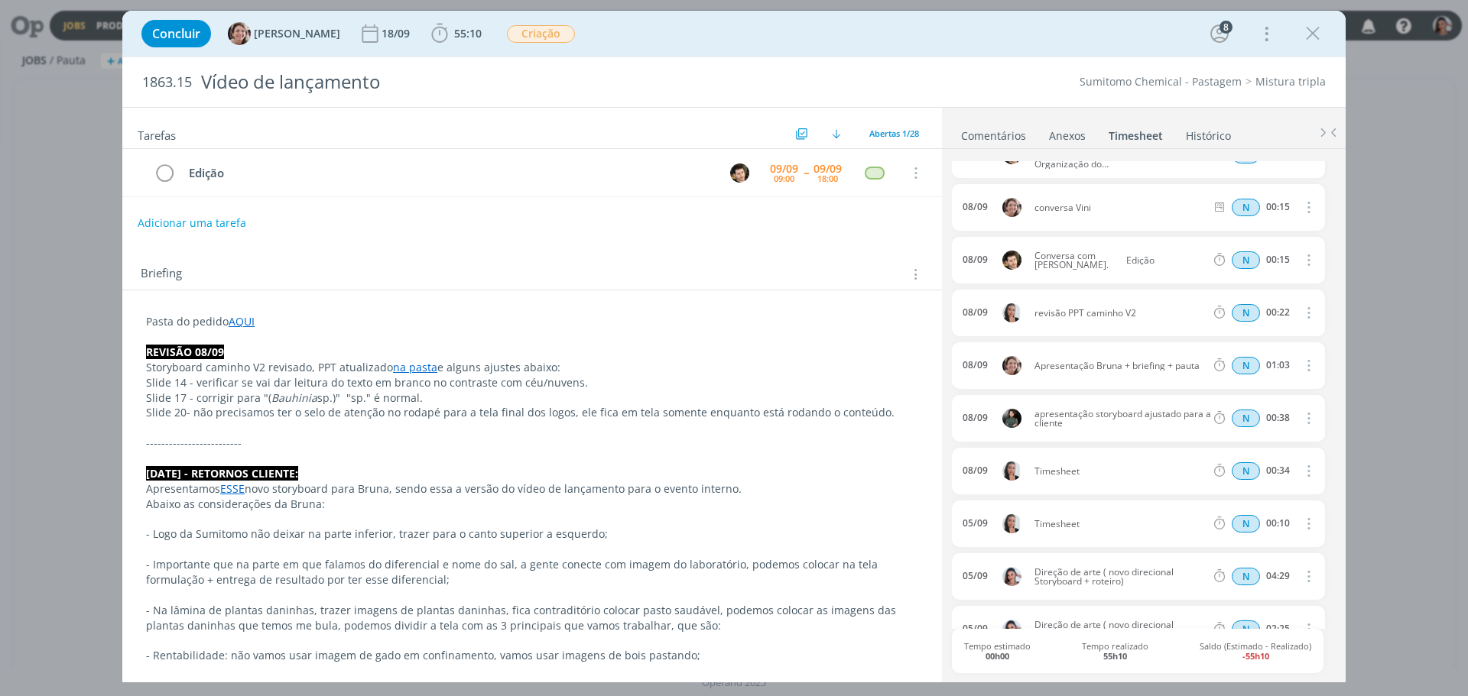
scroll to position [0, 0]
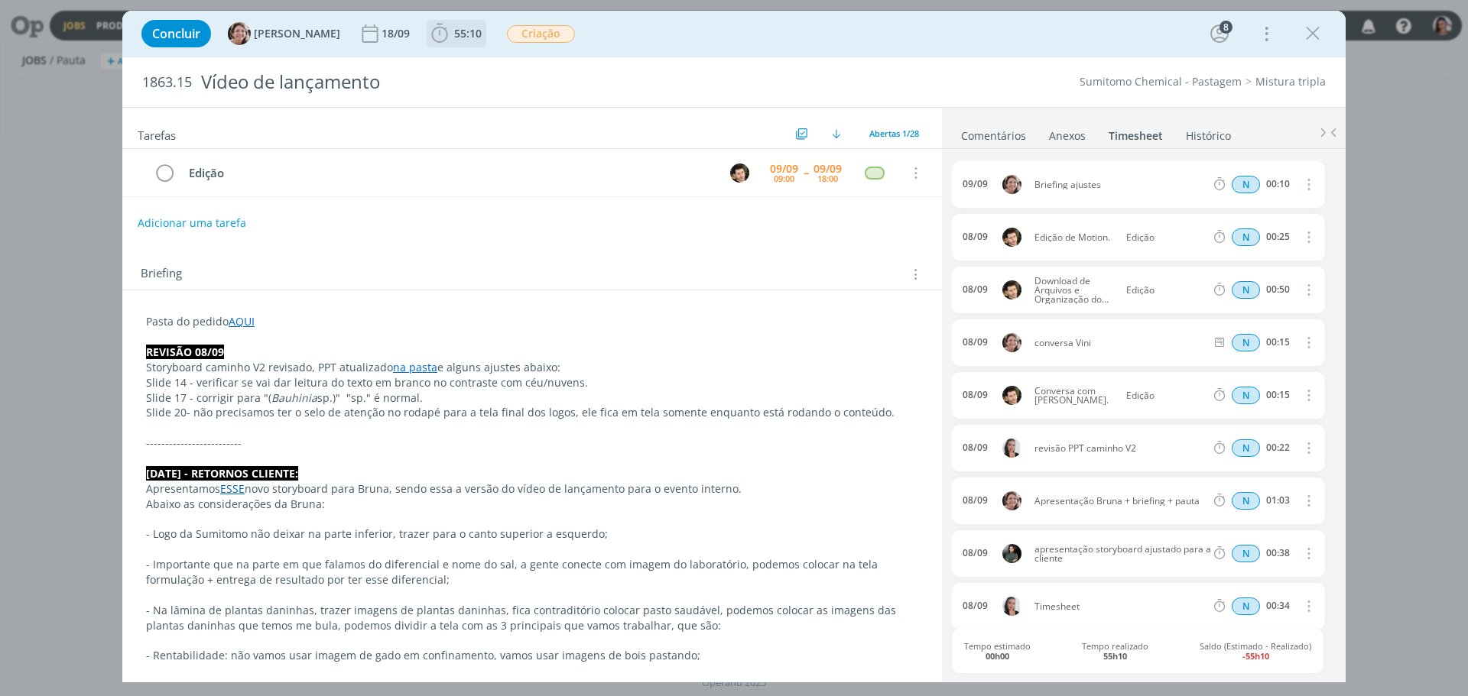
click at [460, 24] on span "55:10" at bounding box center [456, 33] width 57 height 23
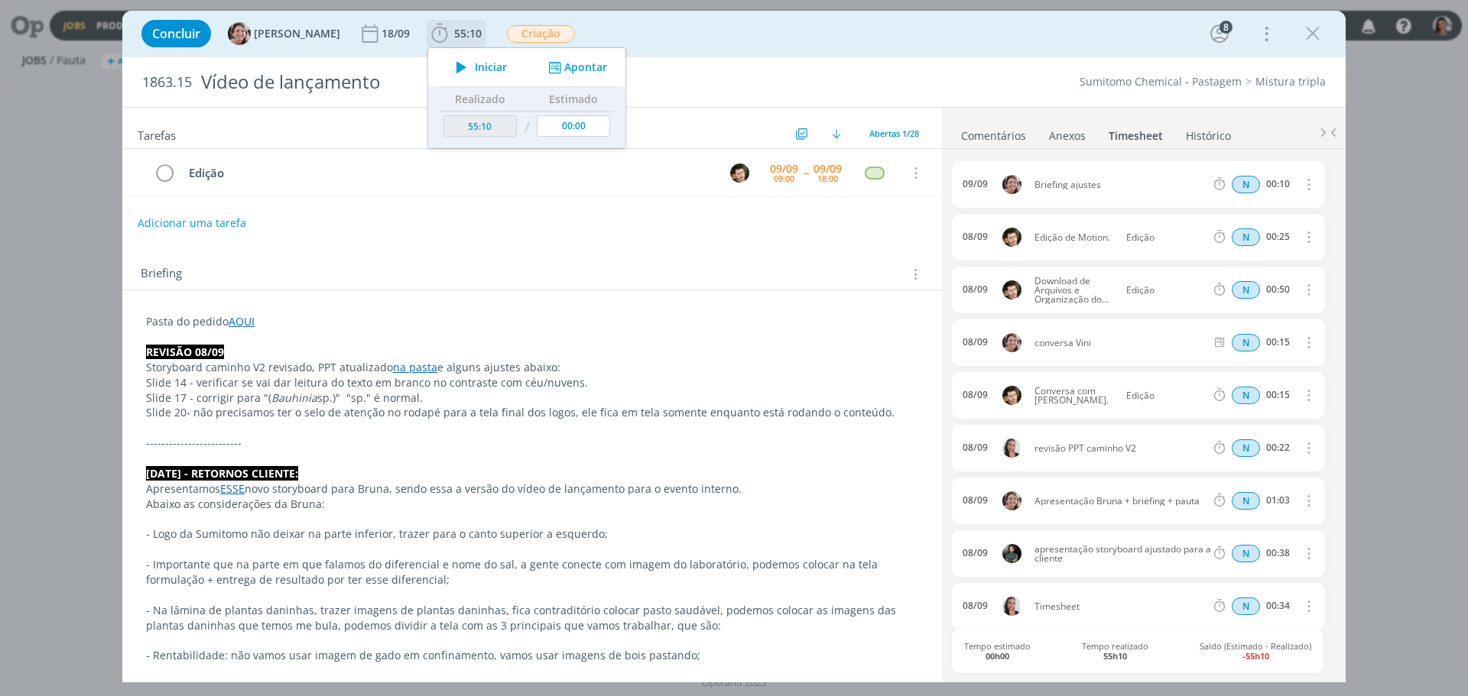
click at [545, 55] on div "Iniciar Apontar" at bounding box center [526, 67] width 197 height 38
click at [556, 75] on button "Apontar" at bounding box center [575, 68] width 63 height 16
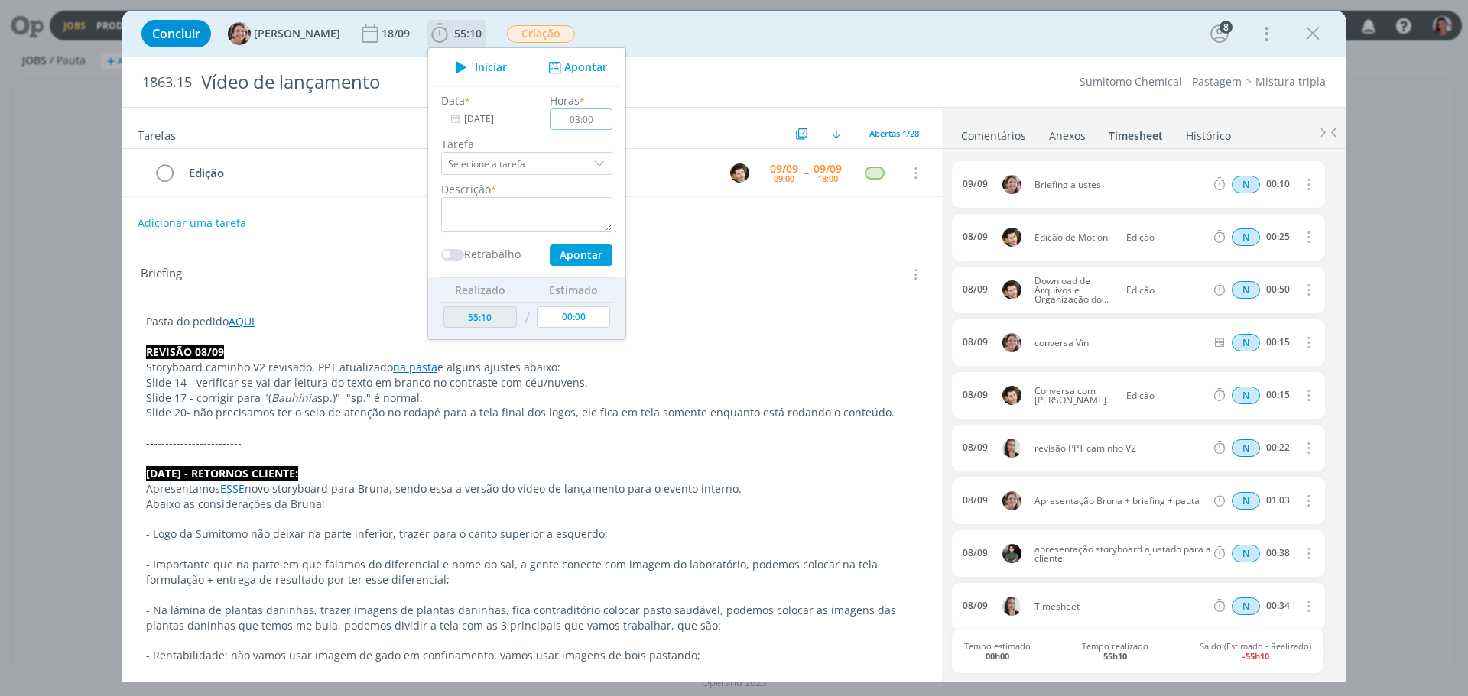
type input "03:00"
click at [479, 221] on textarea "dialog" at bounding box center [526, 214] width 171 height 35
paste textarea "Direção de arte (ajustes revisão + considerações reunião cliente)"
type textarea "Direção de arte (ajustes revisão + considerações reunião cliente)"
click at [566, 256] on button "Apontar" at bounding box center [581, 255] width 63 height 21
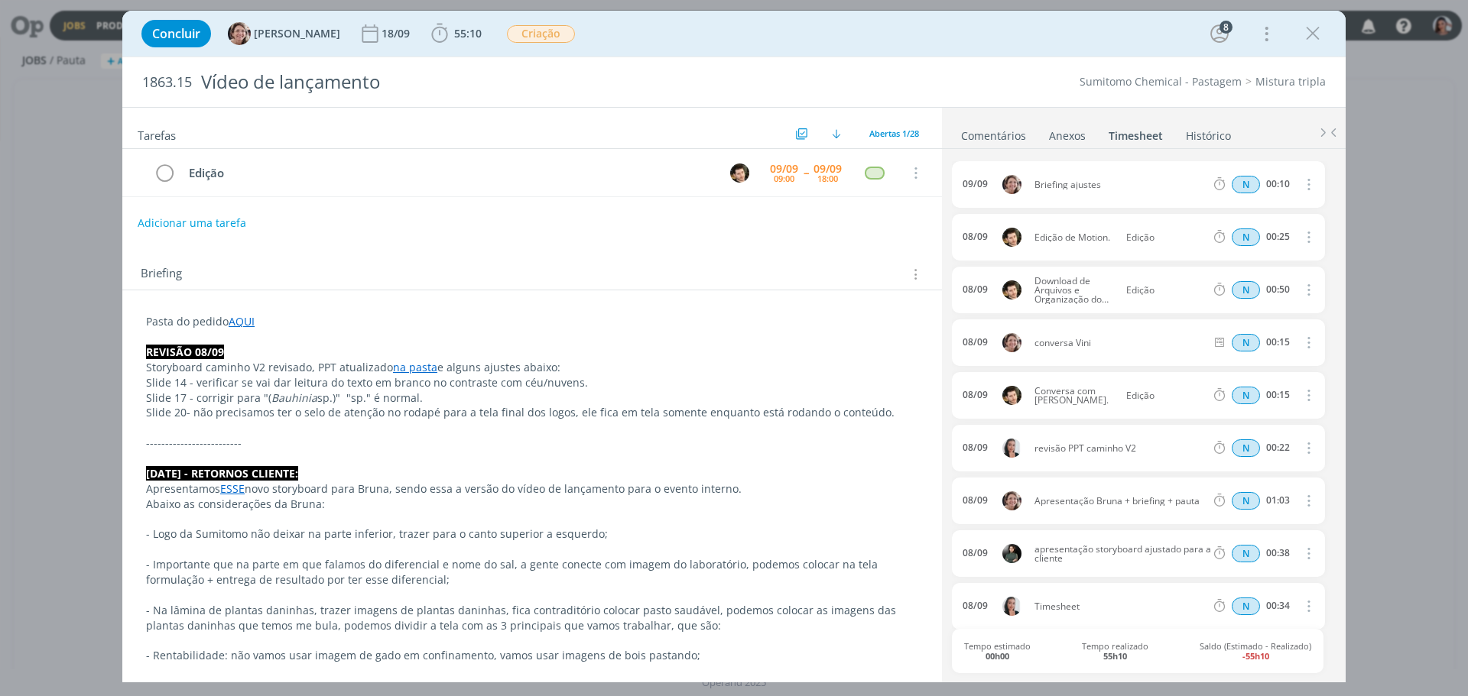
click at [763, 443] on p "-------------------------" at bounding box center [532, 443] width 772 height 15
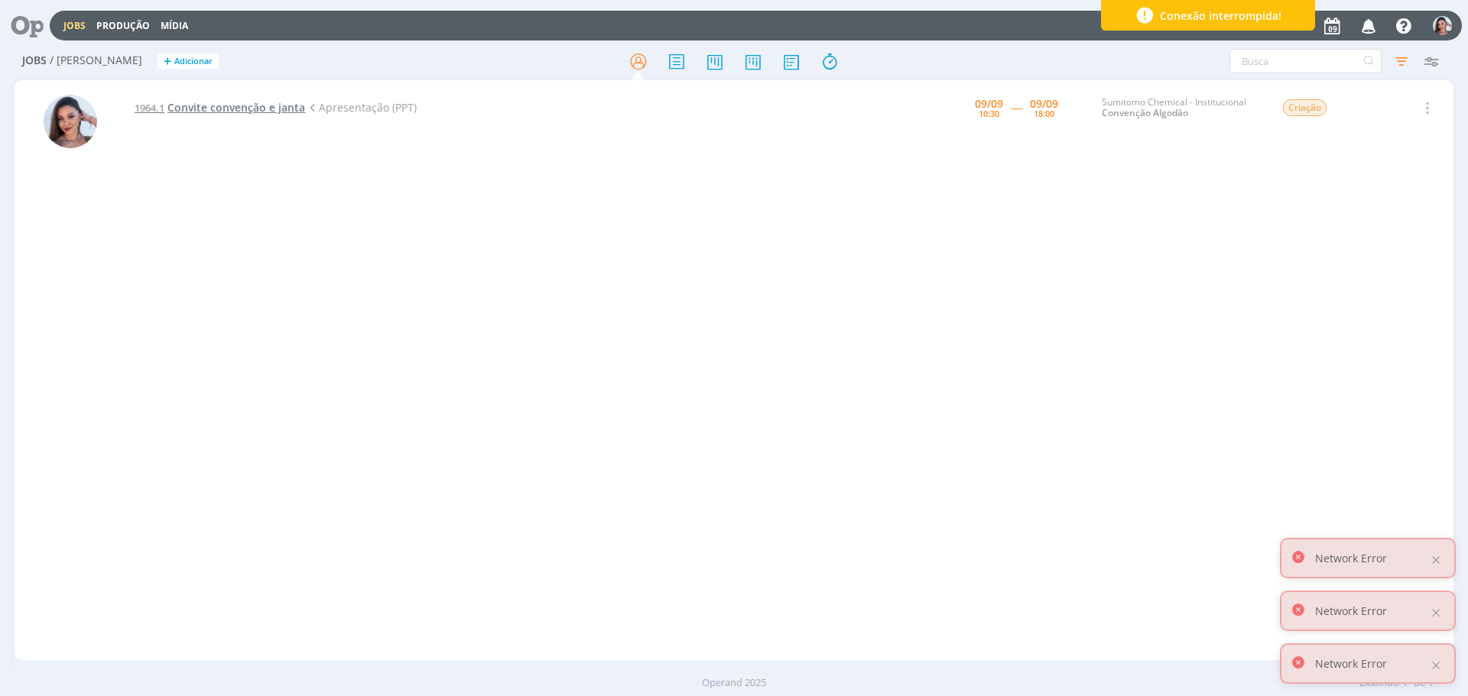
drag, startPoint x: 0, startPoint y: 0, endPoint x: 248, endPoint y: 104, distance: 269.3
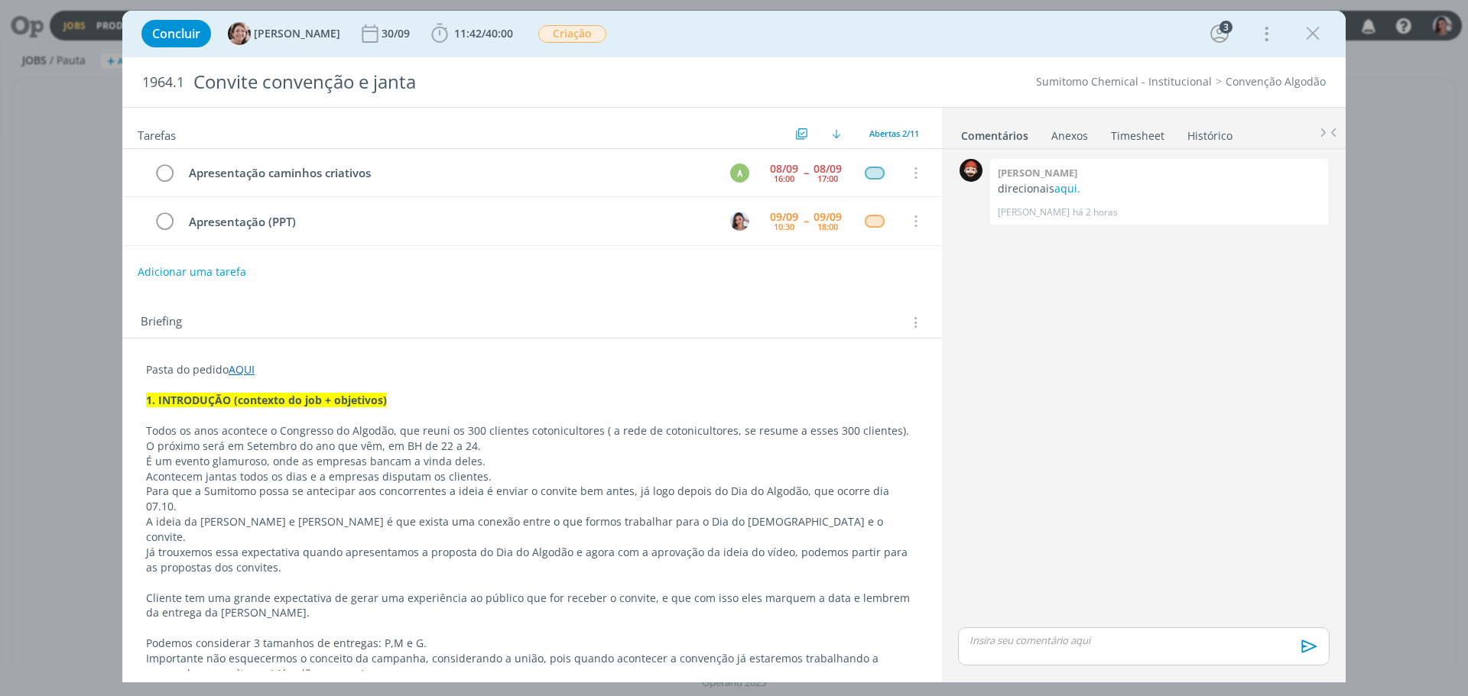
click at [771, 682] on p "dialog" at bounding box center [532, 689] width 772 height 15
